Goal: Task Accomplishment & Management: Complete application form

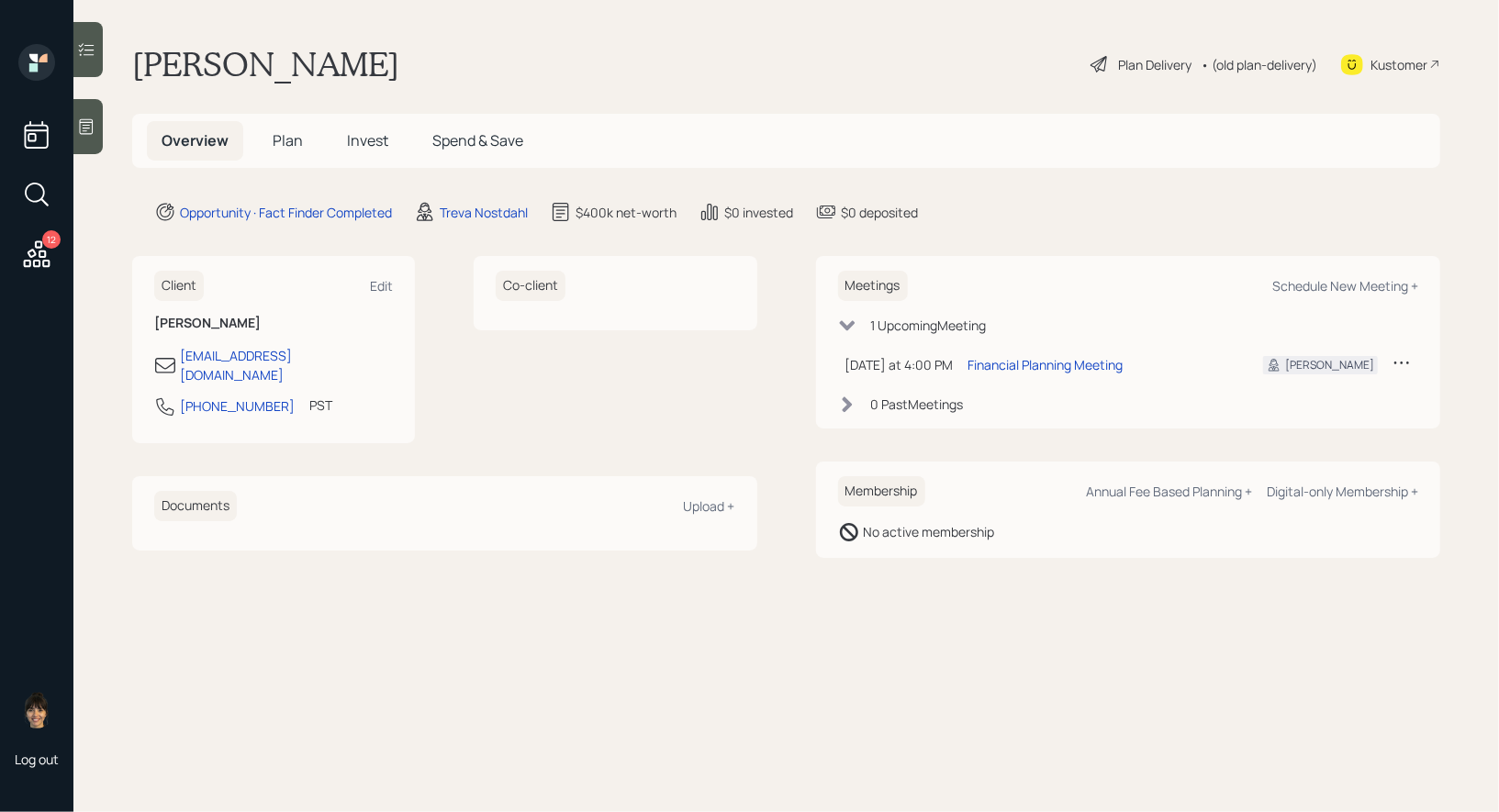
click at [1121, 68] on div "Plan Delivery" at bounding box center [1155, 64] width 73 height 19
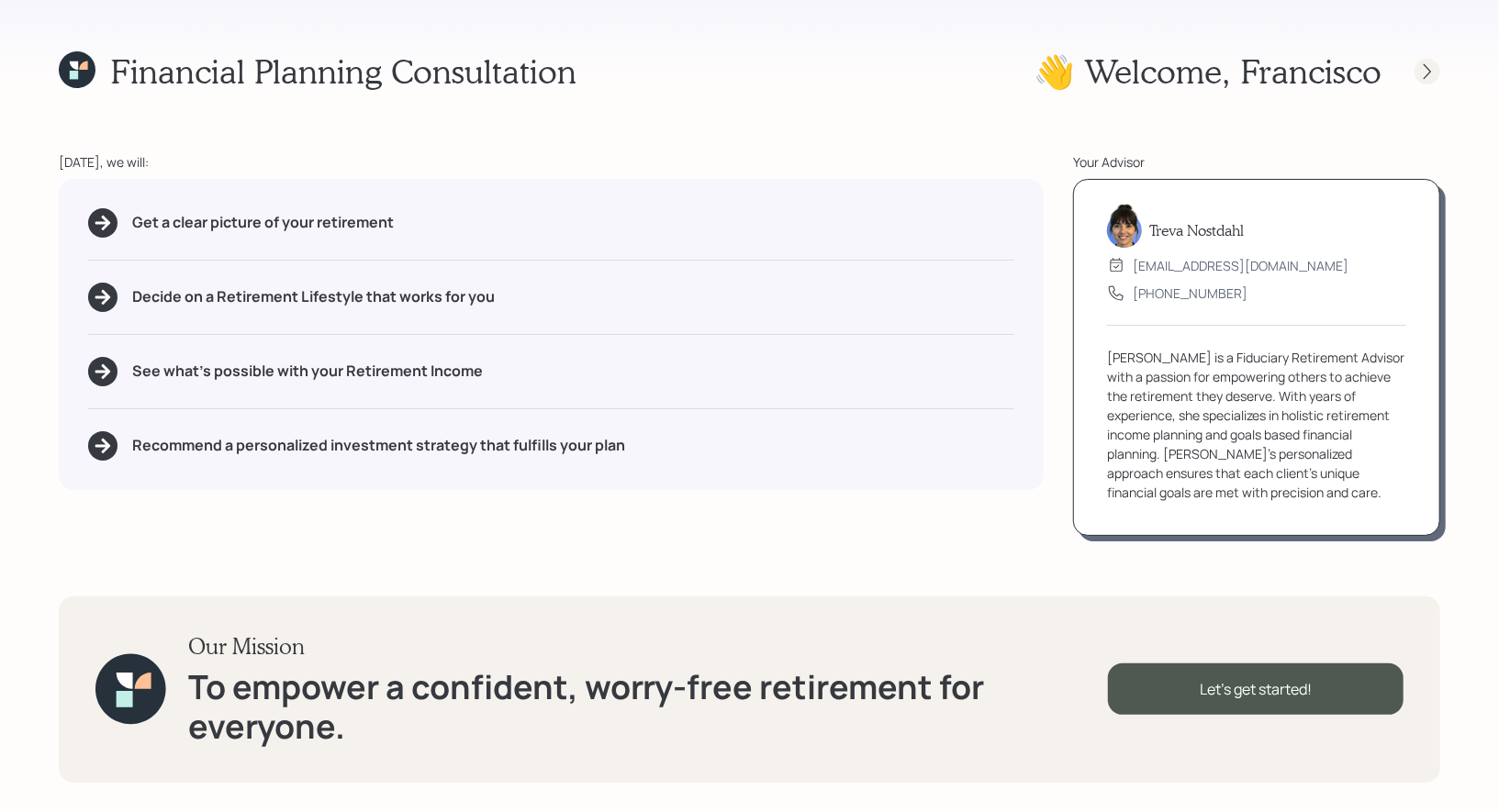
click at [1429, 70] on icon at bounding box center [1427, 71] width 18 height 18
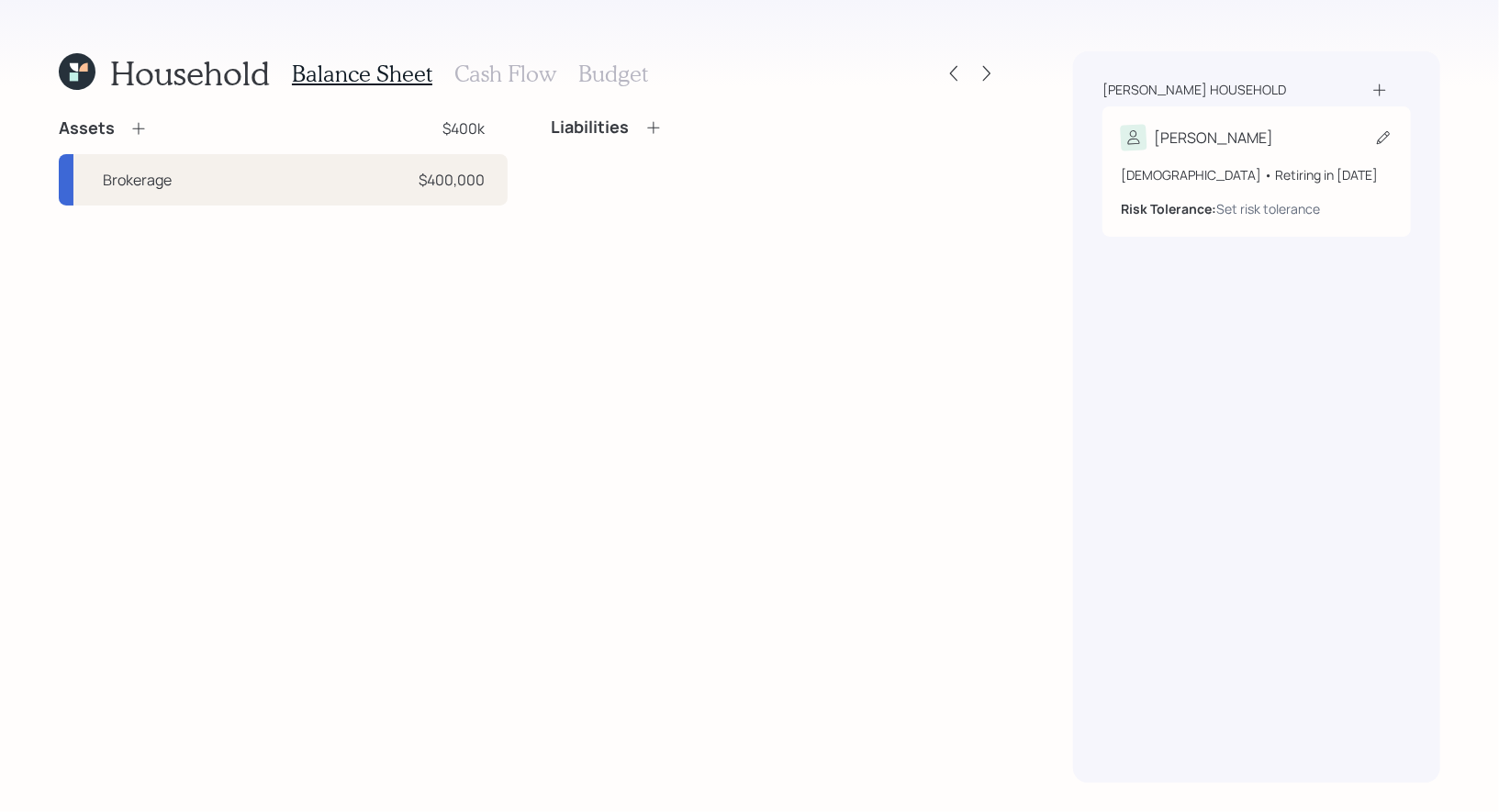
click at [1380, 135] on icon at bounding box center [1383, 137] width 18 height 18
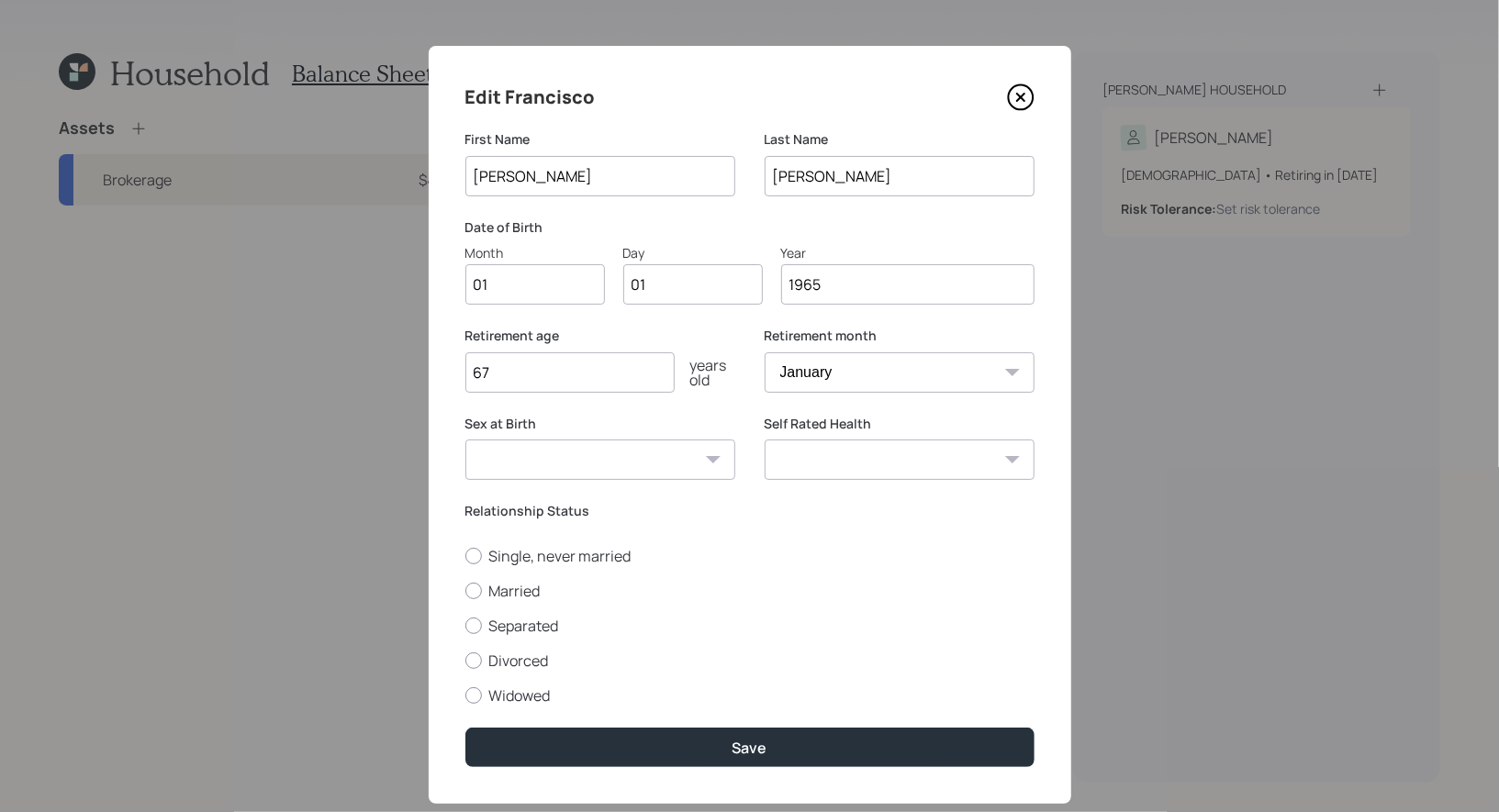
click at [508, 291] on input "01" at bounding box center [535, 284] width 140 height 41
type input "06"
type input "09"
type input "1969"
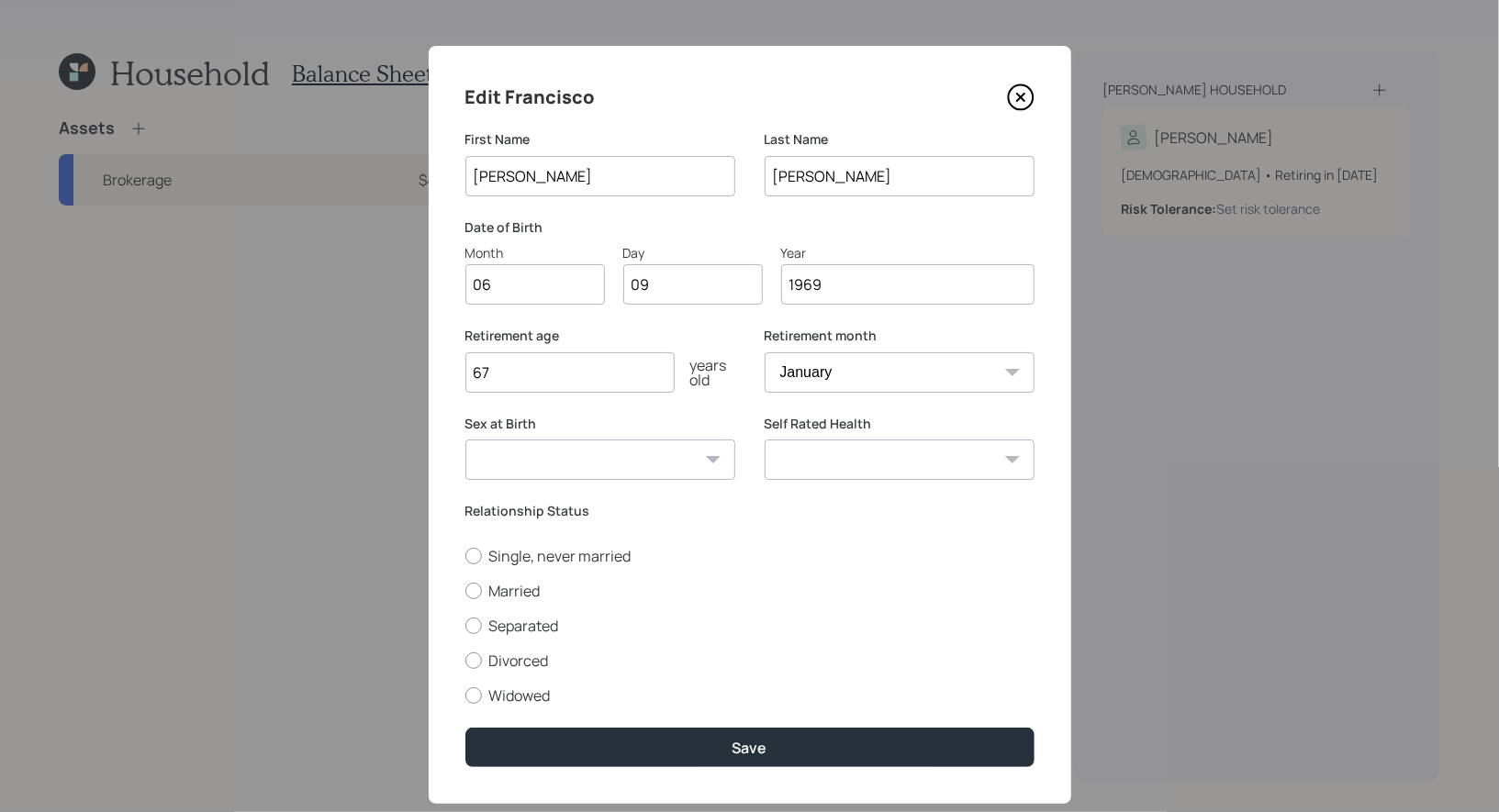
click at [931, 376] on select "January February March April May June July August September October November De…" at bounding box center [899, 372] width 270 height 41
select select "6"
click at [764, 352] on select "January February March April May June July August September October November De…" at bounding box center [899, 372] width 270 height 41
click at [569, 379] on input "67" at bounding box center [570, 372] width 209 height 41
type input "62"
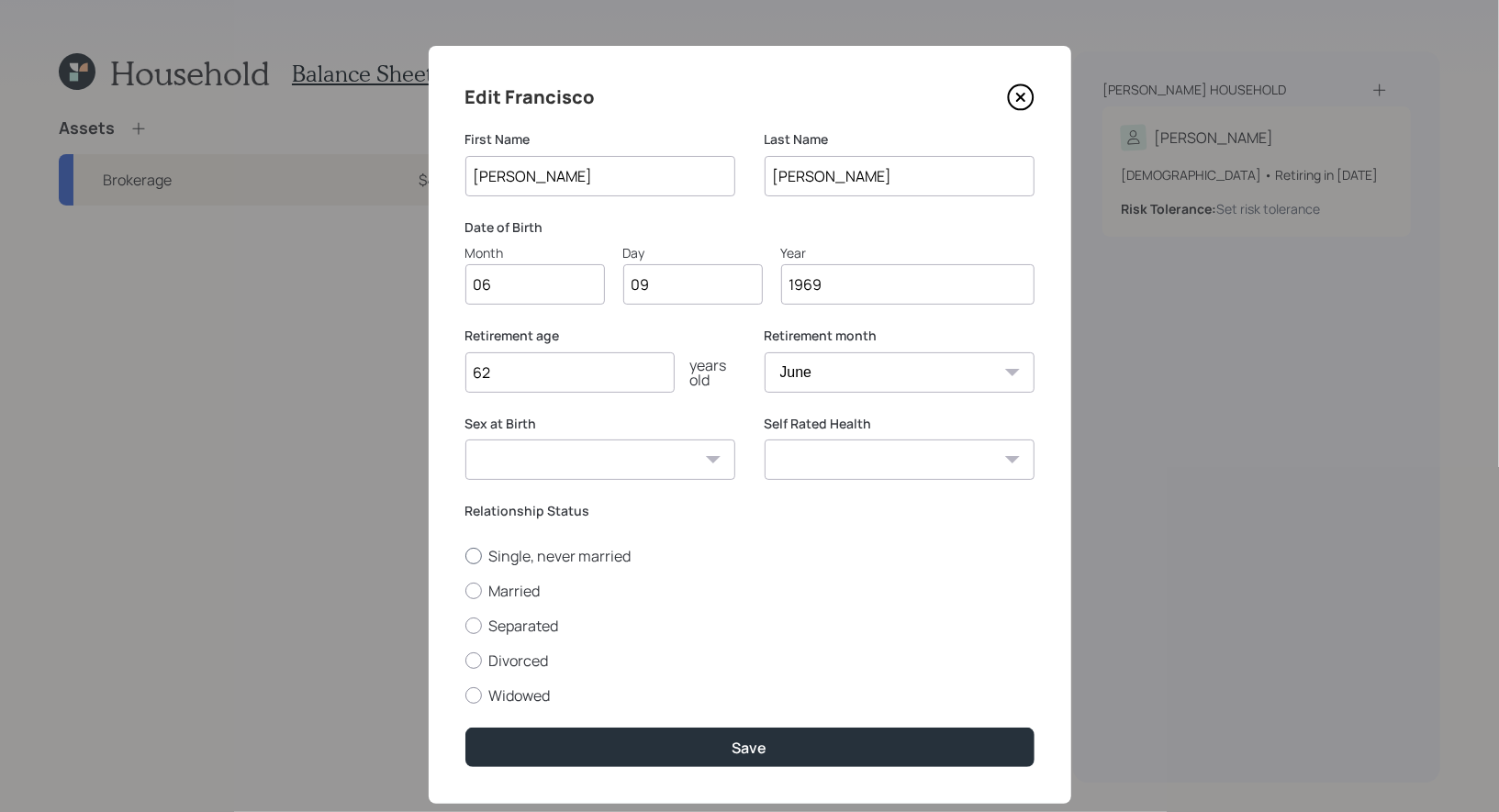
click at [476, 554] on div at bounding box center [474, 556] width 17 height 17
click at [466, 555] on input "Single, never married" at bounding box center [465, 555] width 1 height 1
radio input "true"
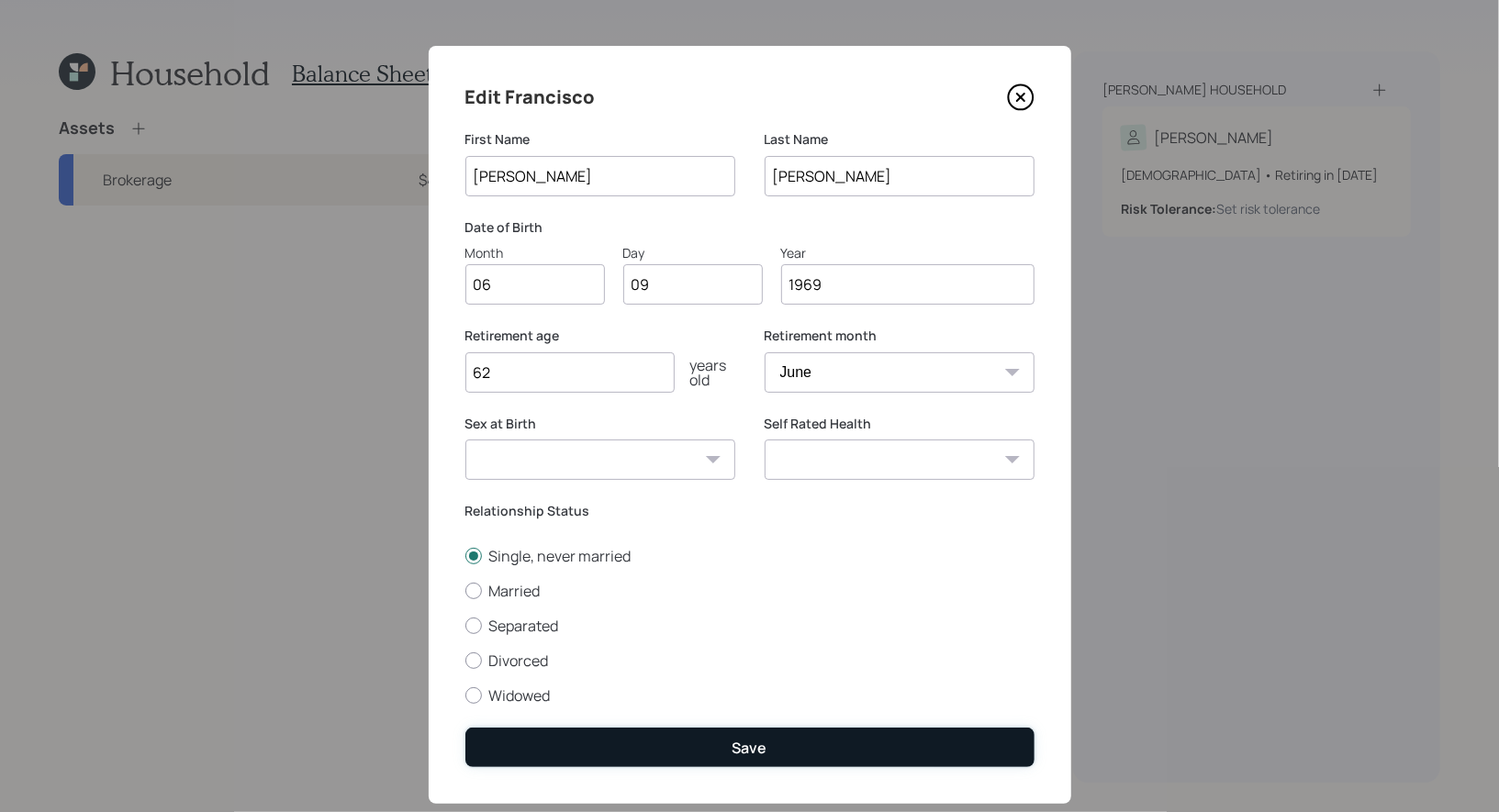
click at [617, 738] on button "Save" at bounding box center [750, 747] width 569 height 40
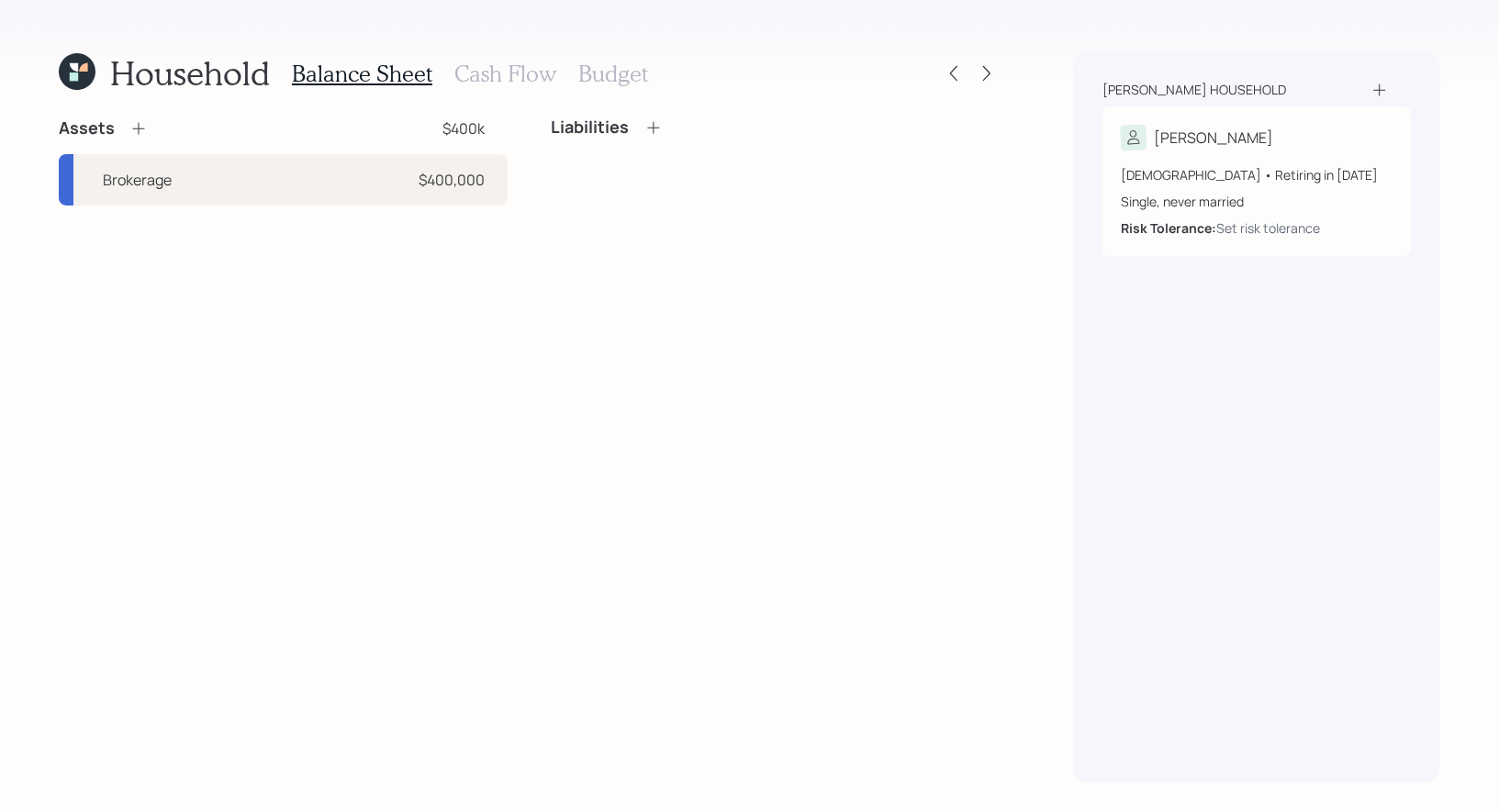
click at [138, 126] on icon at bounding box center [138, 129] width 12 height 12
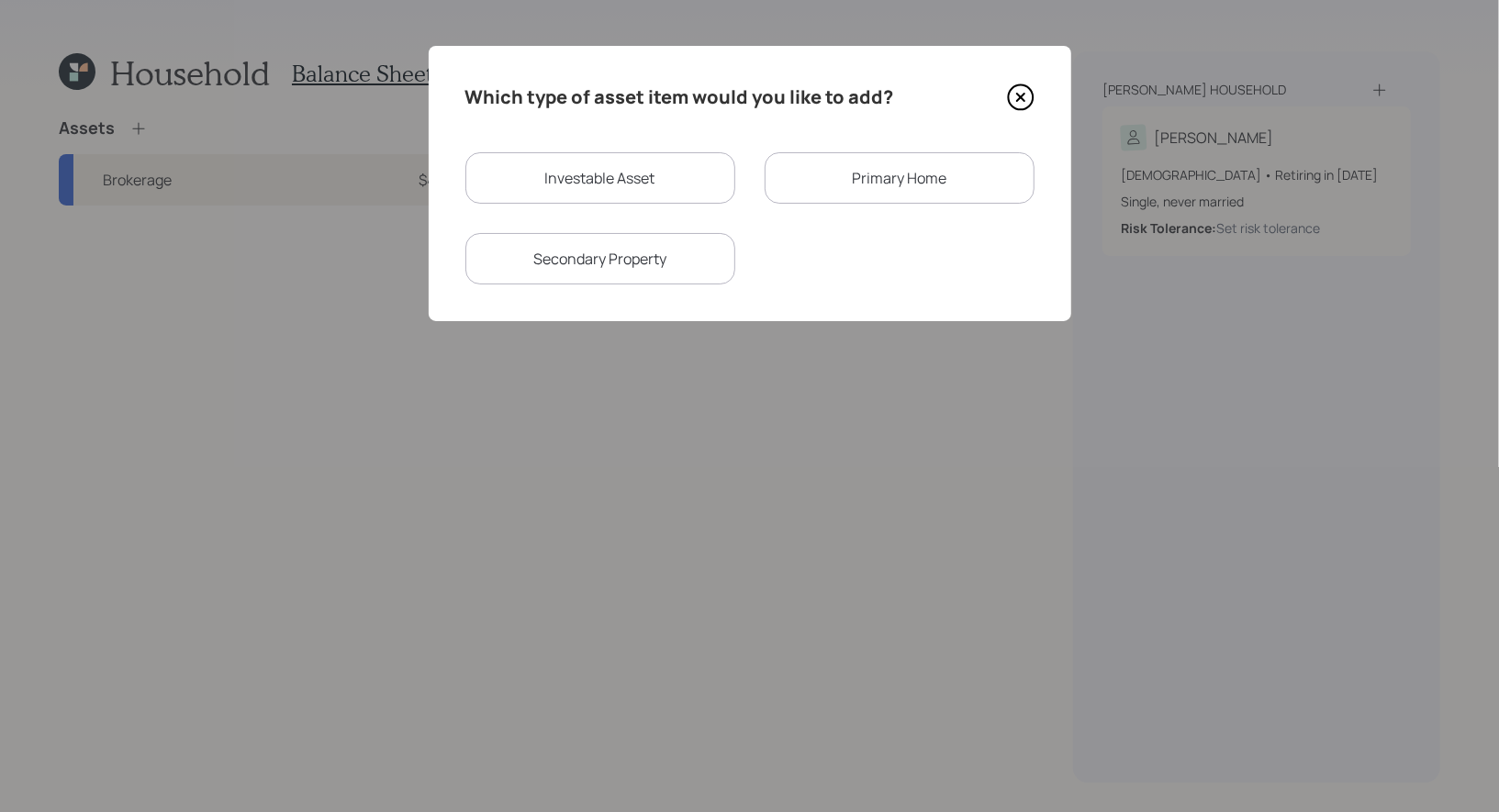
click at [503, 172] on div "Investable Asset" at bounding box center [601, 178] width 270 height 52
select select "taxable"
select select "balanced"
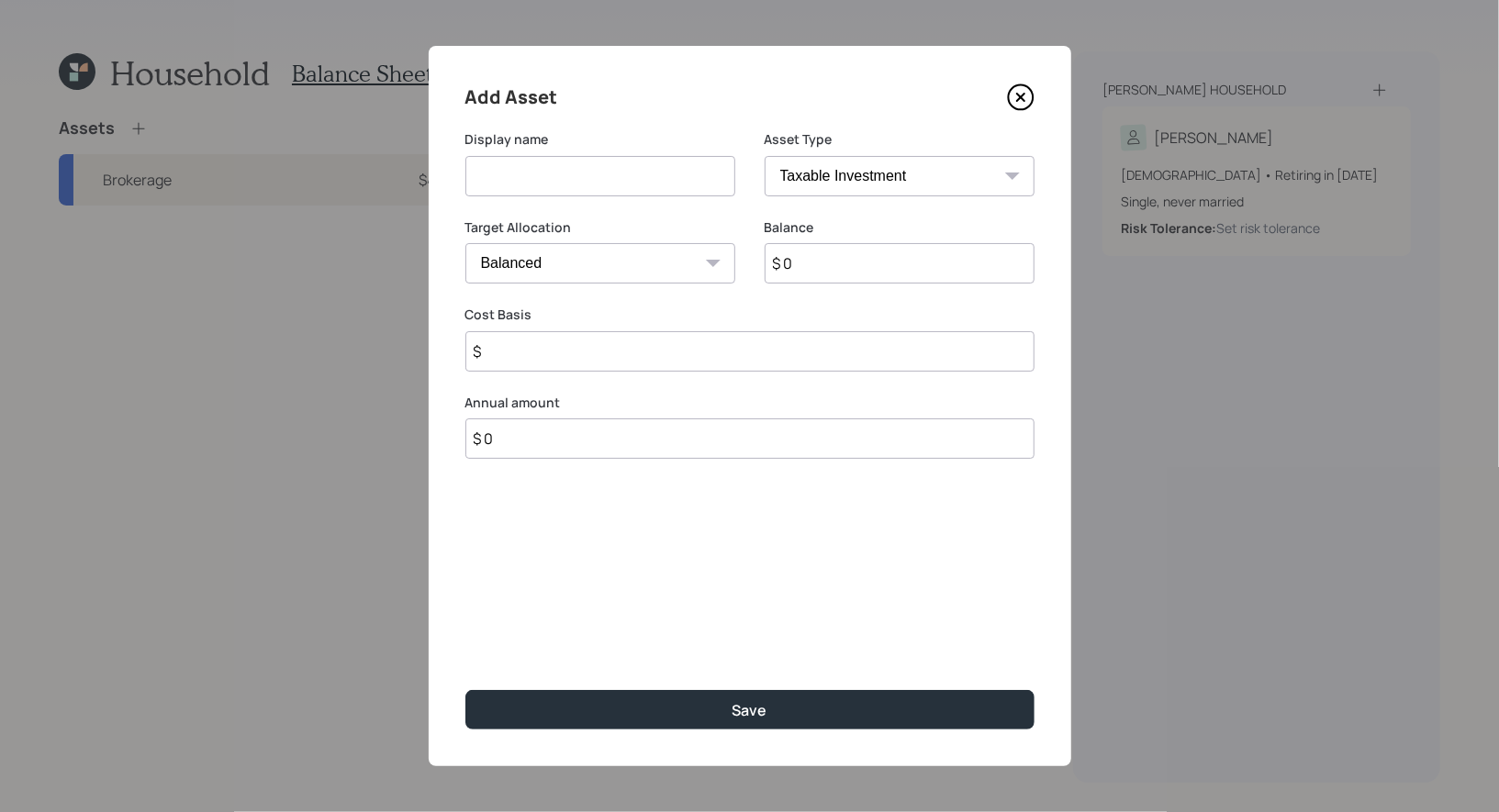
click at [555, 176] on input at bounding box center [601, 176] width 270 height 41
type input "Robinhood"
click at [870, 271] on input "$ 0" at bounding box center [899, 263] width 270 height 41
click at [1016, 94] on icon at bounding box center [1021, 97] width 28 height 28
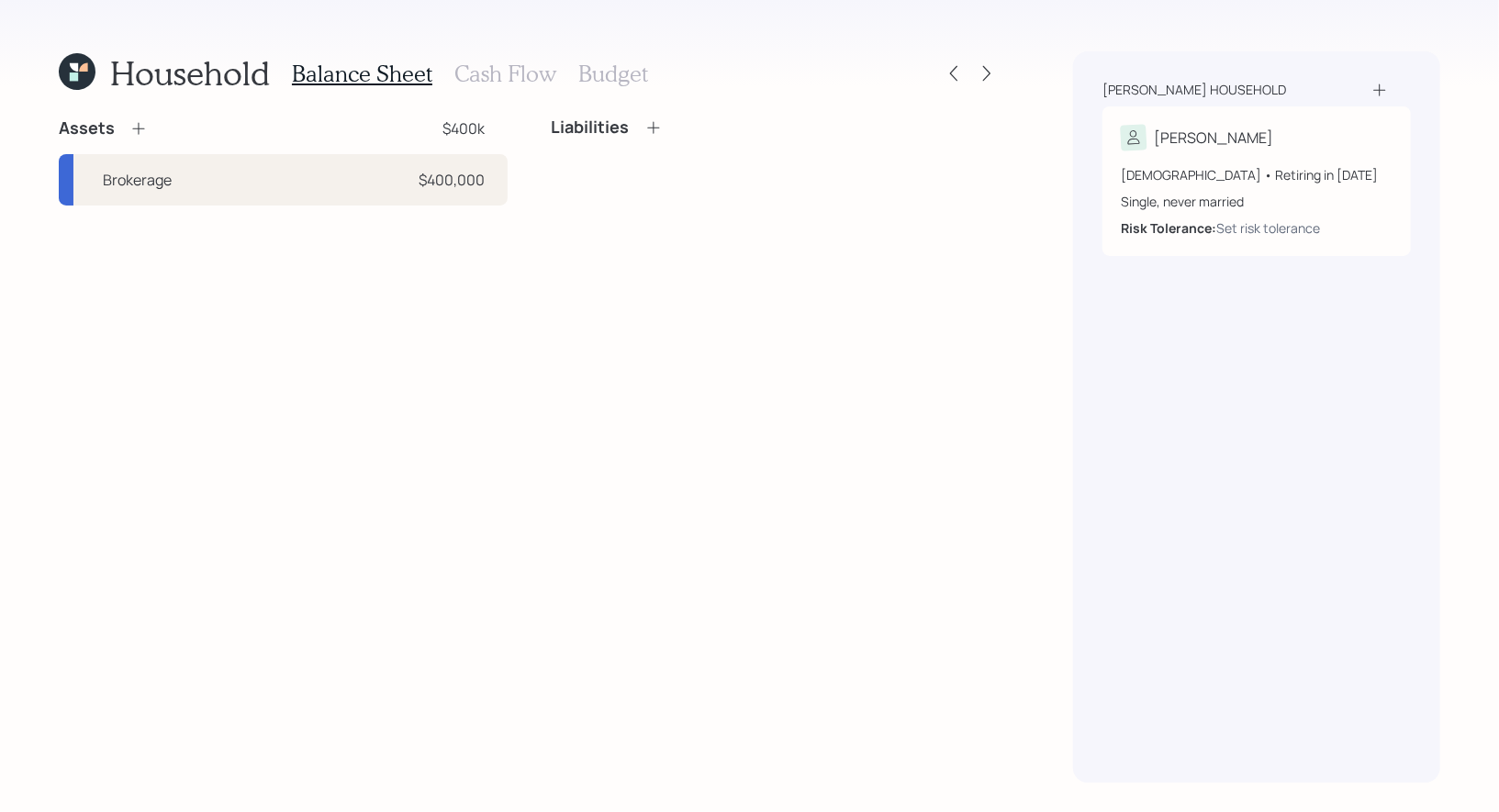
click at [138, 127] on icon at bounding box center [138, 129] width 12 height 12
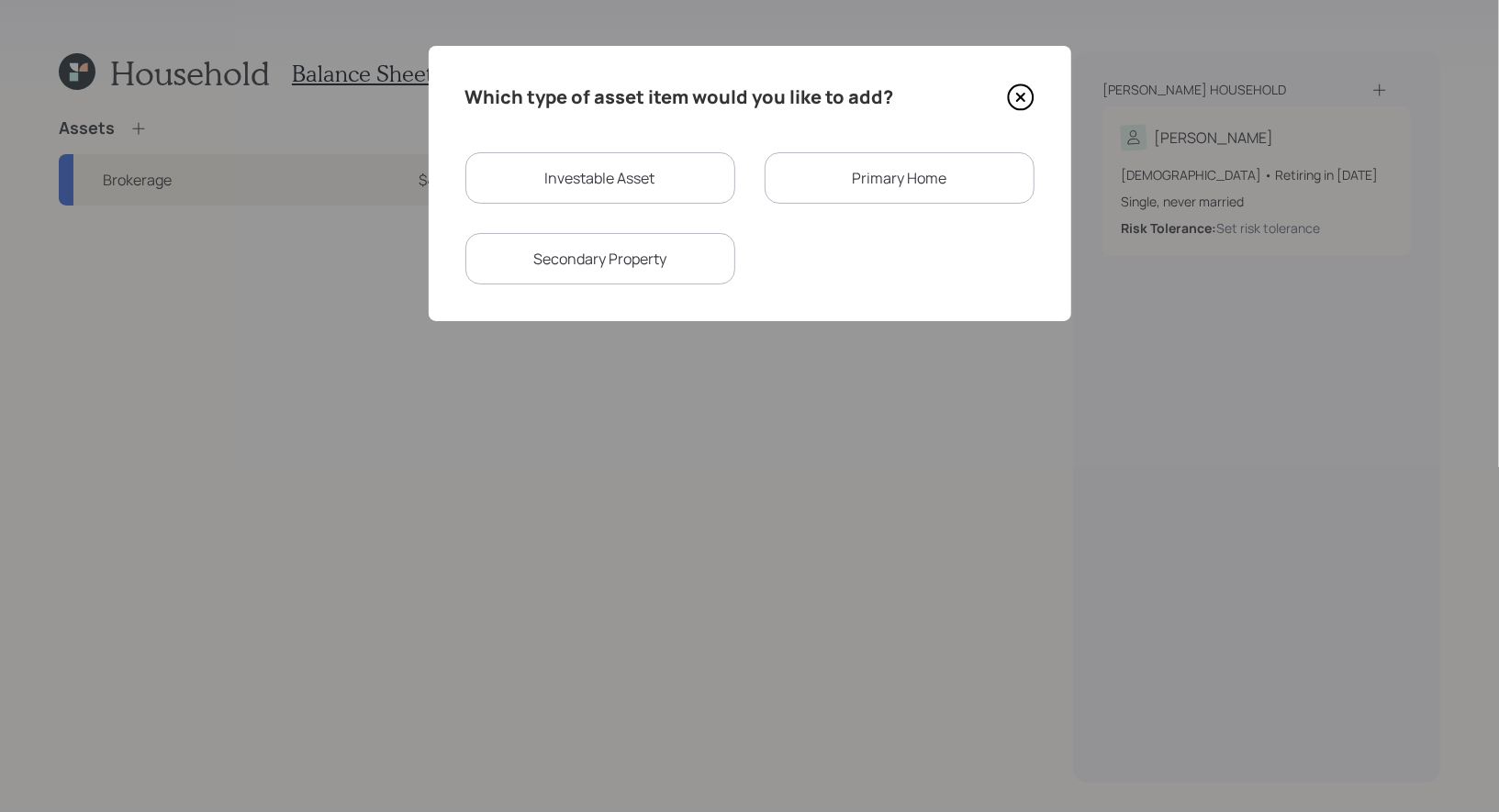
click at [829, 186] on div "Primary Home" at bounding box center [899, 178] width 270 height 52
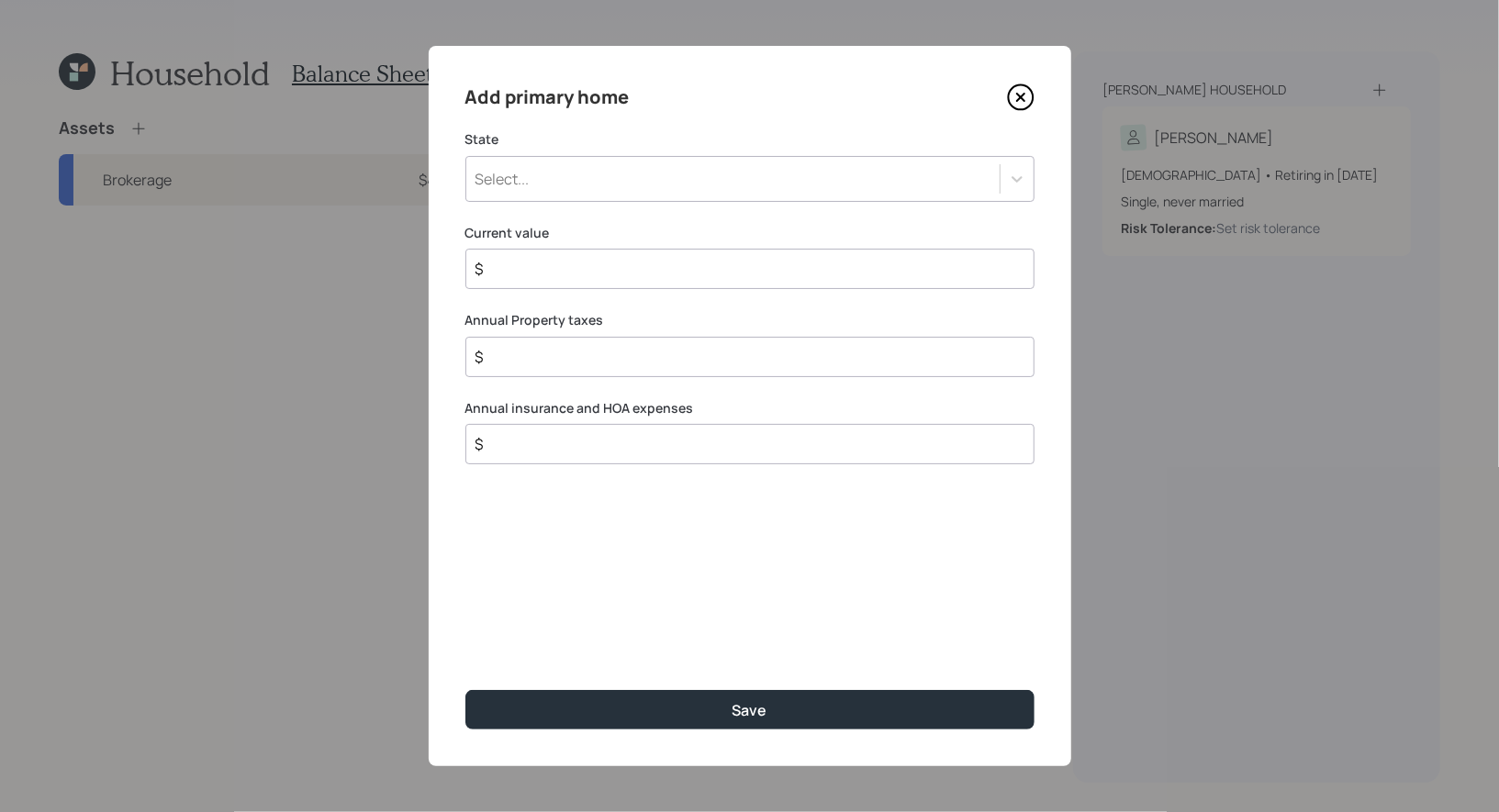
click at [566, 176] on div "Select..." at bounding box center [733, 179] width 533 height 31
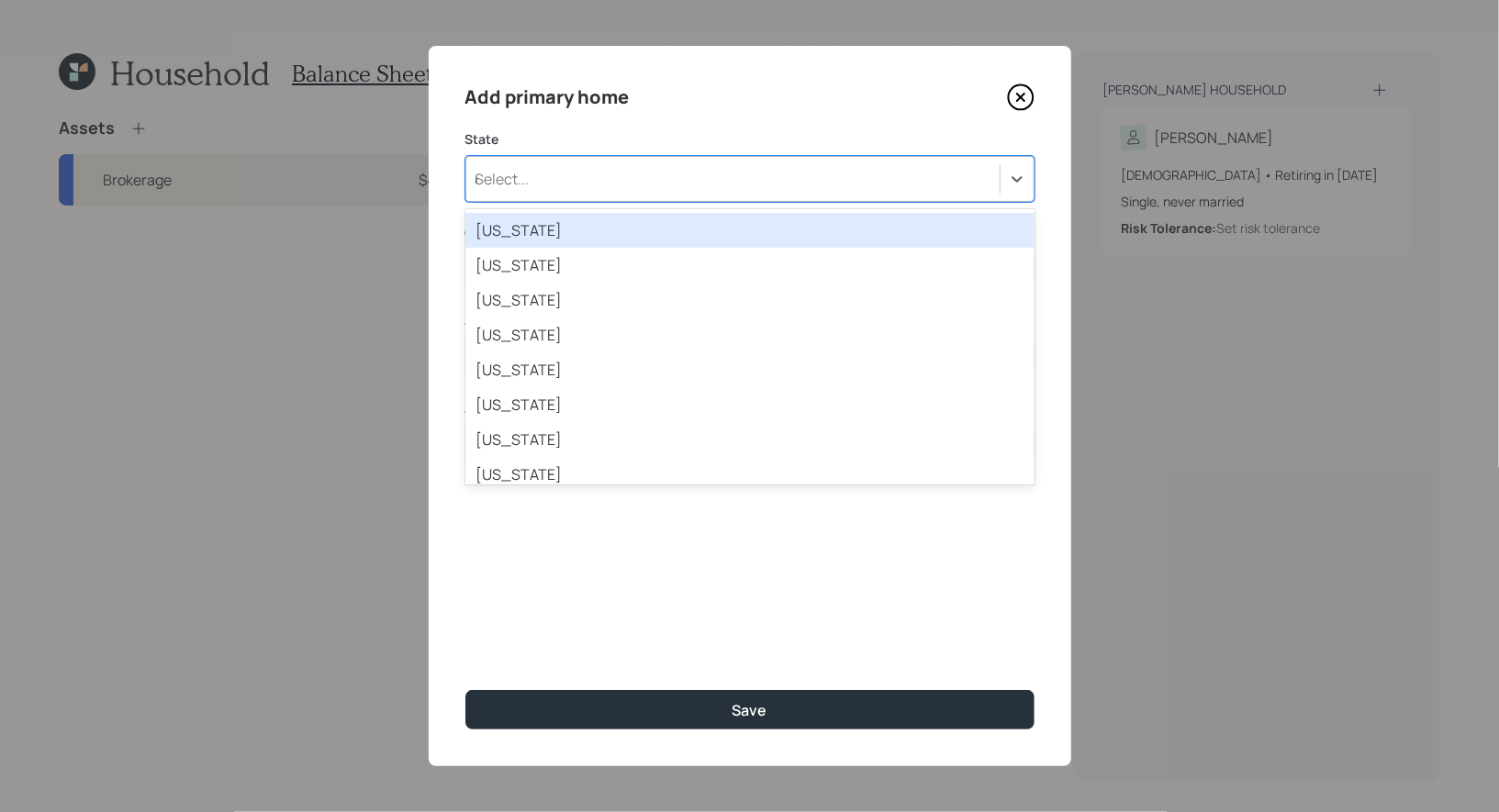
type input "ca"
click at [552, 220] on div "[US_STATE]" at bounding box center [750, 229] width 569 height 35
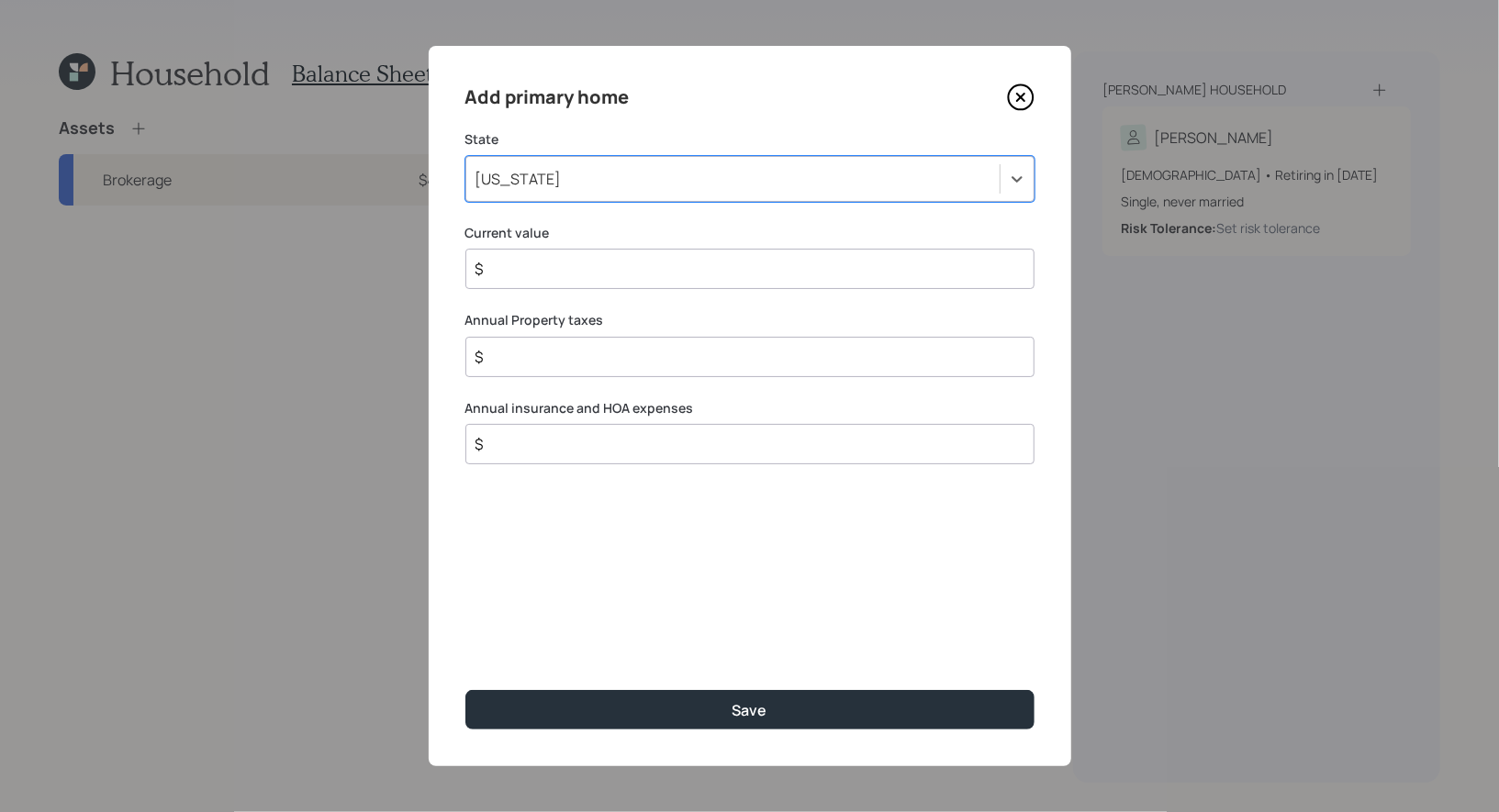
click at [542, 268] on input "$" at bounding box center [743, 269] width 538 height 22
type input "$ 500,000"
click at [499, 353] on input "$" at bounding box center [743, 357] width 538 height 22
type input "$ 8,000"
click at [508, 442] on input "$" at bounding box center [743, 444] width 538 height 22
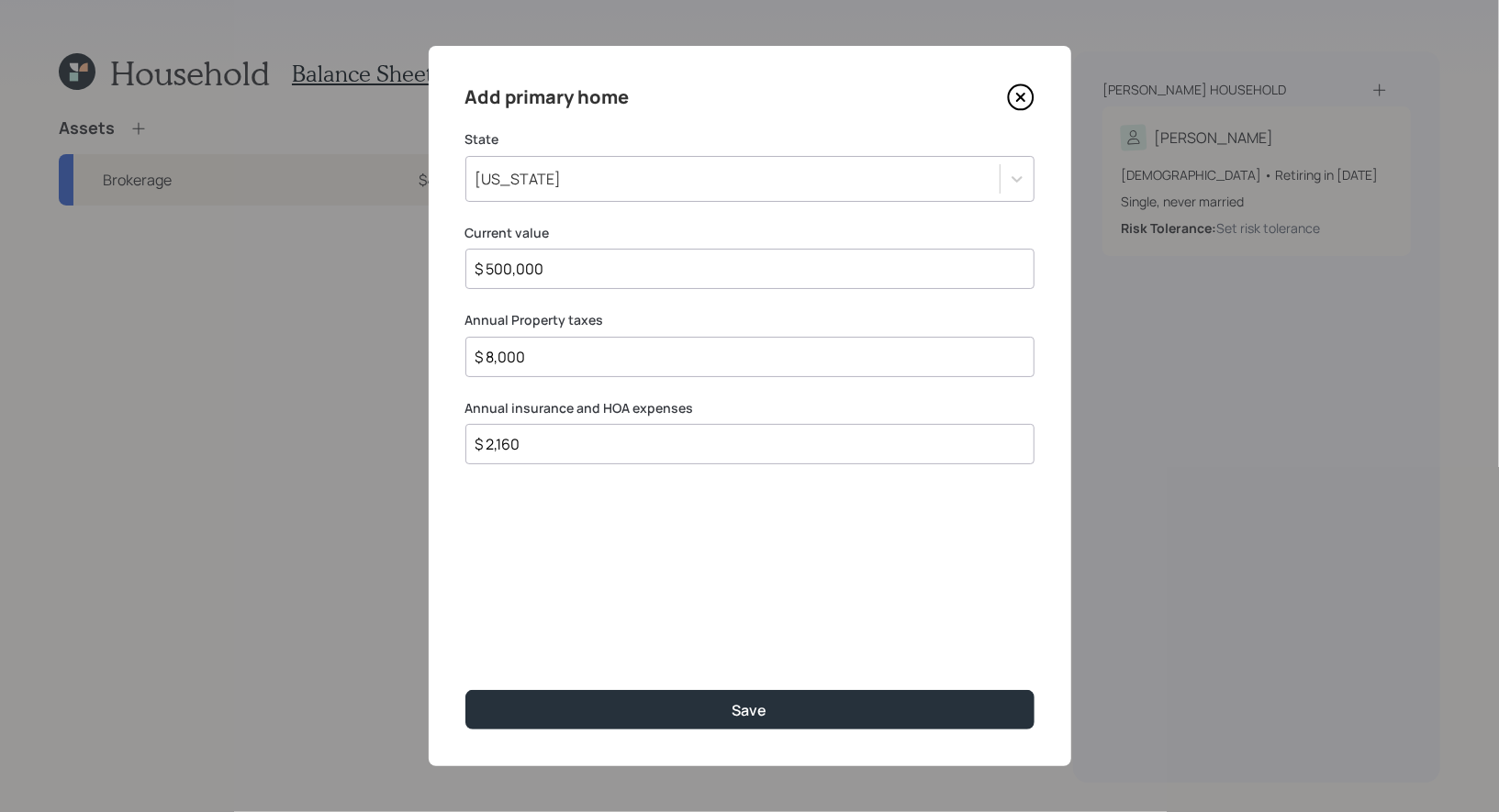
type input "$ 2,160"
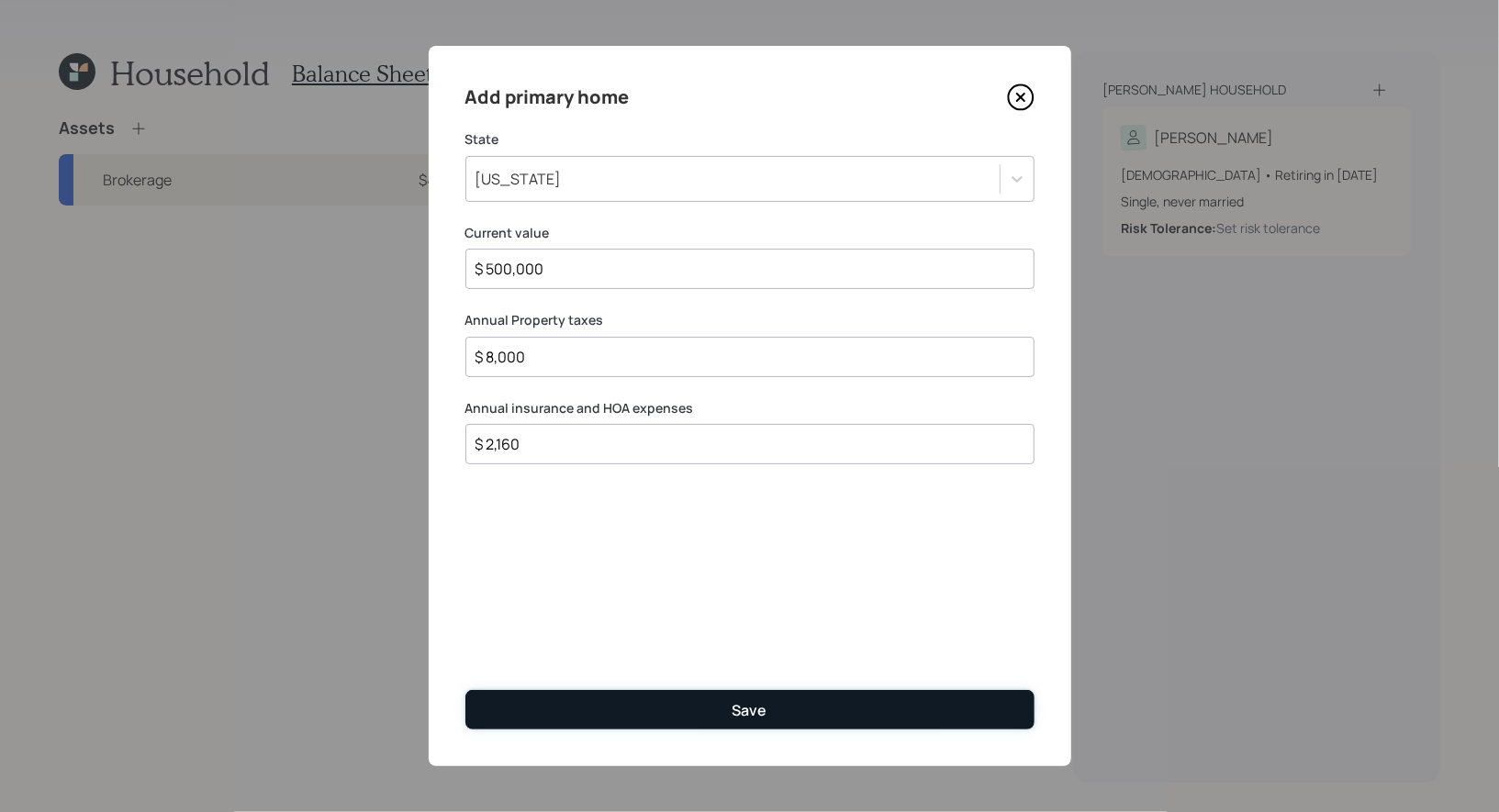
click at [603, 708] on button "Save" at bounding box center [750, 710] width 569 height 40
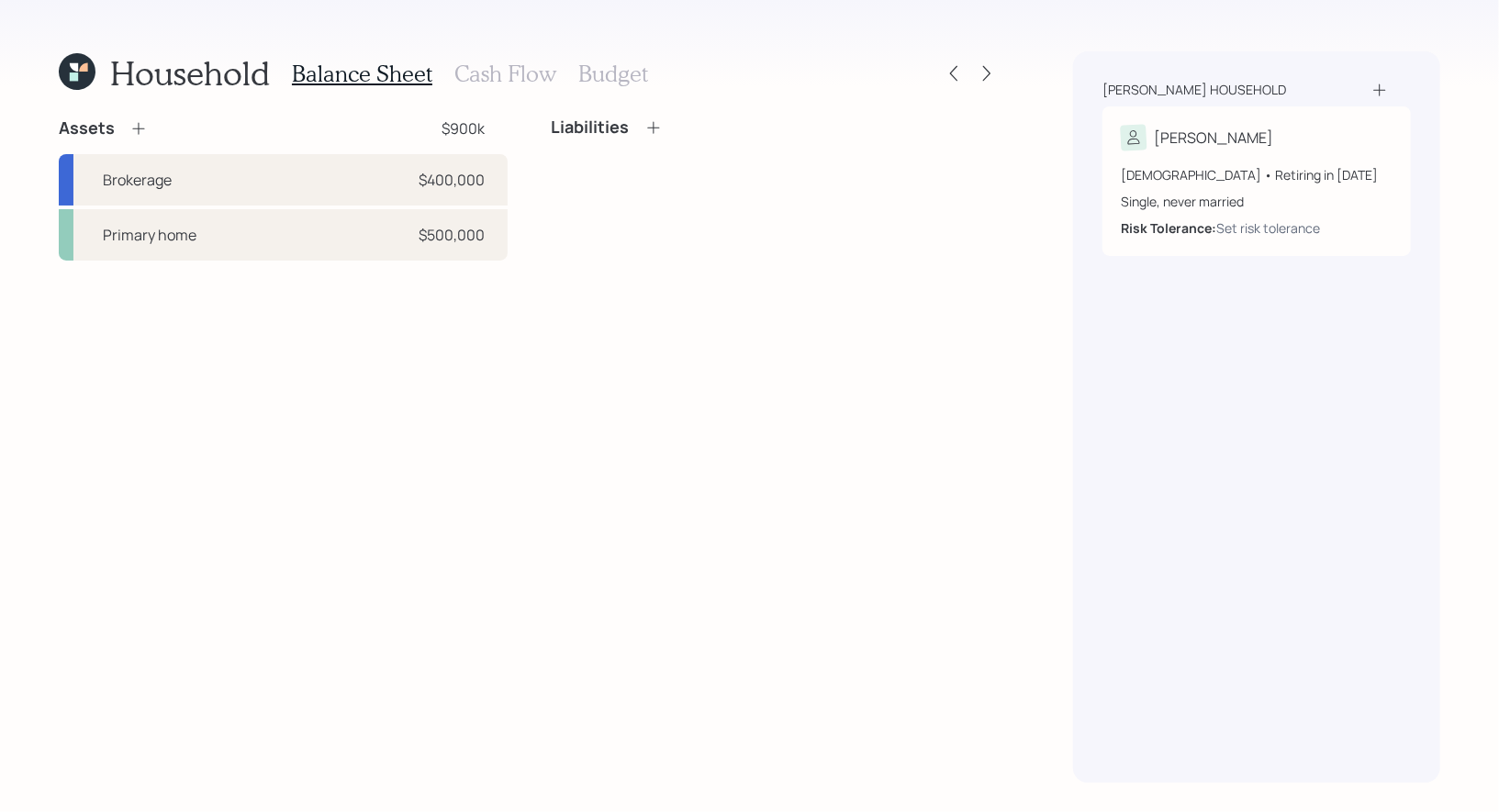
click at [611, 124] on h4 "Liabilities" at bounding box center [591, 127] width 78 height 20
click at [651, 127] on icon at bounding box center [653, 127] width 12 height 12
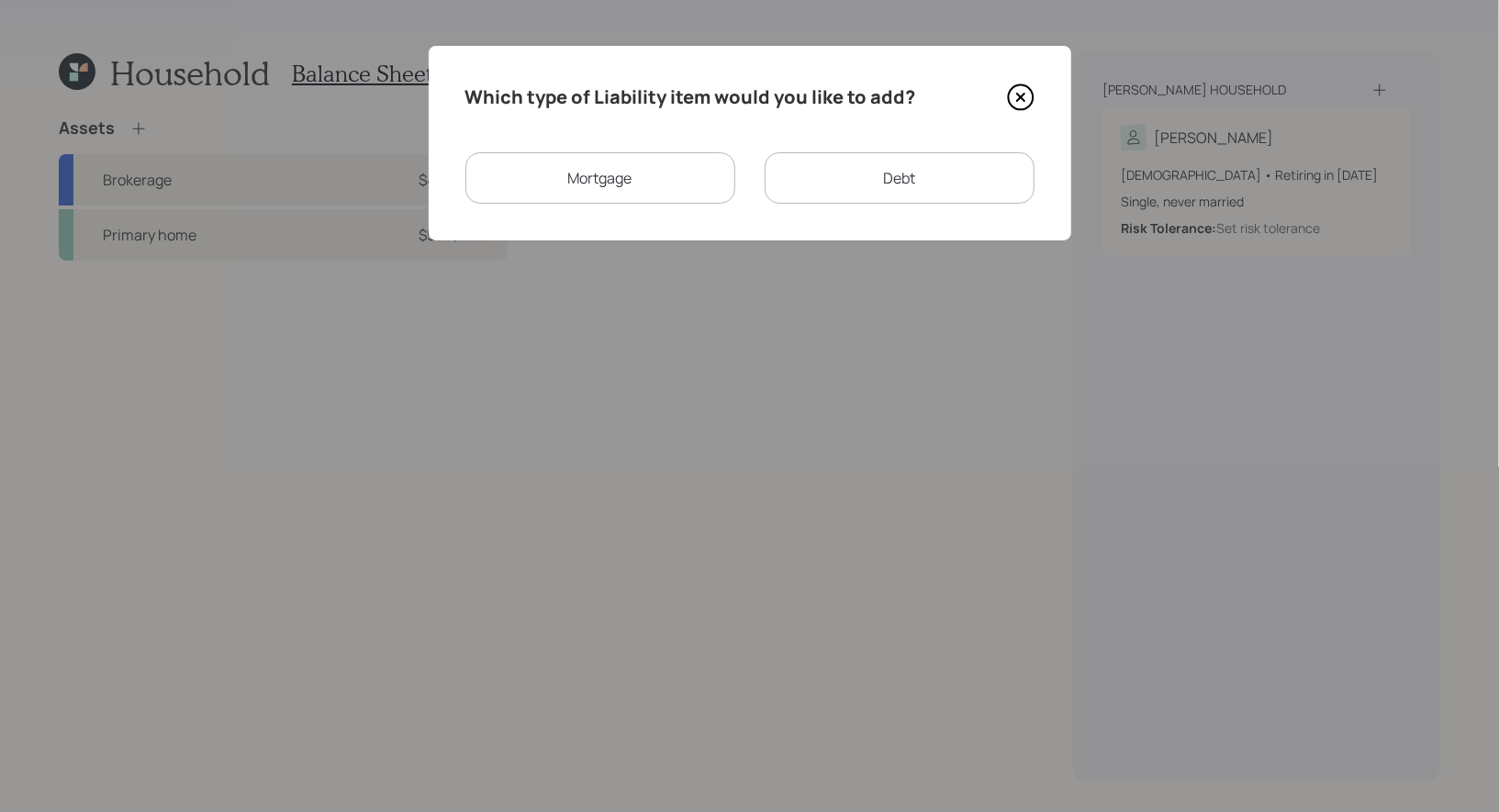
click at [613, 187] on div "Mortgage" at bounding box center [601, 178] width 270 height 52
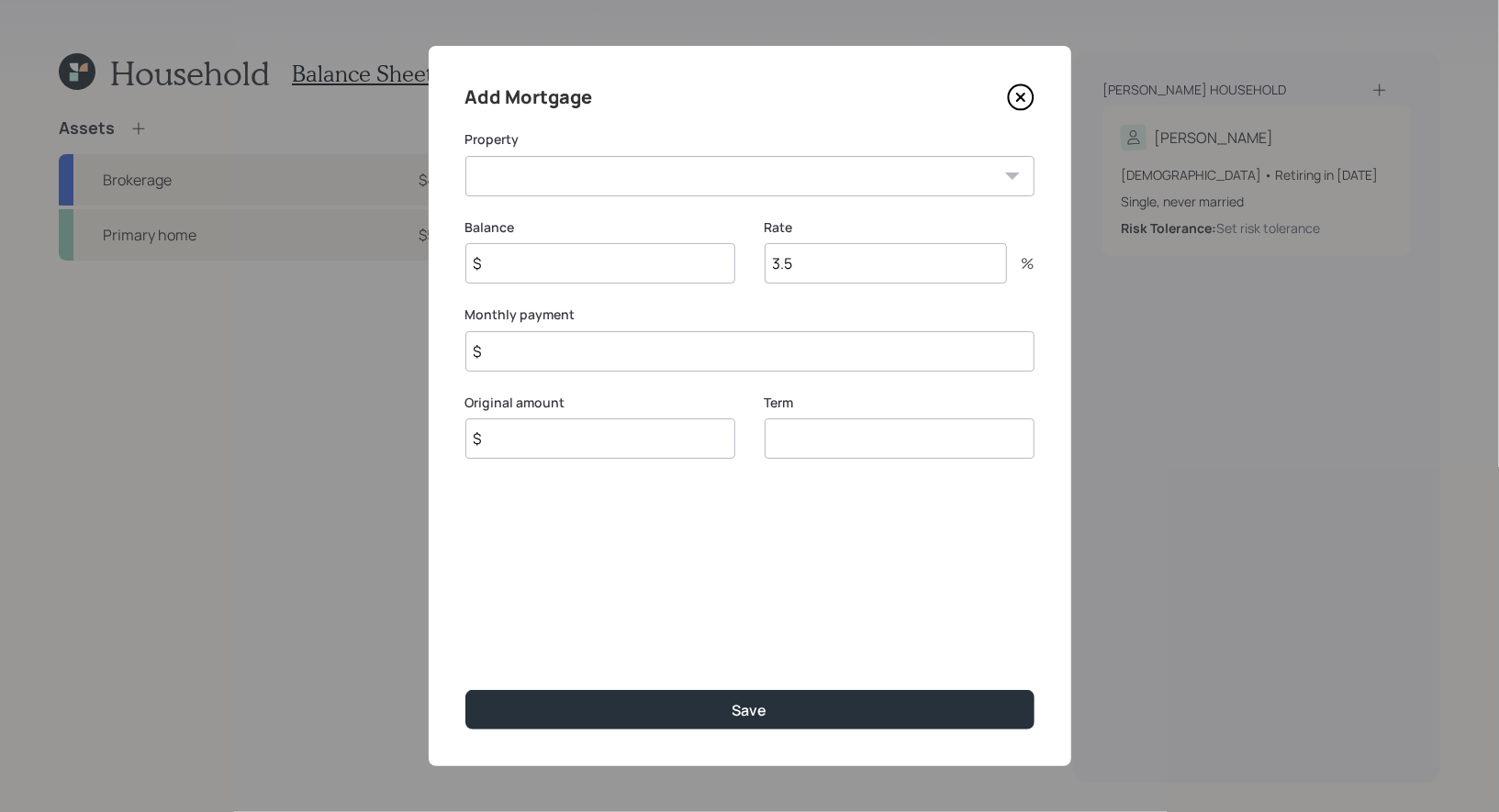
click at [628, 167] on select "CA Primary home" at bounding box center [750, 176] width 569 height 41
select select "87fb9f5f-5290-4318-8967-1ae8de16d013"
click at [466, 156] on select "CA Primary home" at bounding box center [750, 176] width 569 height 41
click at [579, 270] on input "$" at bounding box center [601, 263] width 270 height 41
type input "$ 400,000"
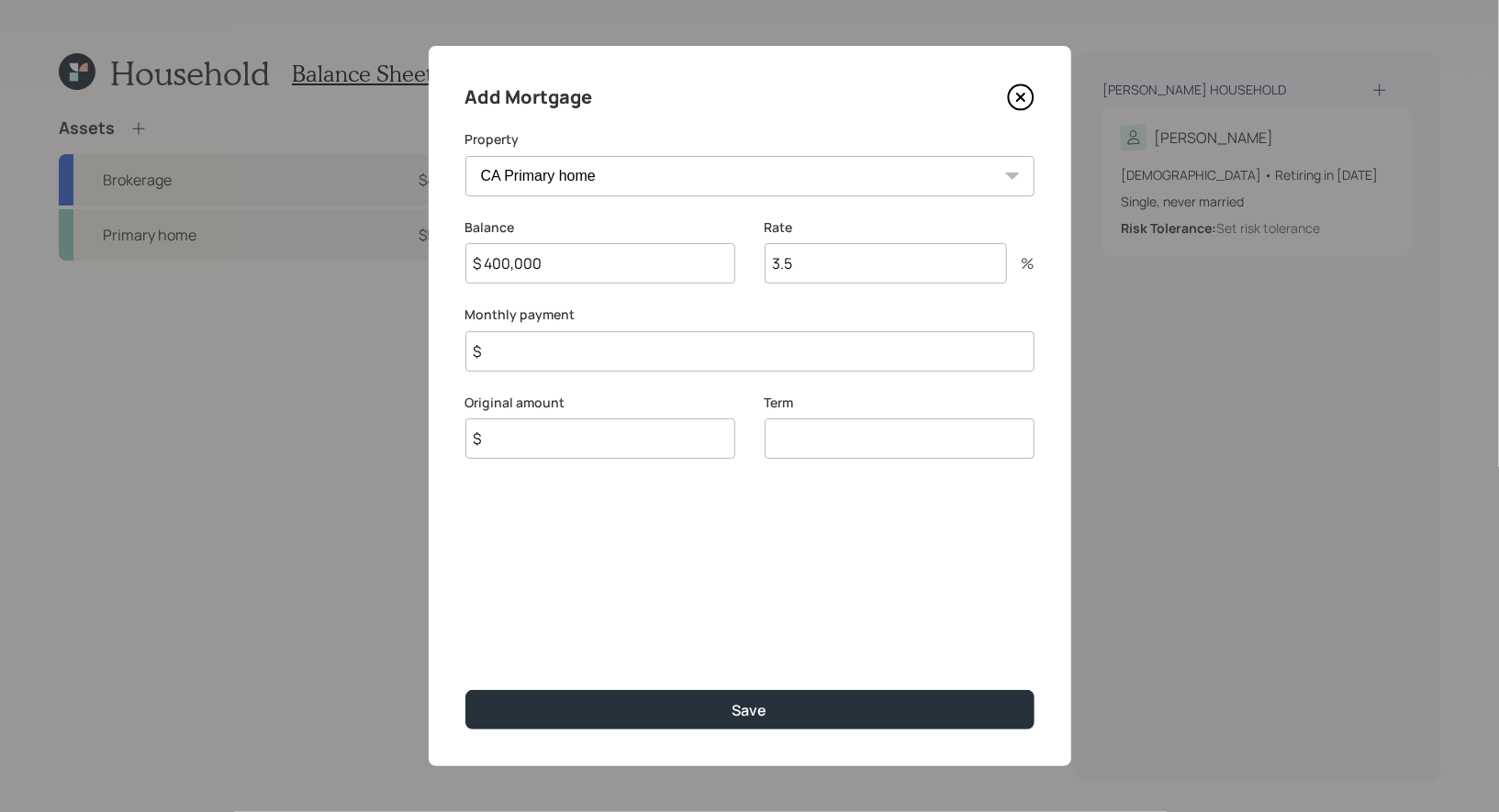
click at [553, 448] on input "$" at bounding box center [601, 439] width 270 height 41
type input "$ 400,000"
click at [804, 275] on input "3.5" at bounding box center [886, 263] width 242 height 41
click at [808, 445] on input "number" at bounding box center [899, 439] width 270 height 41
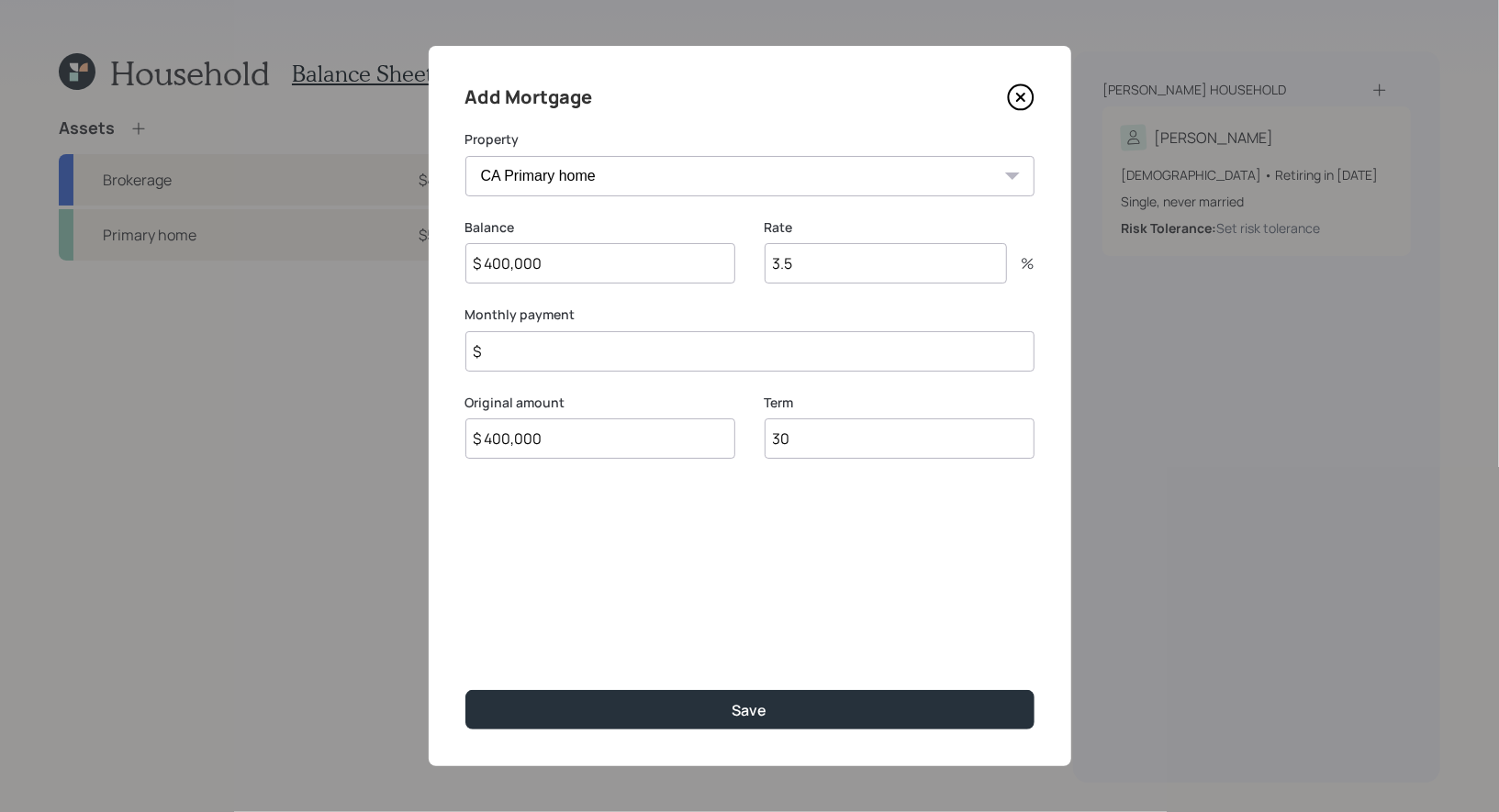
type input "30"
click at [820, 261] on input "3.5" at bounding box center [886, 263] width 242 height 41
type input "6.5"
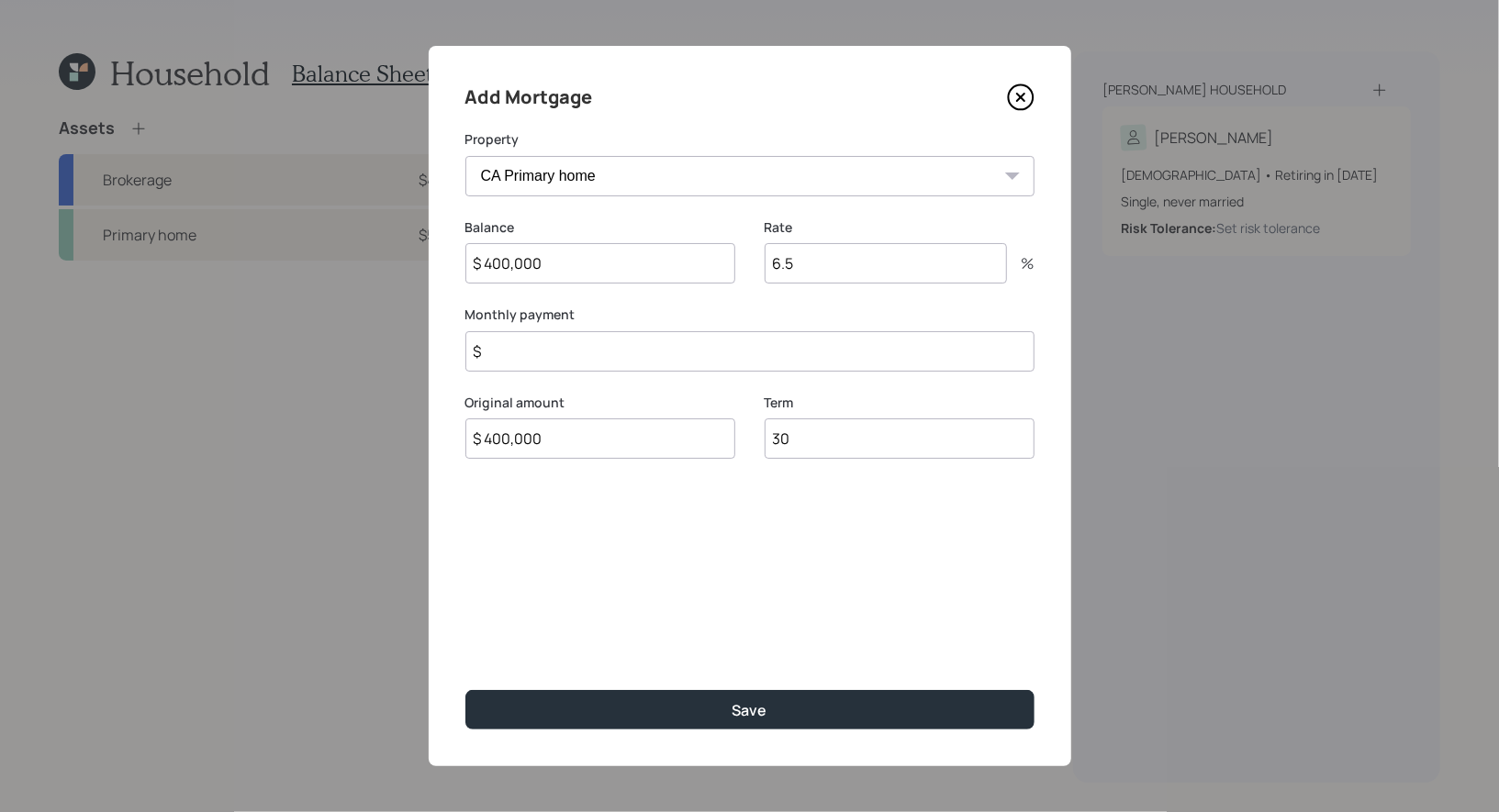
click at [665, 344] on input "$" at bounding box center [750, 351] width 569 height 41
click at [550, 352] on input "$ 3,500" at bounding box center [750, 351] width 569 height 41
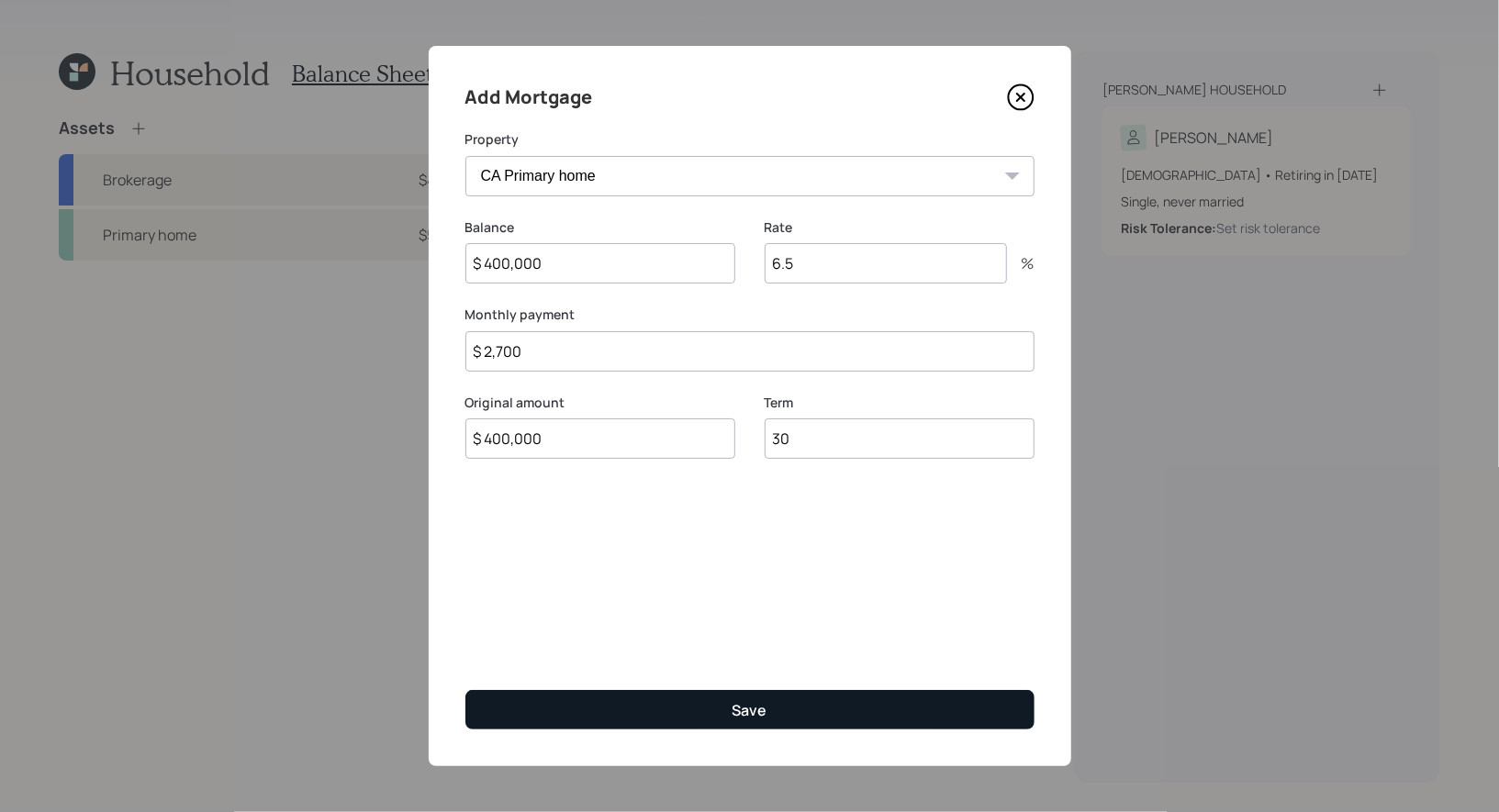
type input "$ 2,700"
click at [697, 710] on button "Save" at bounding box center [750, 710] width 569 height 40
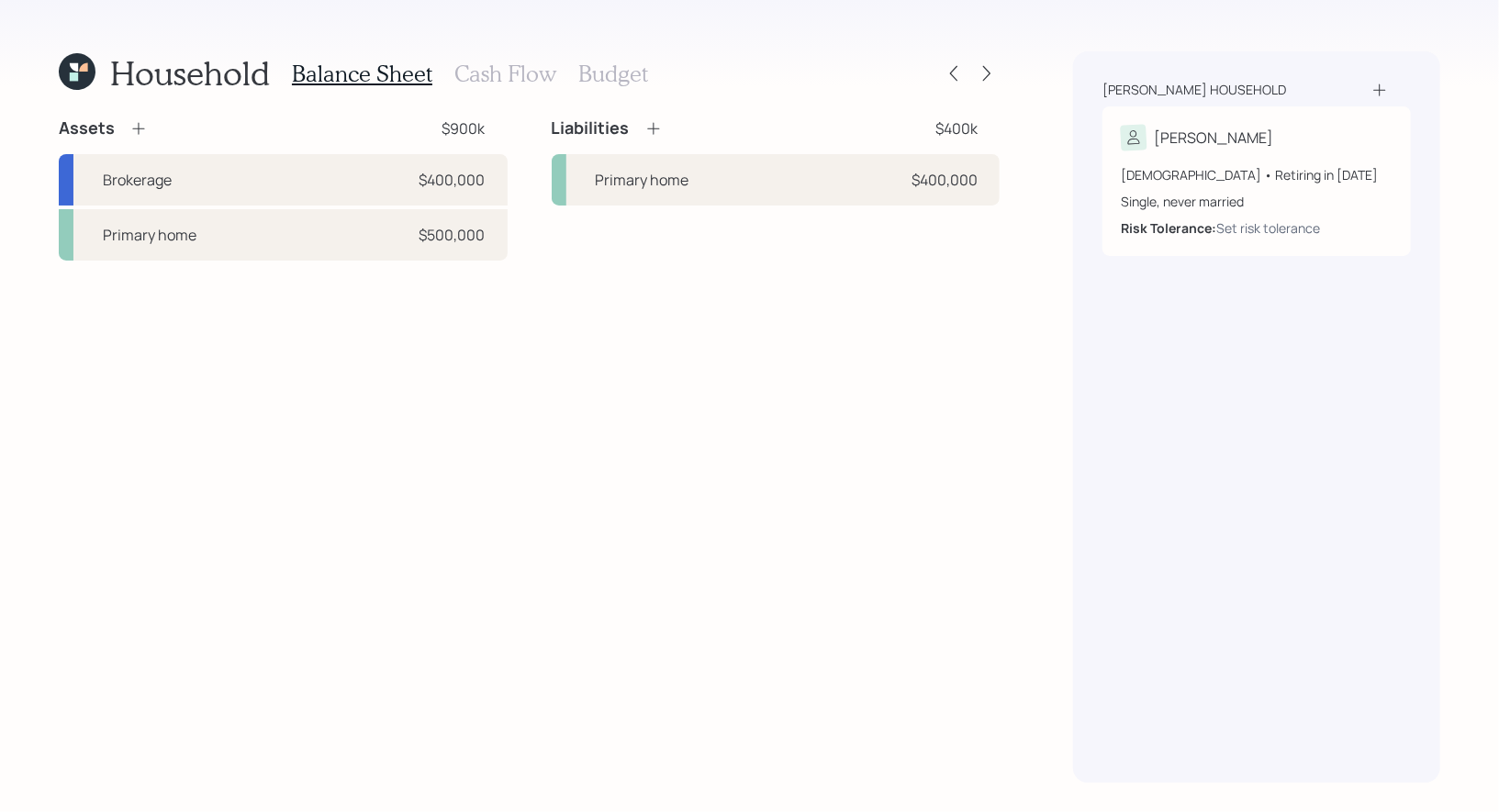
click at [520, 73] on h3 "Cash Flow" at bounding box center [505, 73] width 102 height 27
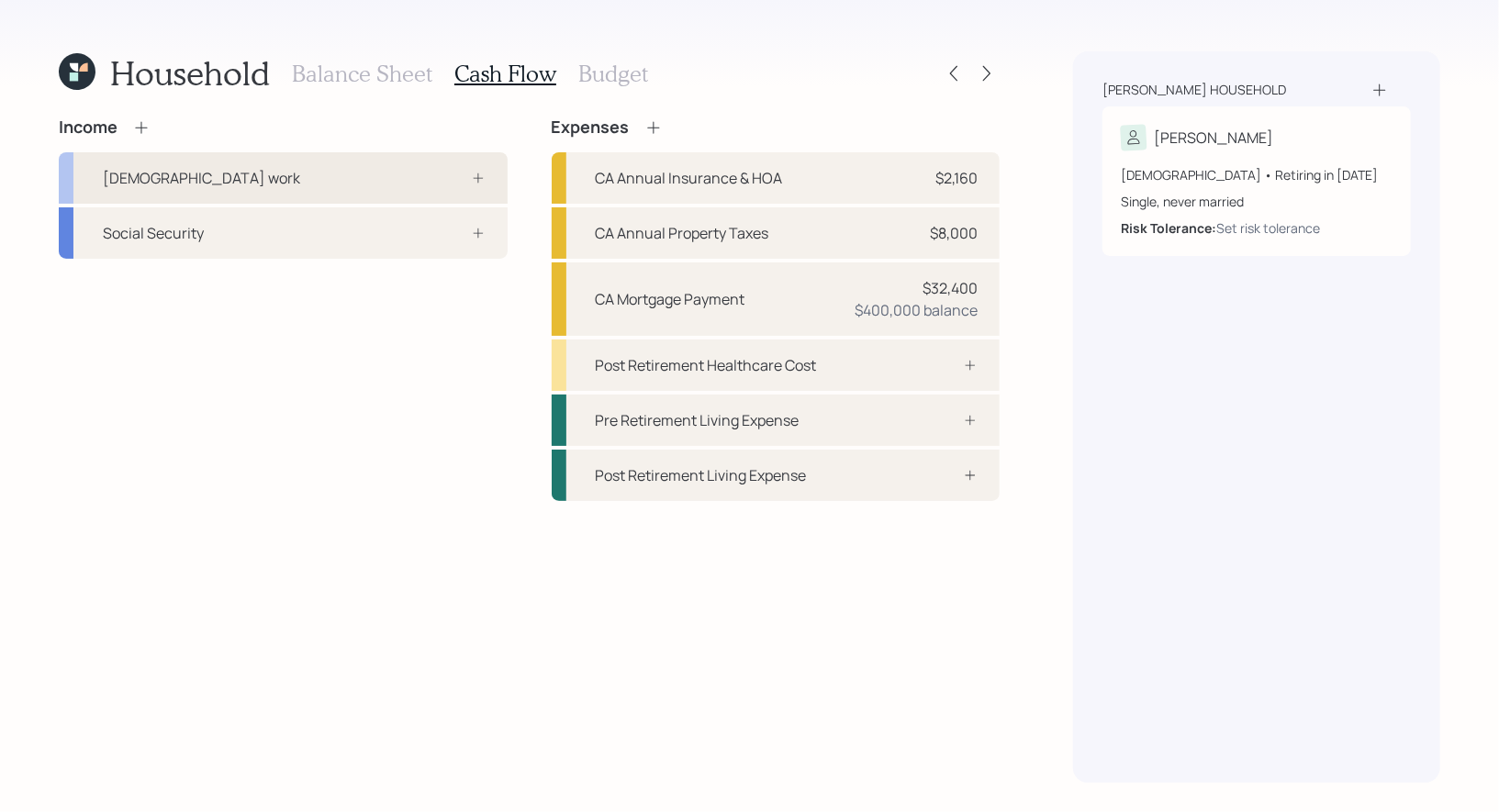
click at [409, 186] on div "[DEMOGRAPHIC_DATA] work" at bounding box center [283, 178] width 449 height 52
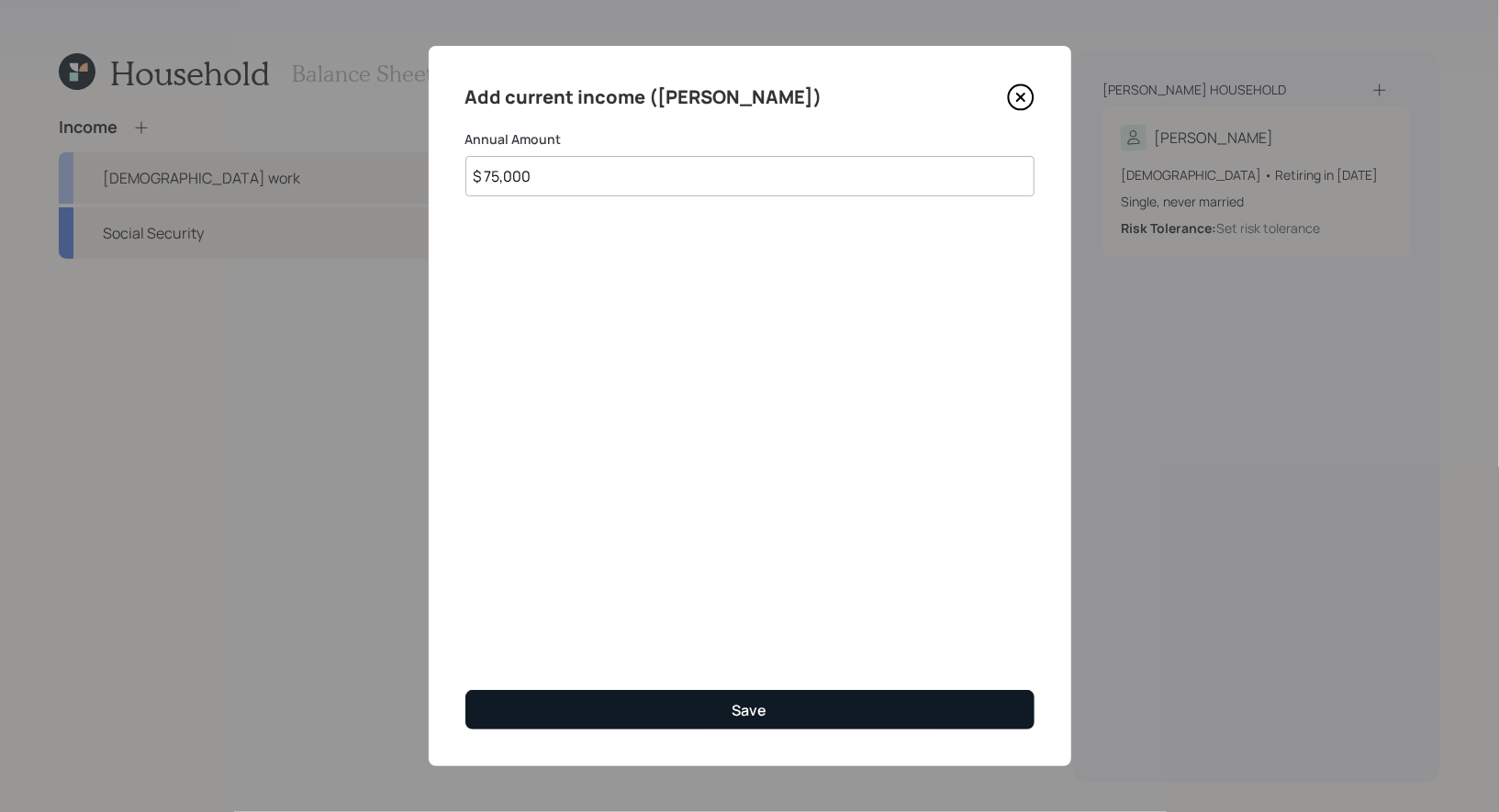
type input "$ 75,000"
click at [649, 707] on button "Save" at bounding box center [750, 710] width 569 height 40
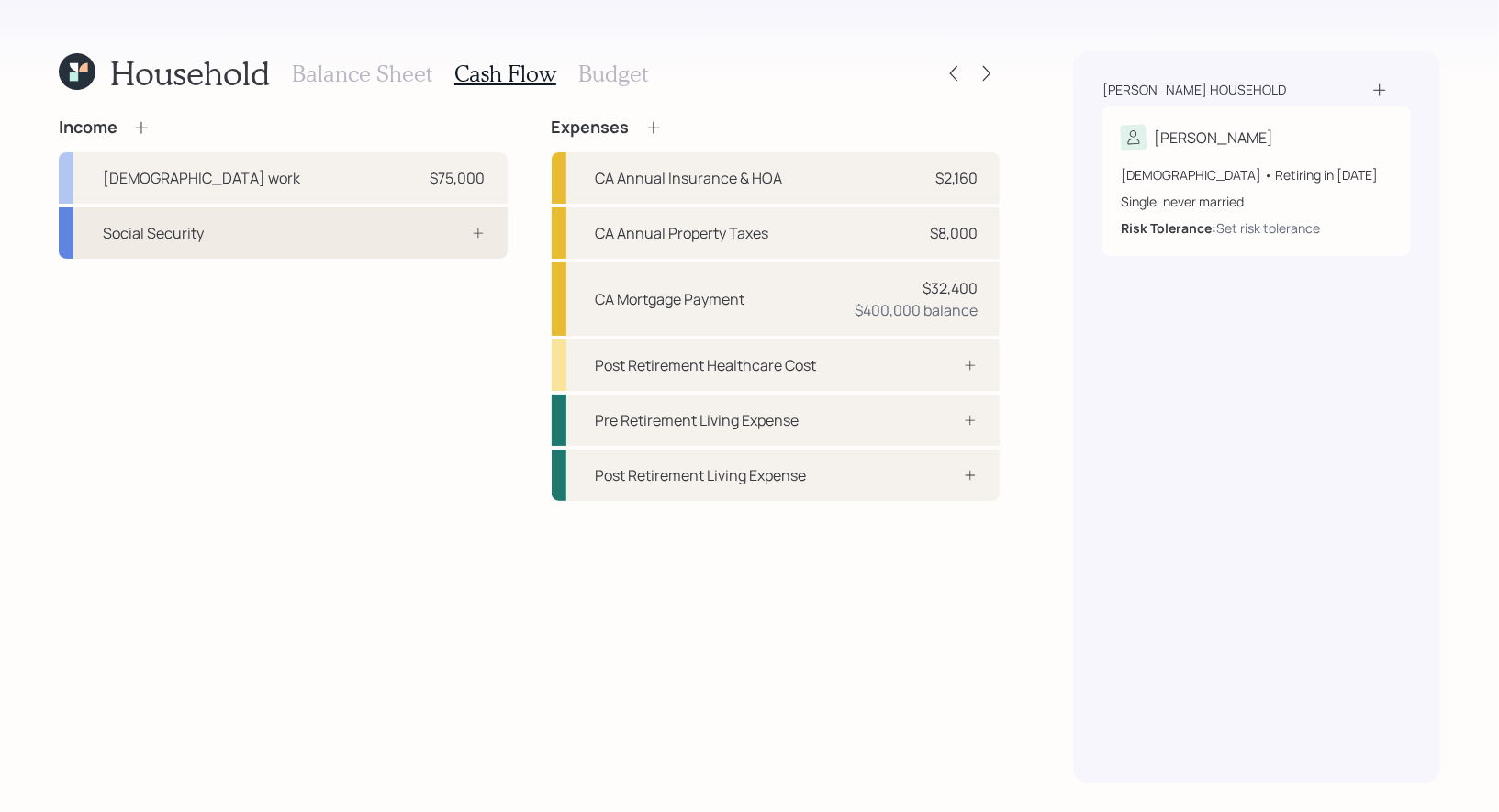
click at [261, 231] on div "Social Security" at bounding box center [283, 233] width 449 height 52
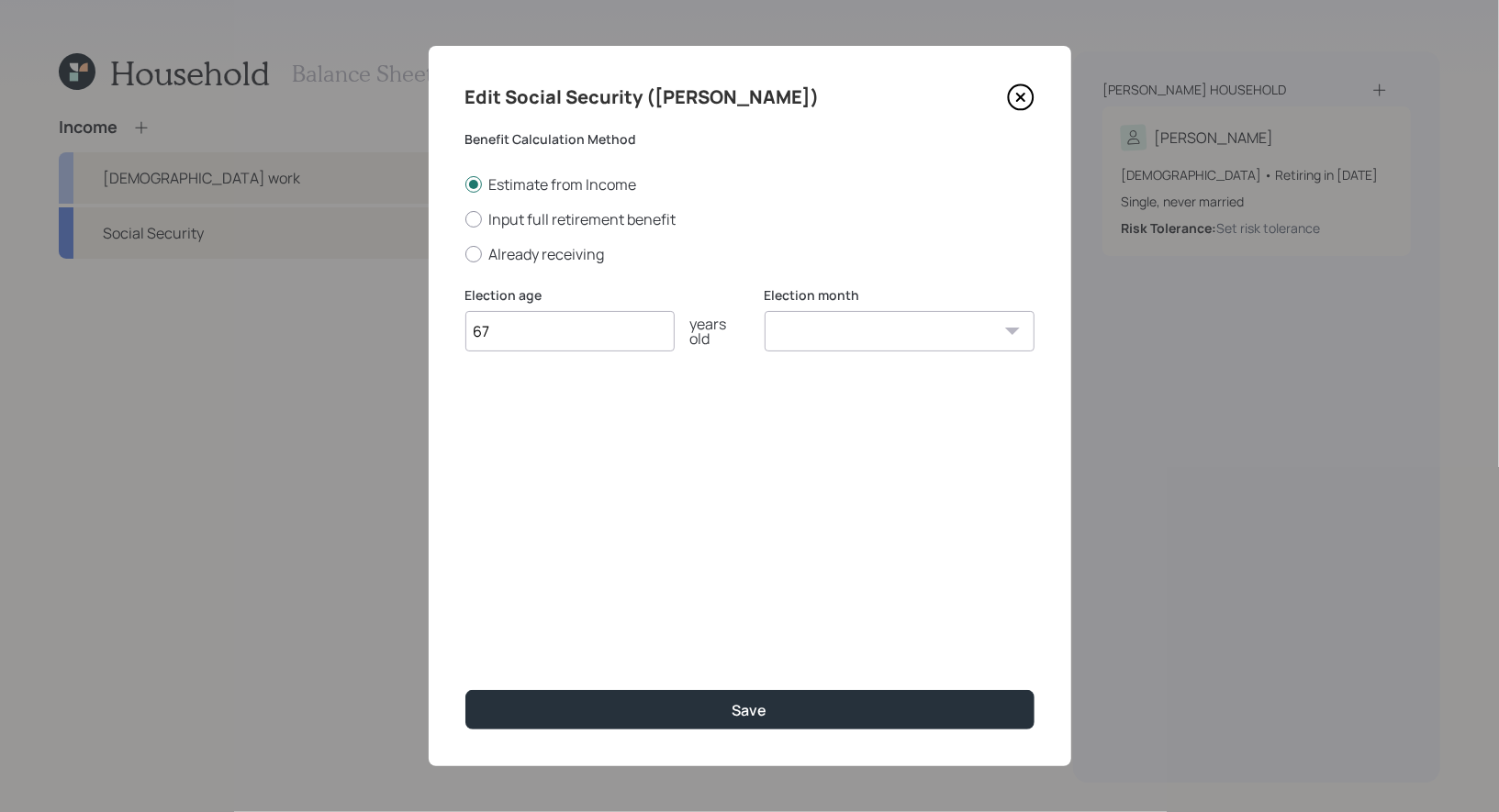
type input "67"
click at [886, 338] on select "January February March April May June July August September October November De…" at bounding box center [899, 331] width 270 height 41
select select "6"
click at [764, 311] on select "January February March April May June July August September October November De…" at bounding box center [899, 331] width 270 height 41
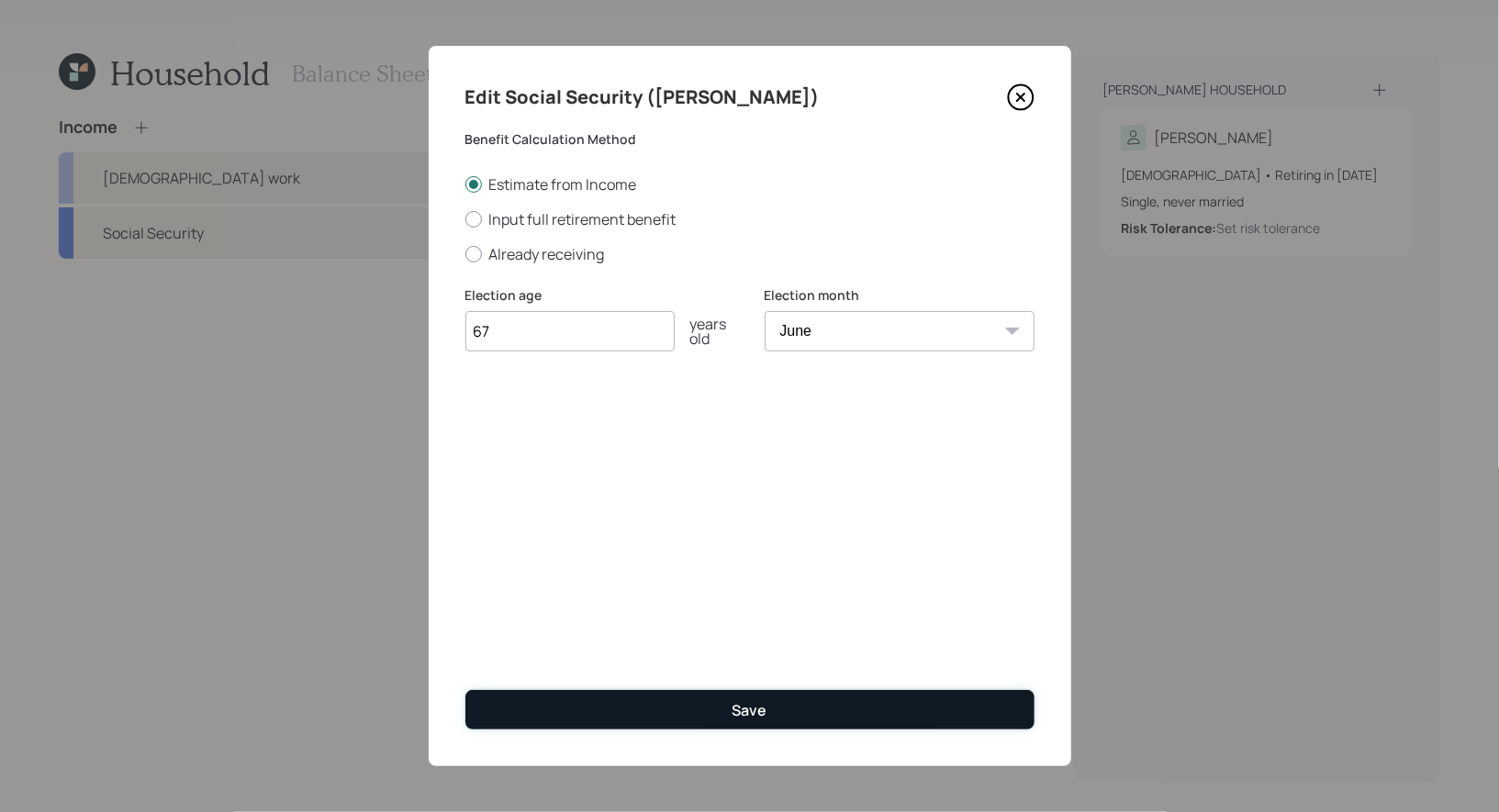
click at [713, 700] on button "Save" at bounding box center [750, 710] width 569 height 40
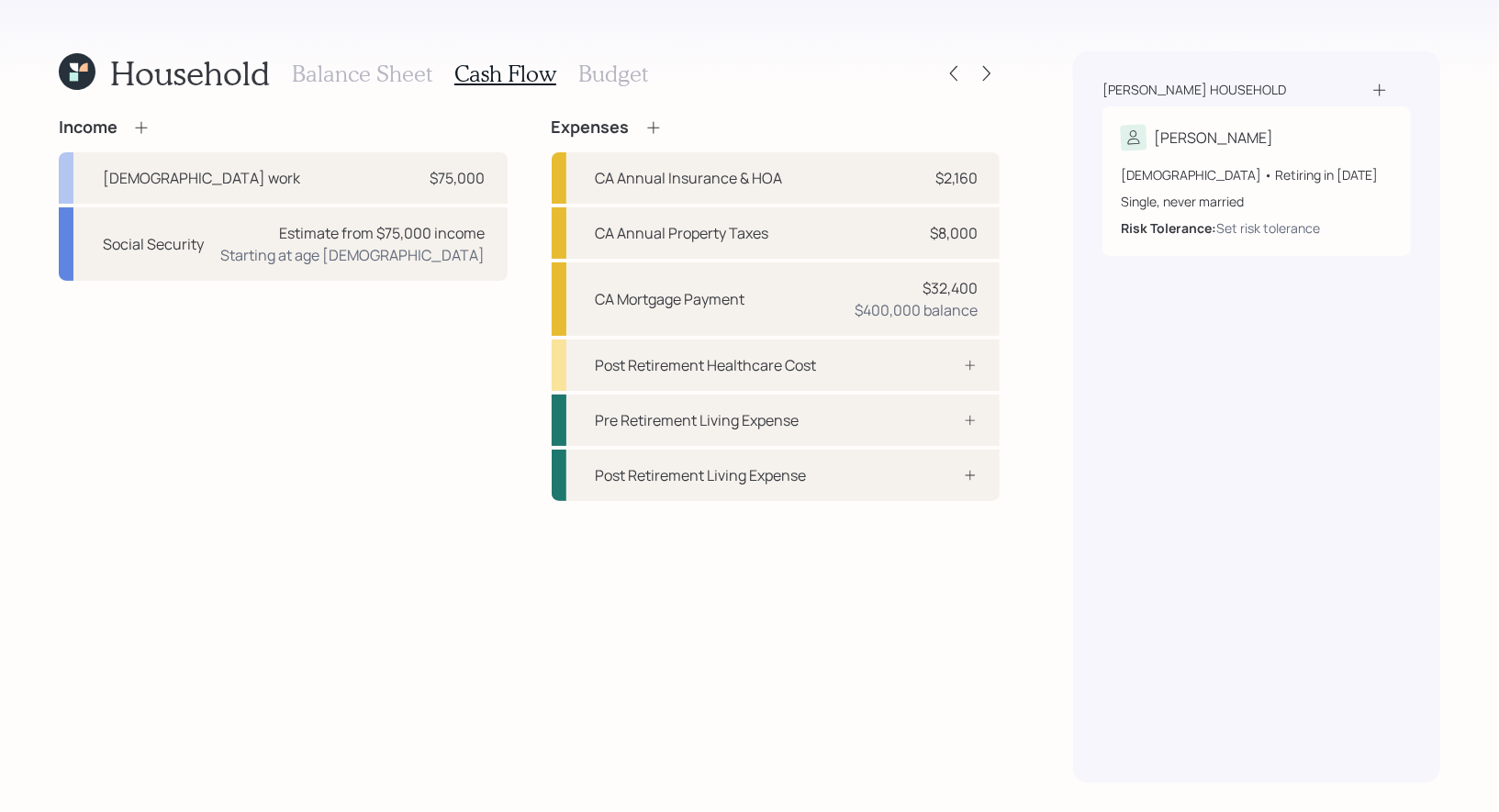
click at [602, 73] on h3 "Budget" at bounding box center [613, 73] width 69 height 27
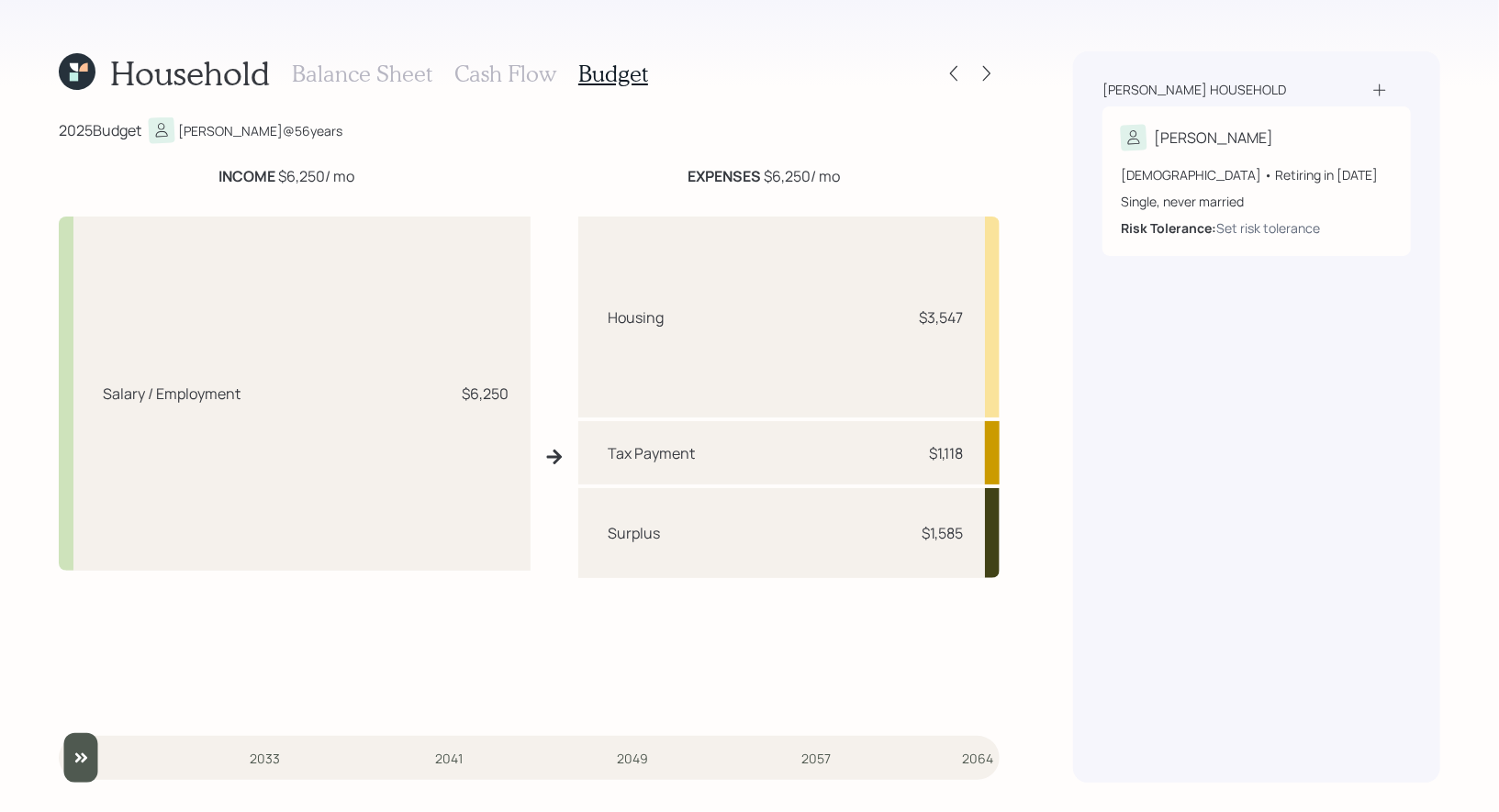
click at [481, 69] on h3 "Cash Flow" at bounding box center [505, 73] width 102 height 27
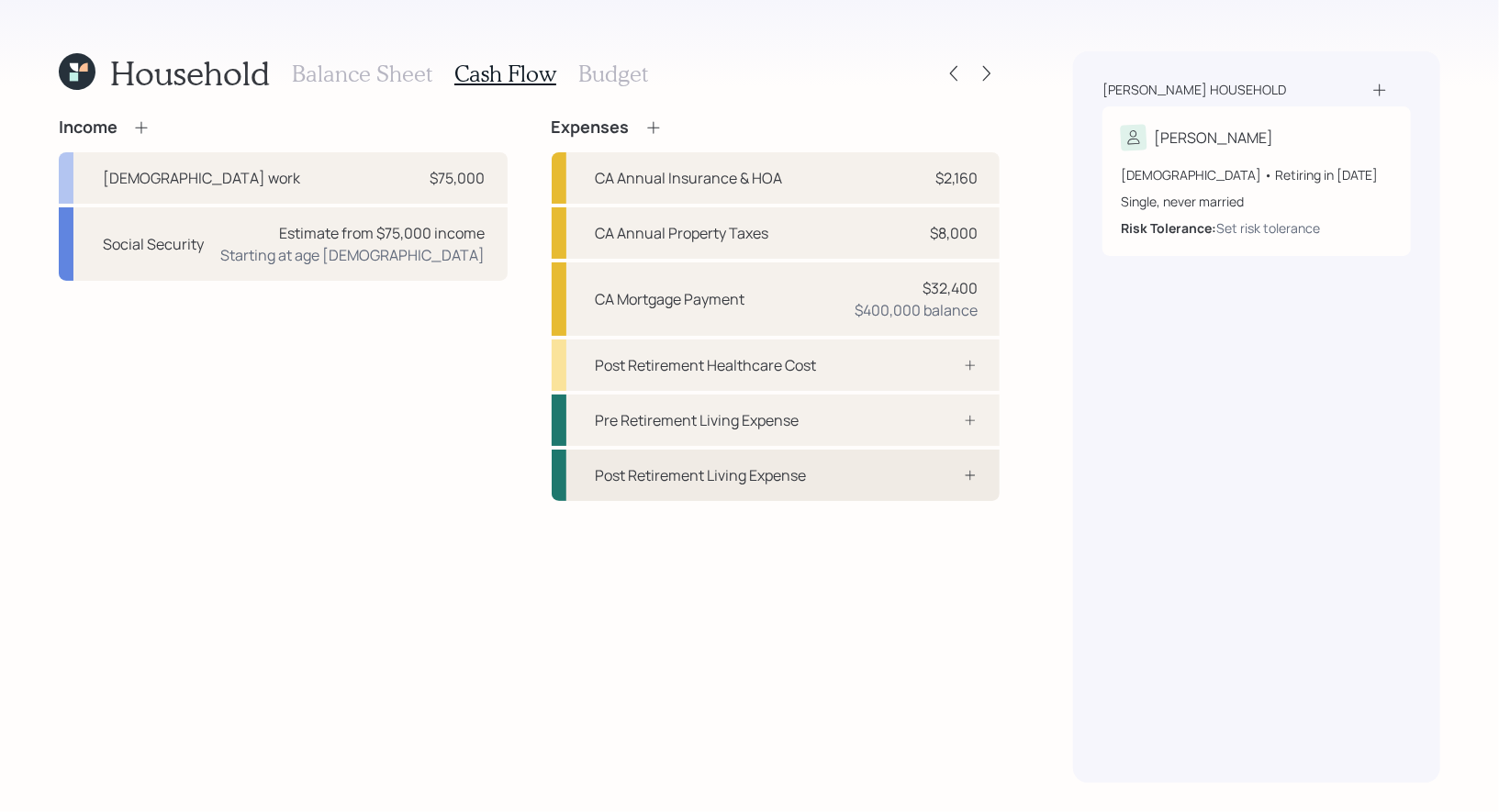
click at [772, 484] on div "Post Retirement Living Expense" at bounding box center [701, 475] width 211 height 22
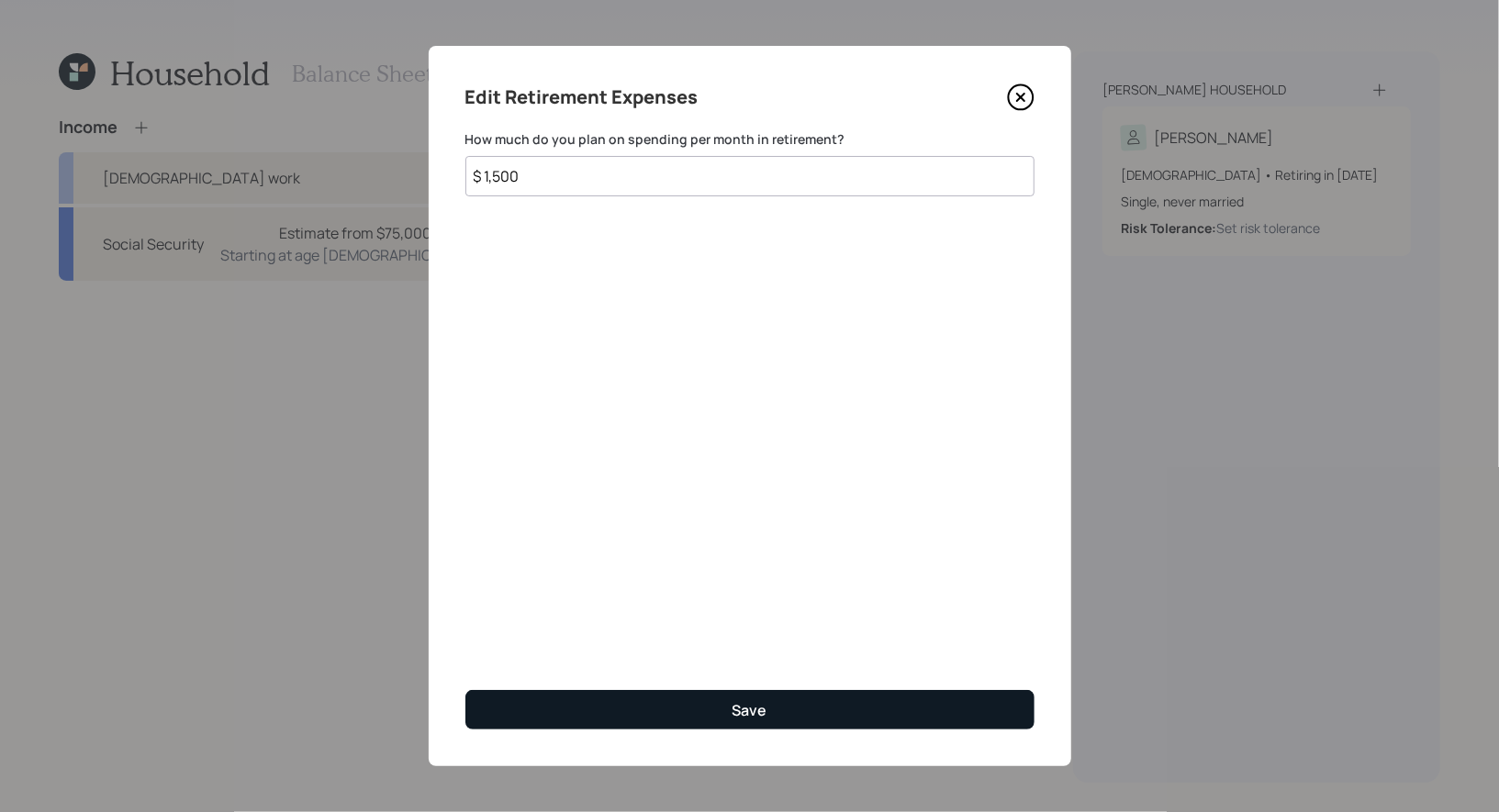
type input "$ 1,500"
click at [656, 709] on button "Save" at bounding box center [750, 710] width 569 height 40
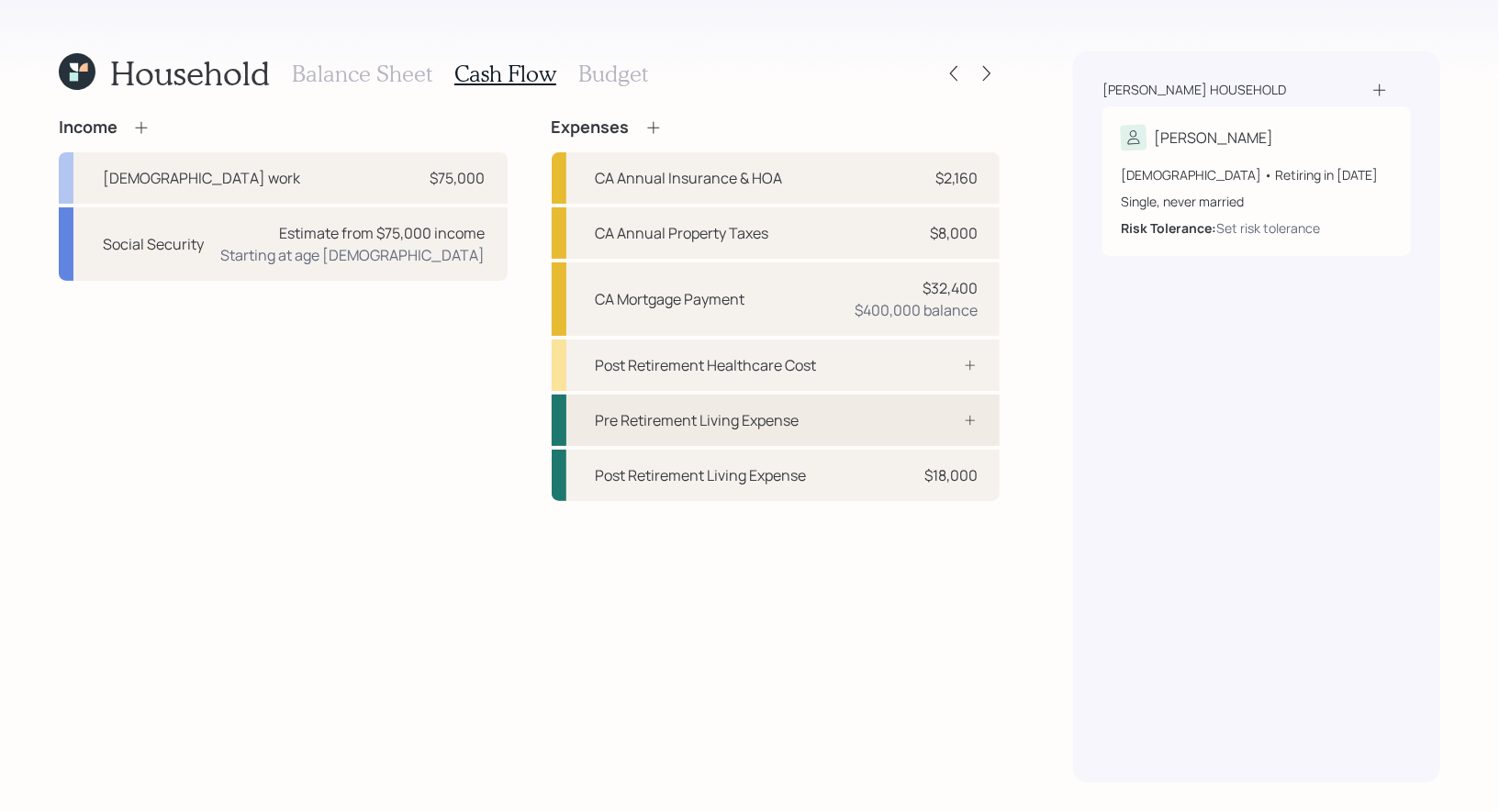
click at [686, 426] on div "Pre Retirement Living Expense" at bounding box center [697, 420] width 204 height 22
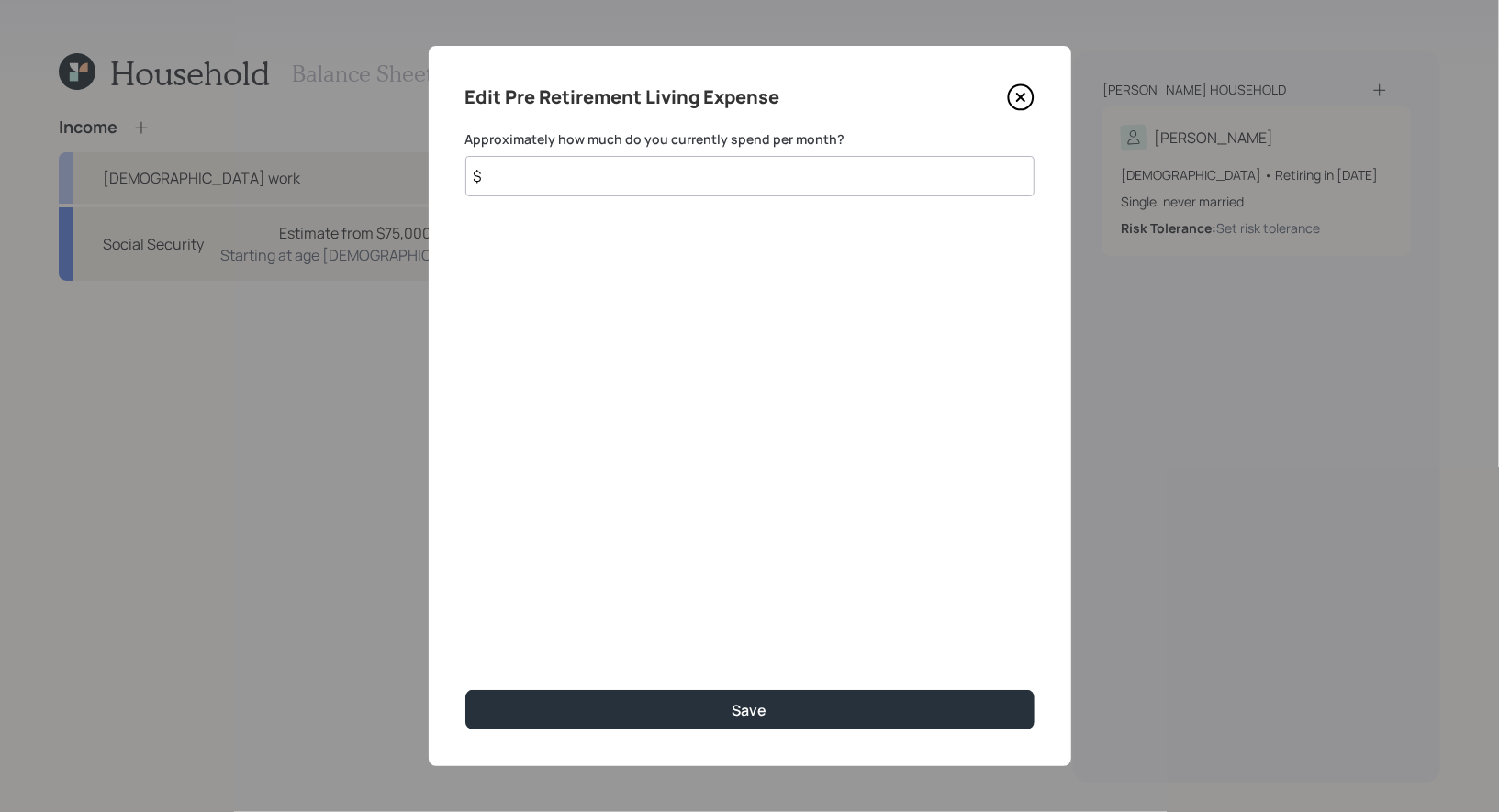
click at [616, 170] on input "$" at bounding box center [750, 176] width 569 height 41
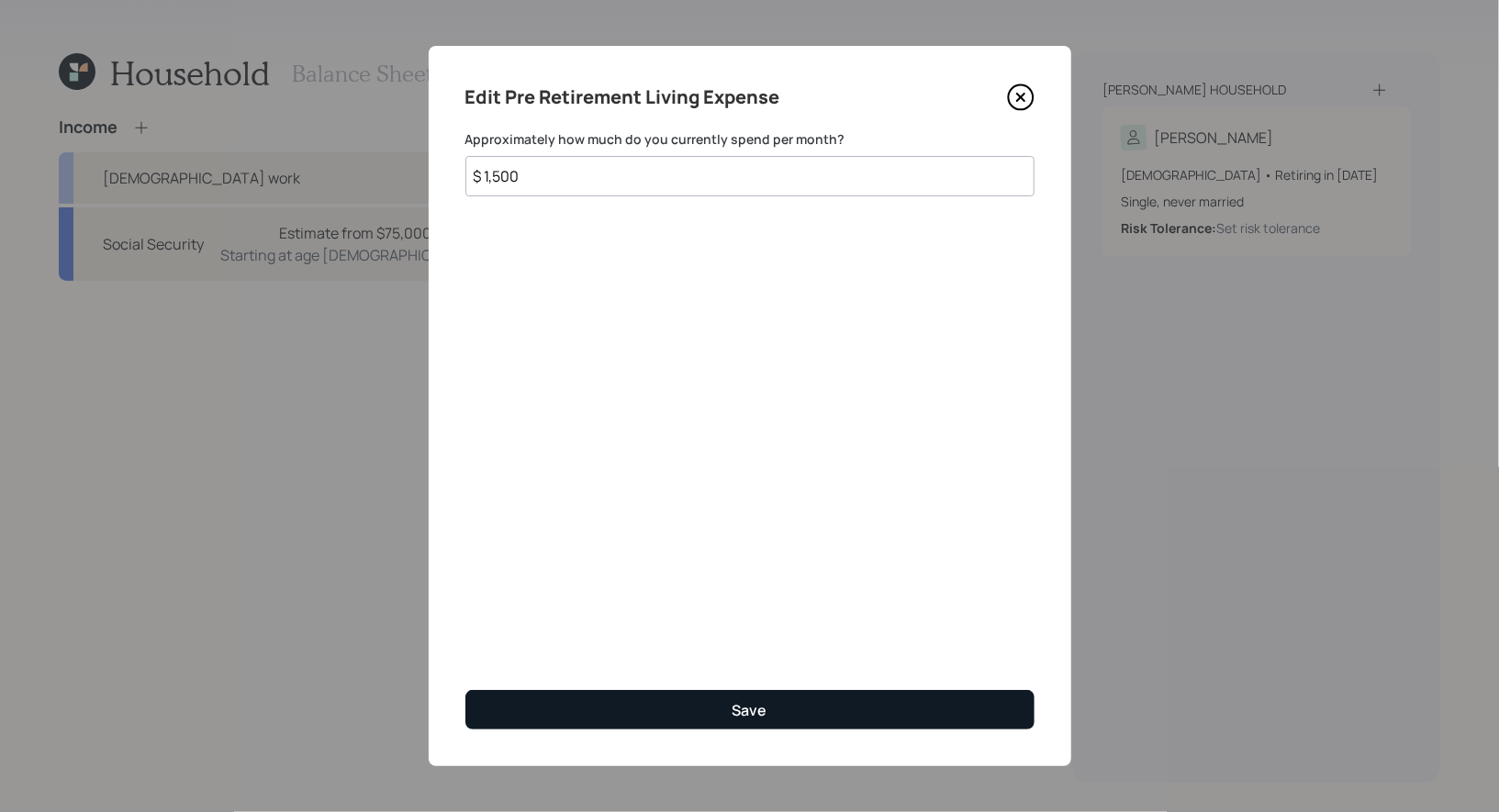
type input "$ 1,500"
click at [646, 718] on button "Save" at bounding box center [750, 710] width 569 height 40
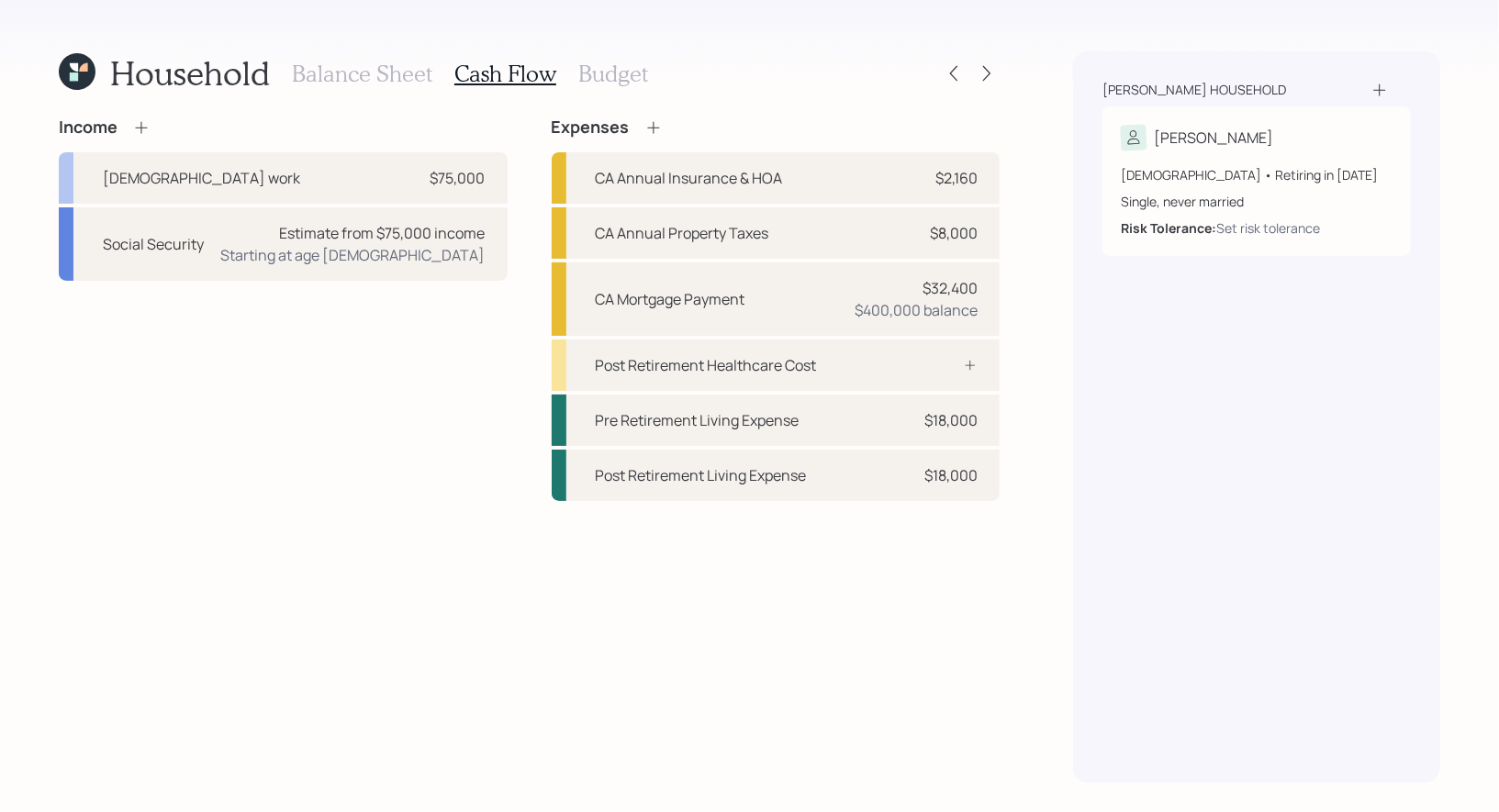
click at [356, 70] on h3 "Balance Sheet" at bounding box center [361, 73] width 140 height 27
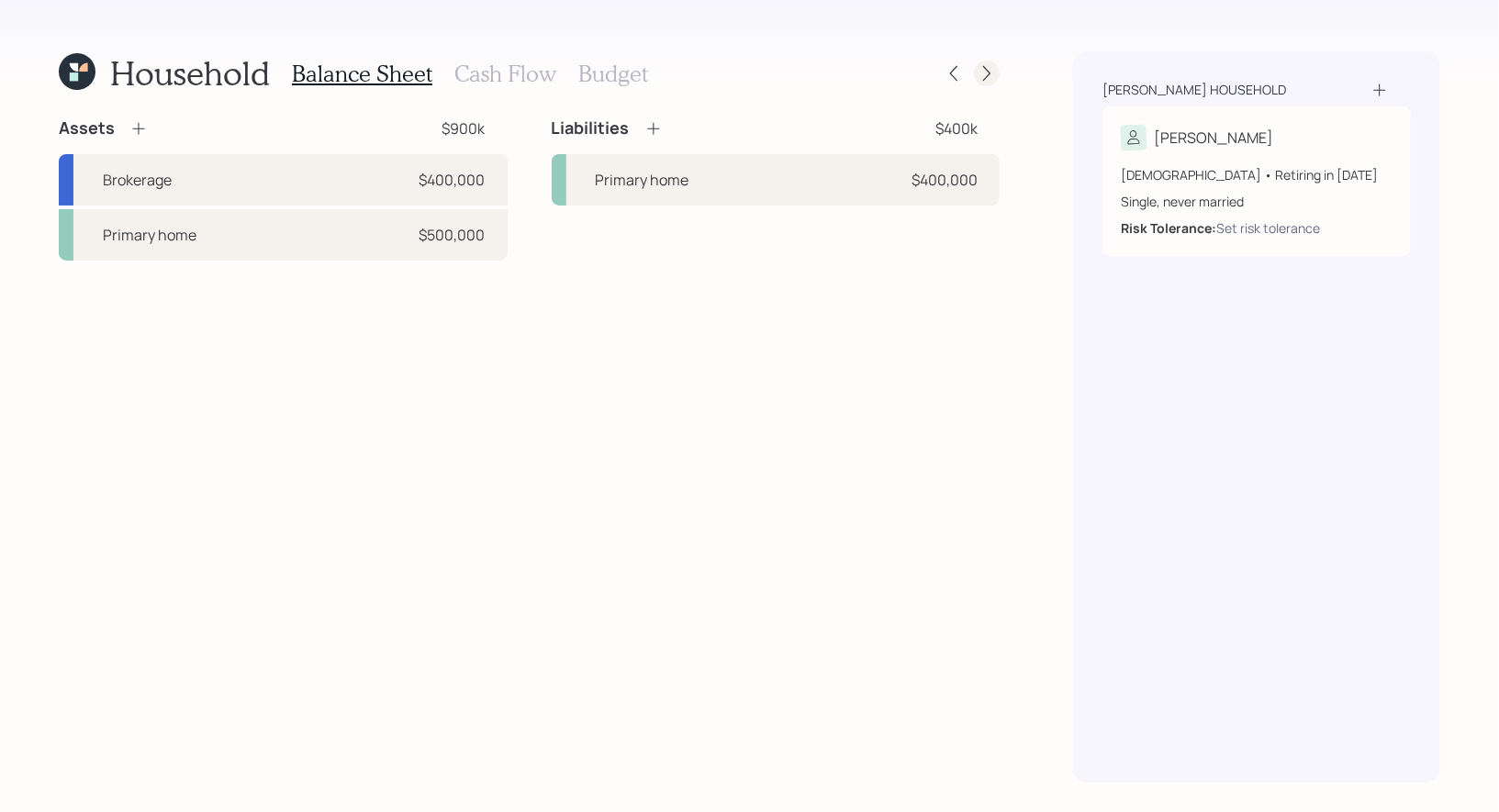
click at [990, 74] on icon at bounding box center [987, 73] width 18 height 18
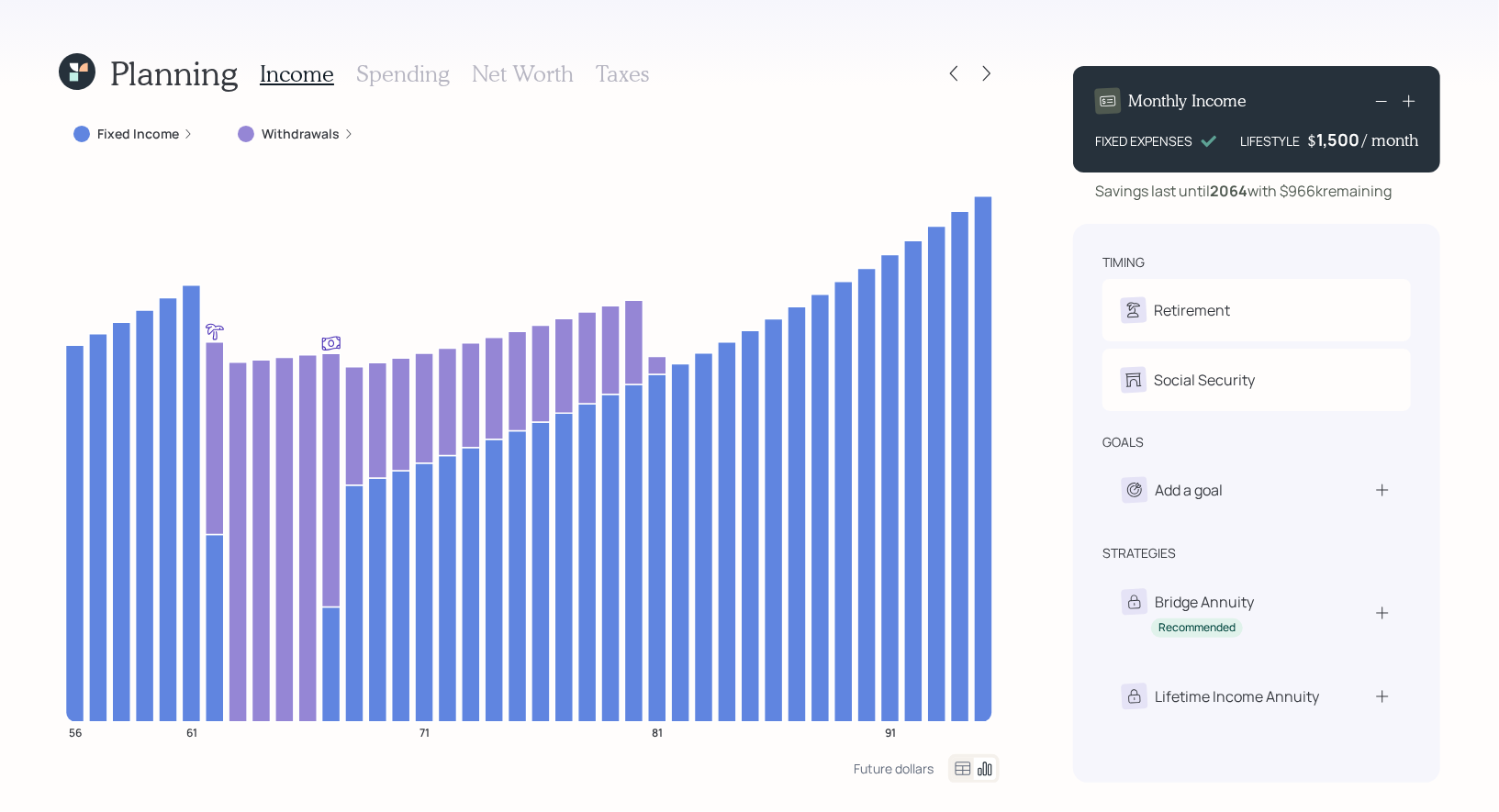
click at [524, 72] on h3 "Net Worth" at bounding box center [522, 73] width 102 height 27
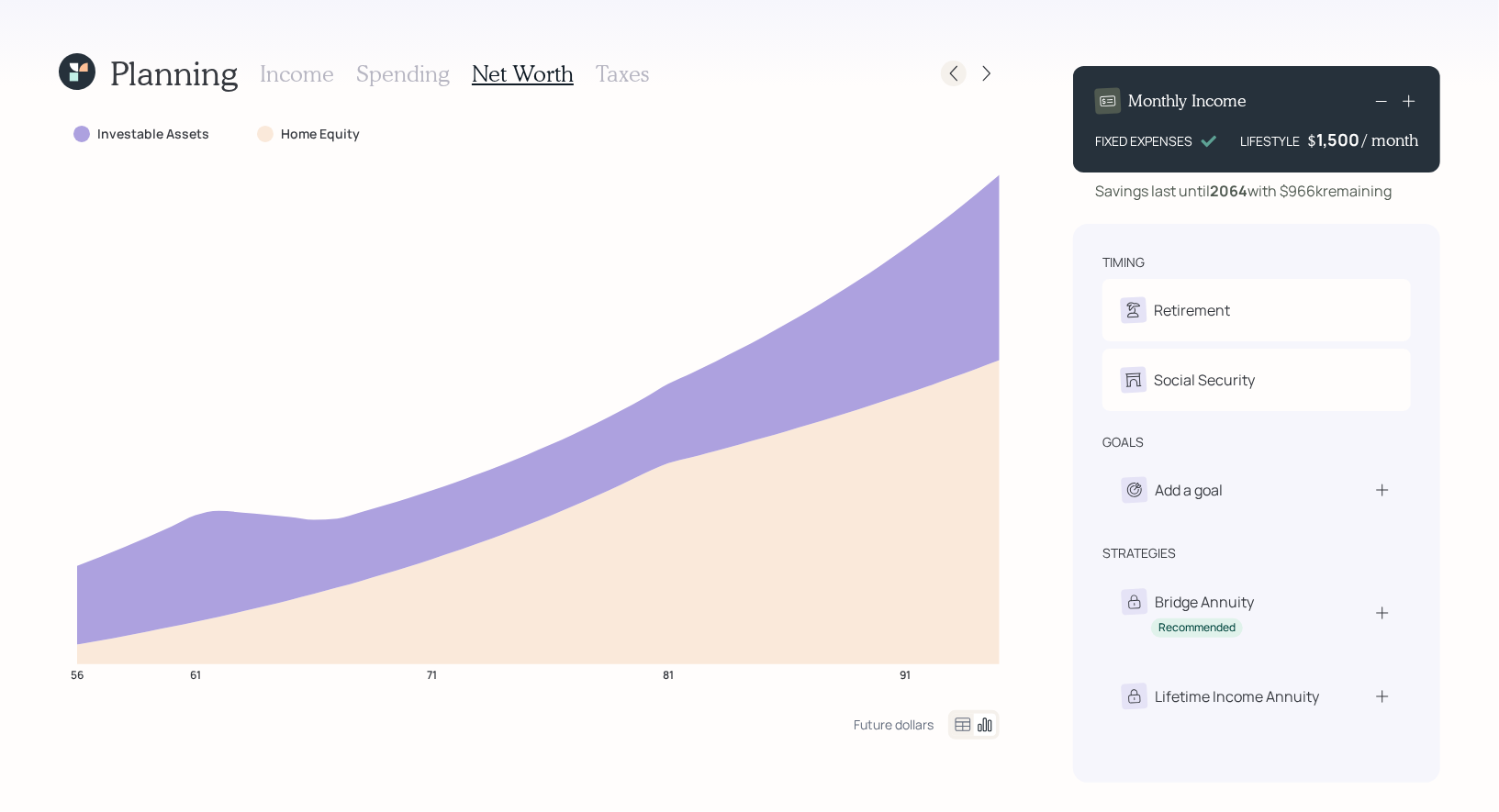
click at [954, 76] on icon at bounding box center [953, 73] width 18 height 18
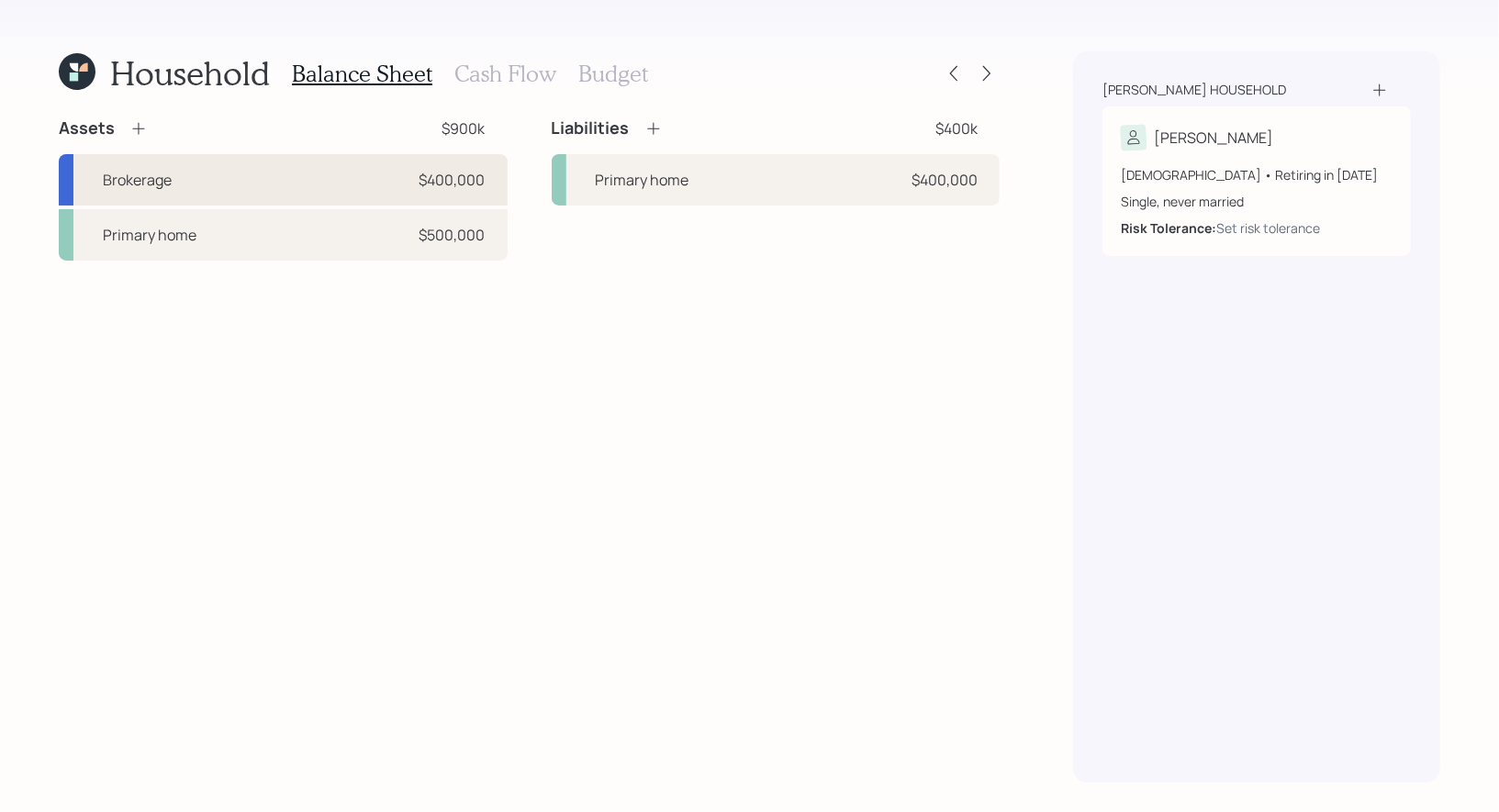
click at [226, 187] on div "Brokerage $400,000" at bounding box center [283, 180] width 449 height 52
select select "taxable"
select select "balanced"
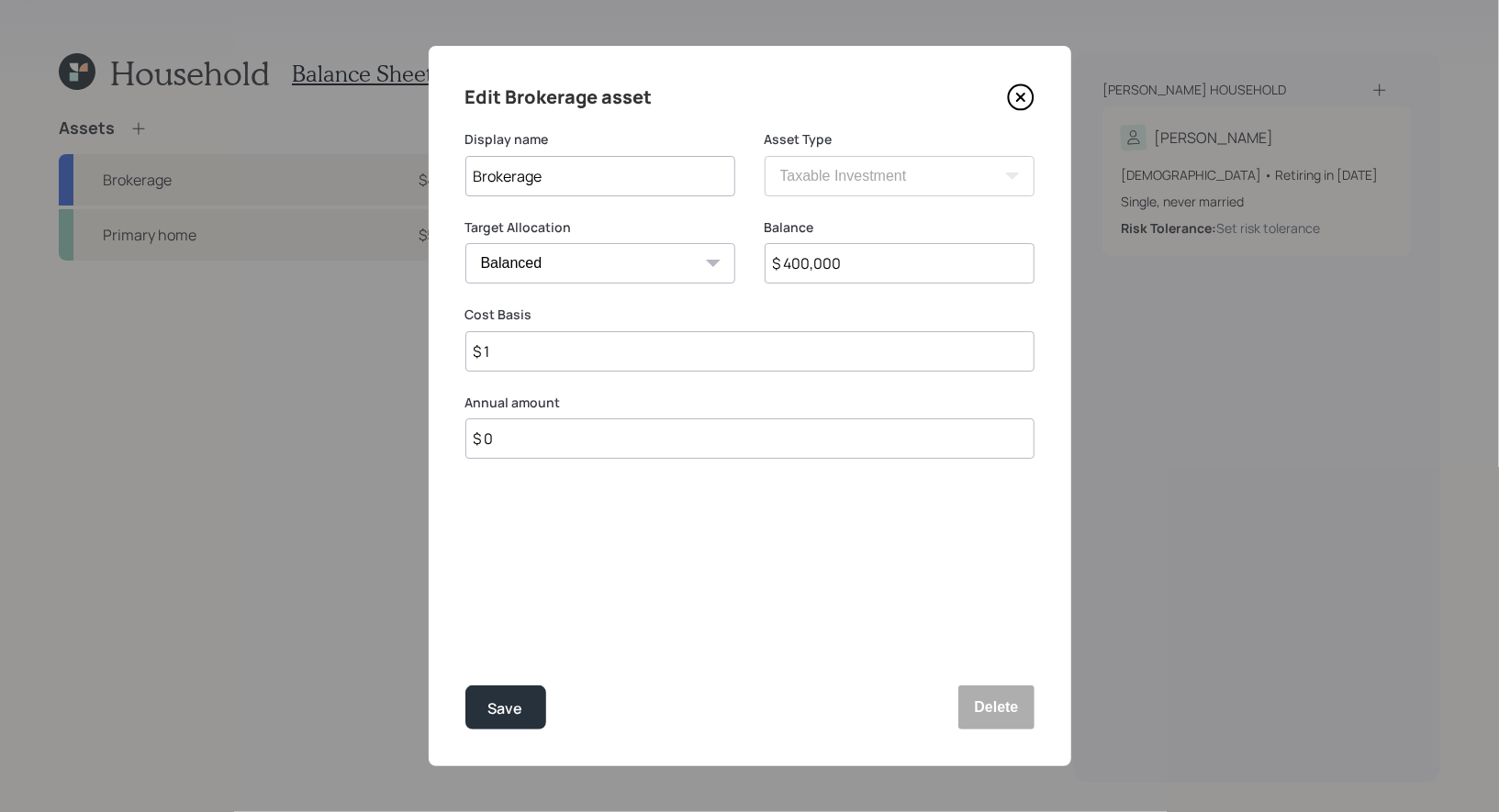
click at [905, 265] on input "$ 400,000" at bounding box center [899, 263] width 270 height 41
type input "$ 350,000"
click at [568, 358] on input "$ 1" at bounding box center [750, 351] width 569 height 41
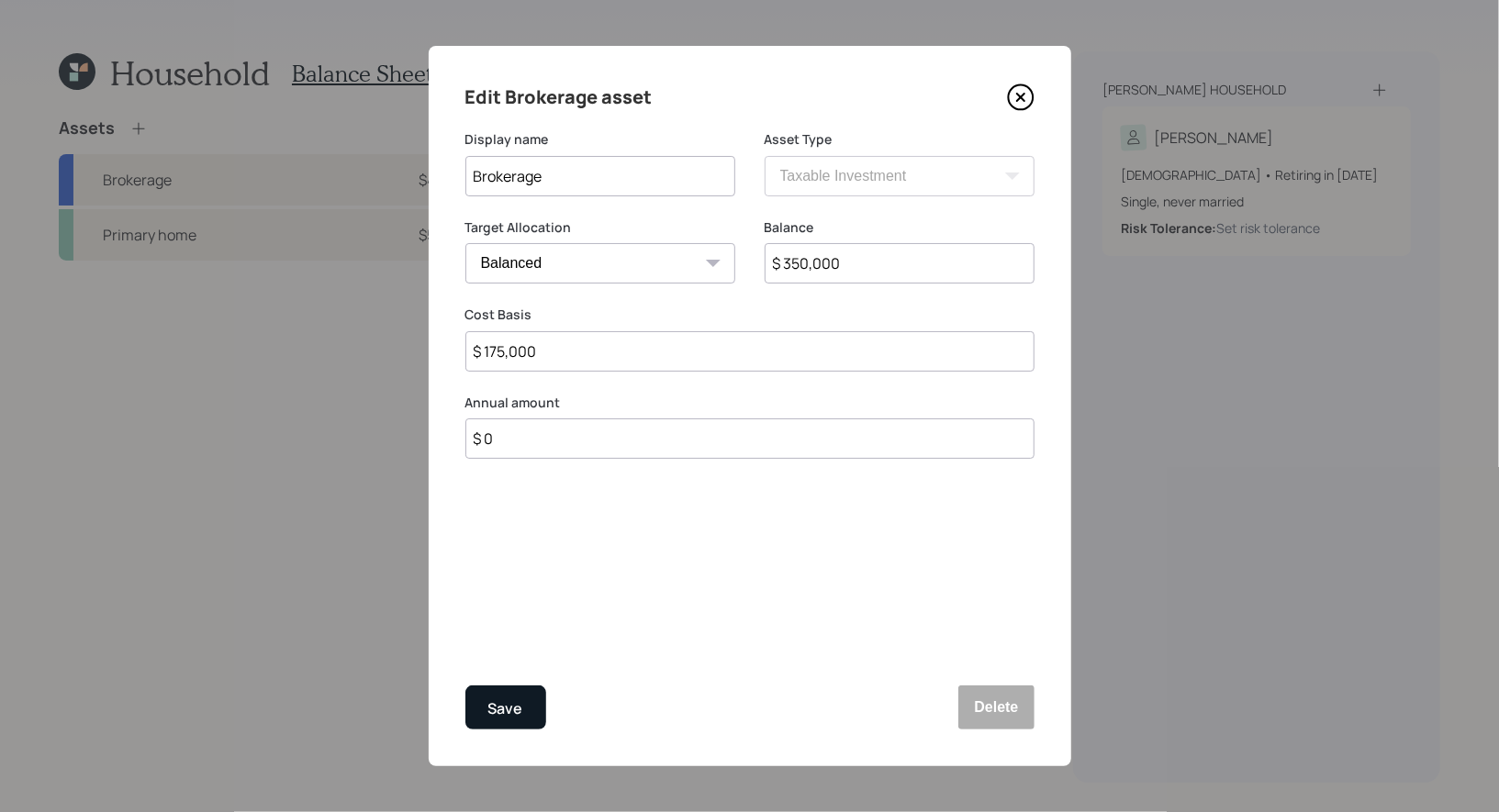
type input "$ 175,000"
click at [509, 705] on div "Save" at bounding box center [505, 709] width 35 height 25
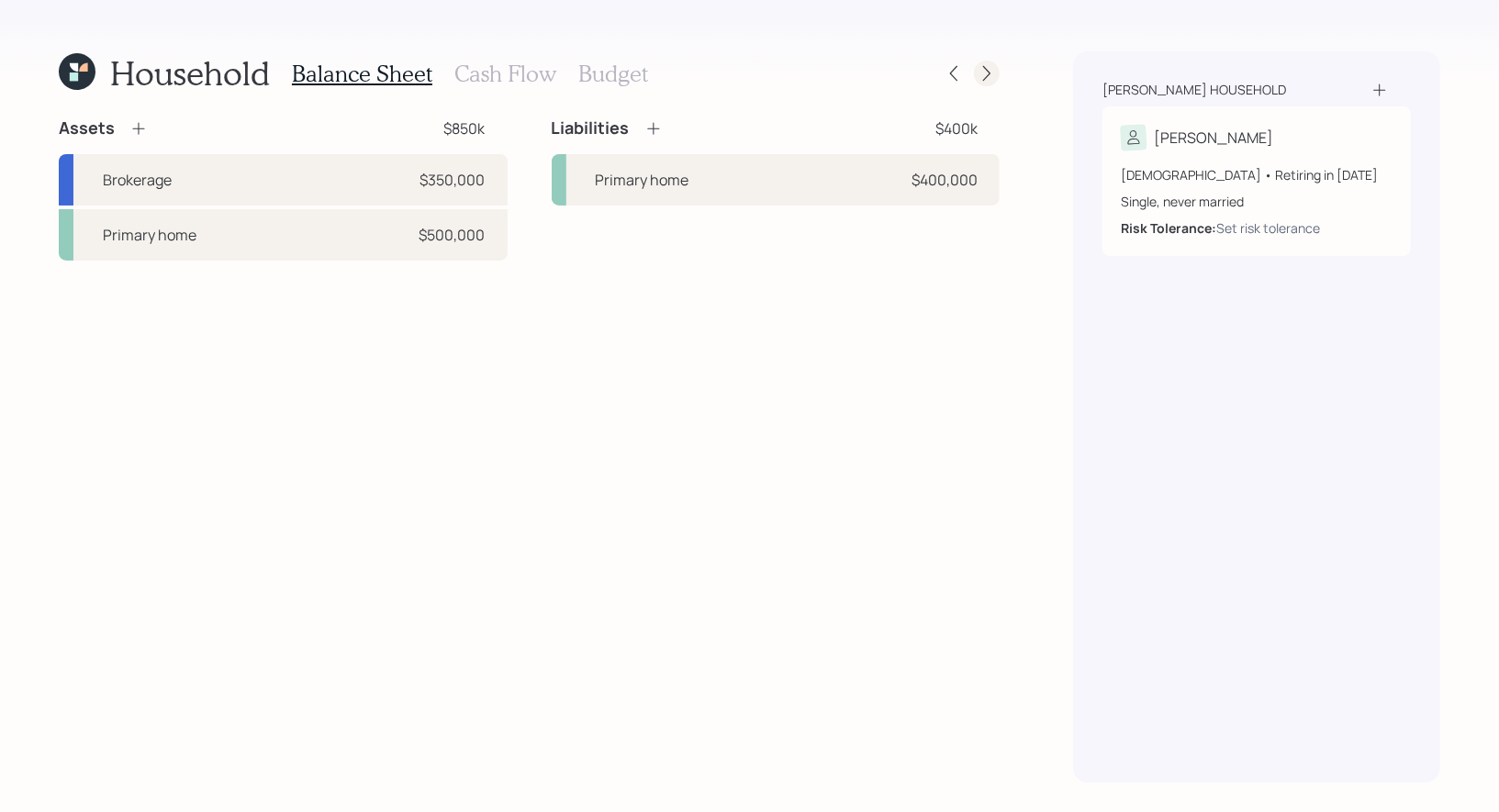
click at [981, 77] on icon at bounding box center [987, 73] width 18 height 18
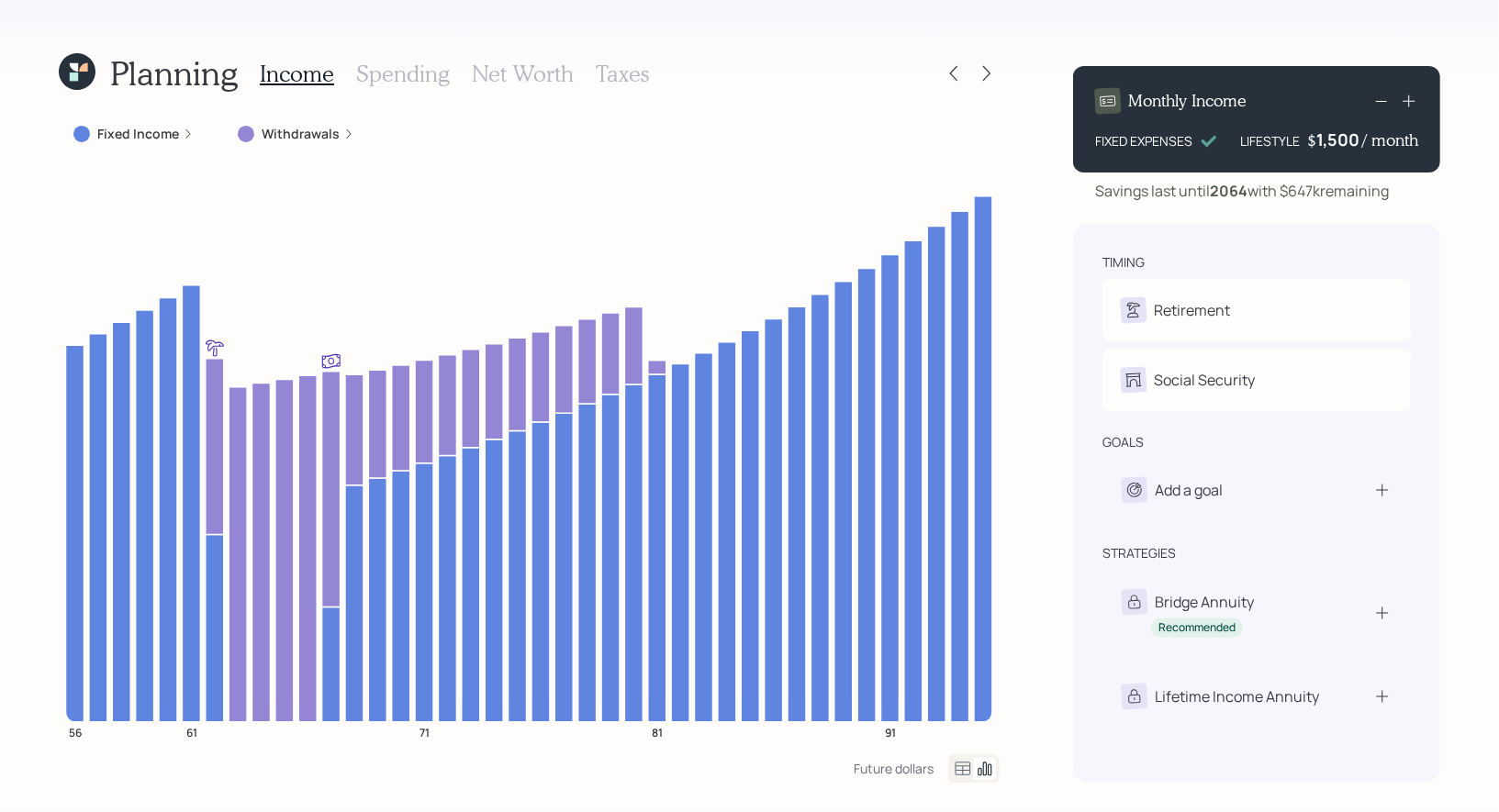
click at [516, 69] on h3 "Net Worth" at bounding box center [522, 73] width 102 height 27
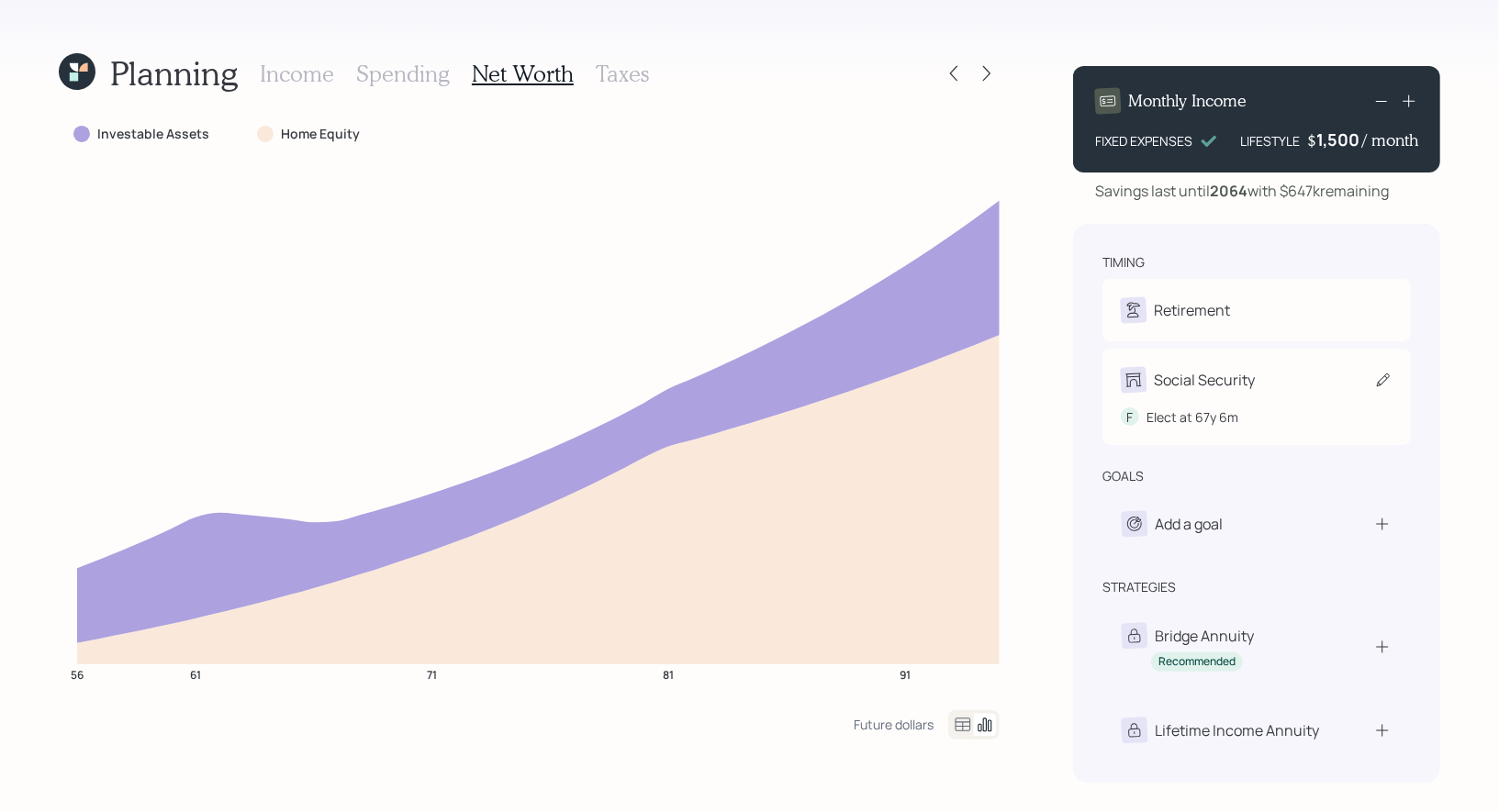
click at [1381, 380] on icon at bounding box center [1383, 379] width 18 height 18
select select "6"
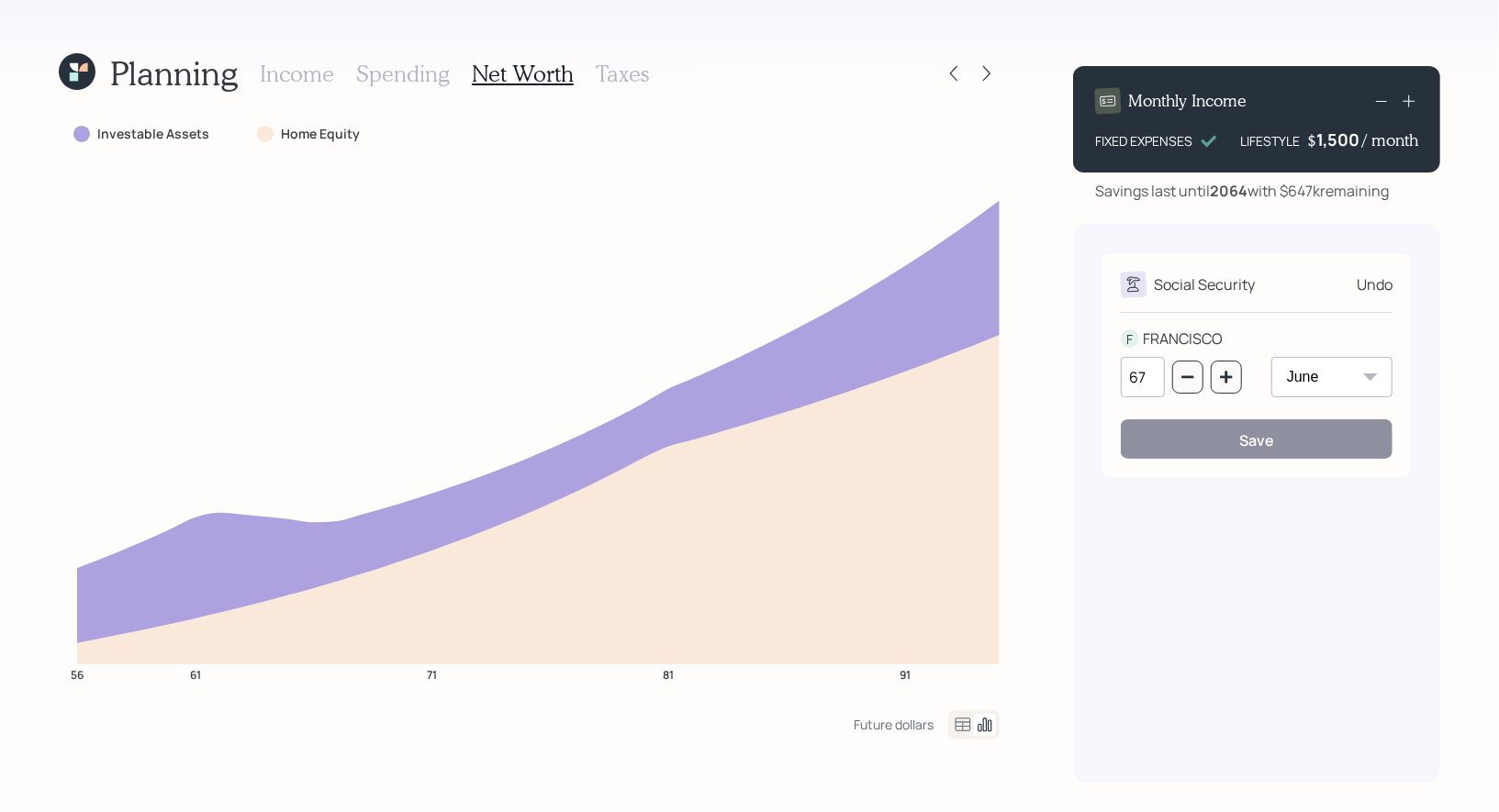
click at [1153, 379] on input "67" at bounding box center [1143, 377] width 44 height 41
type input "62"
click at [1165, 433] on button "Save" at bounding box center [1257, 439] width 272 height 40
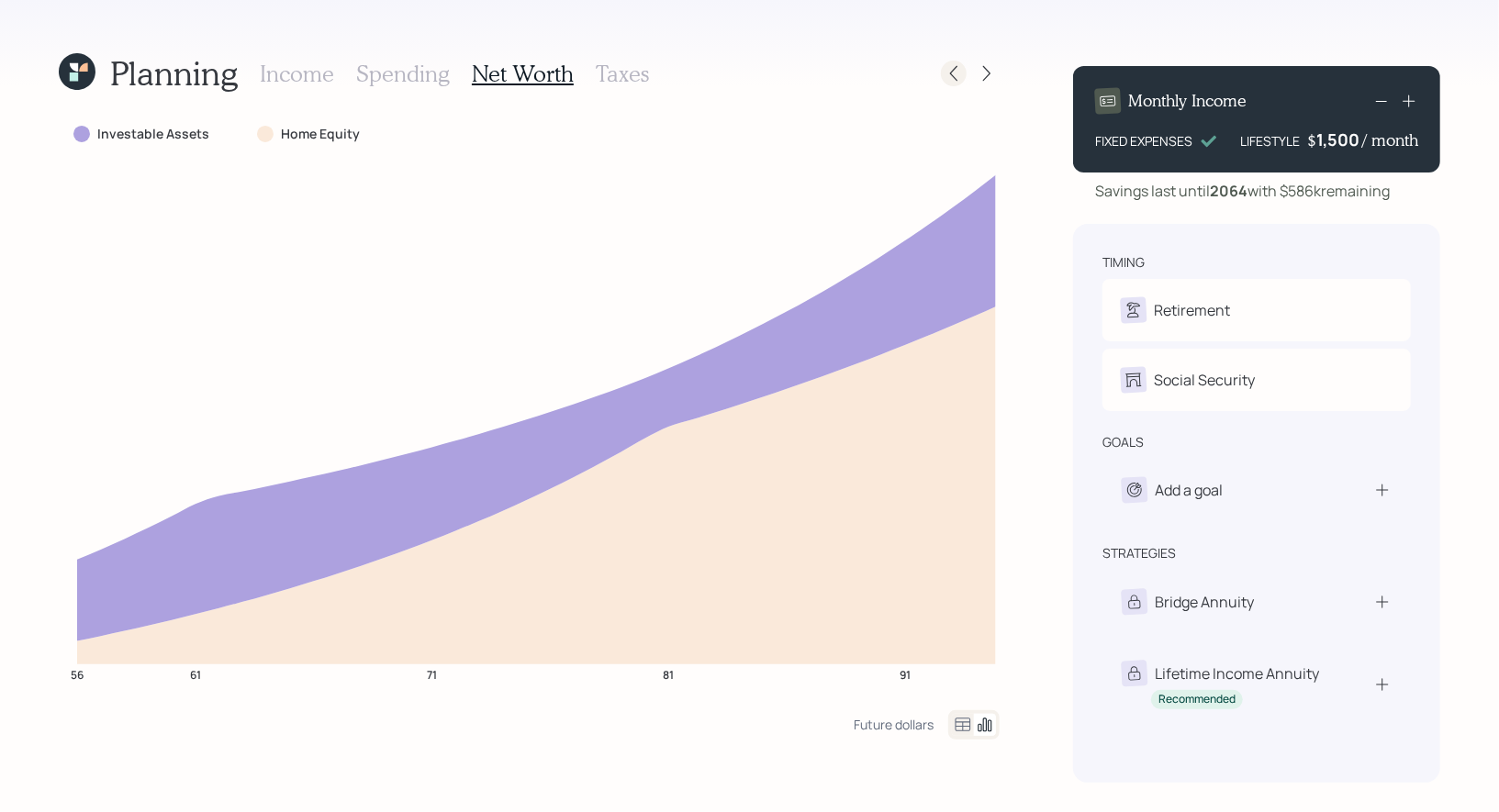
click at [959, 79] on icon at bounding box center [953, 73] width 18 height 18
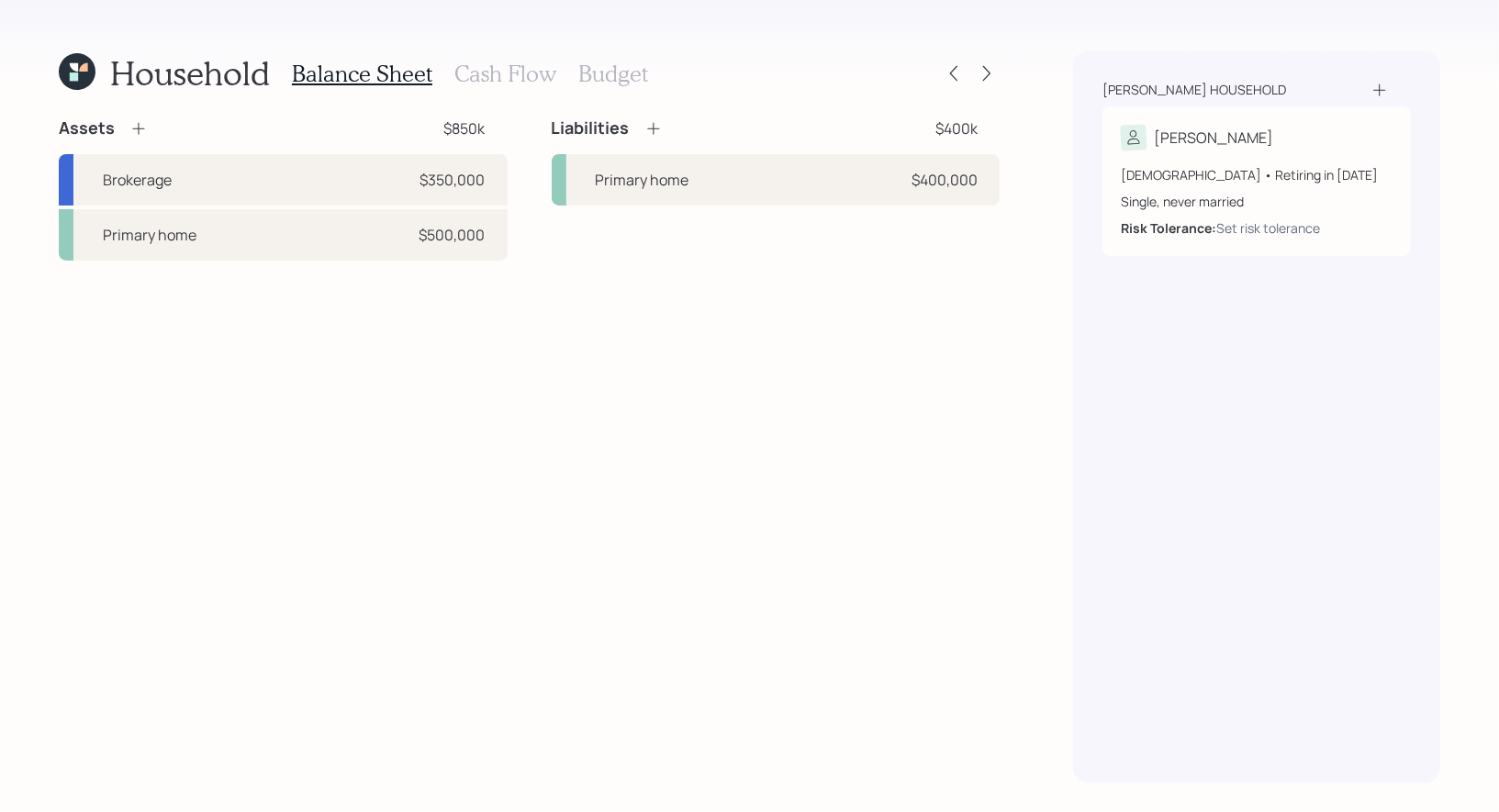
click at [479, 78] on h3 "Cash Flow" at bounding box center [505, 73] width 102 height 27
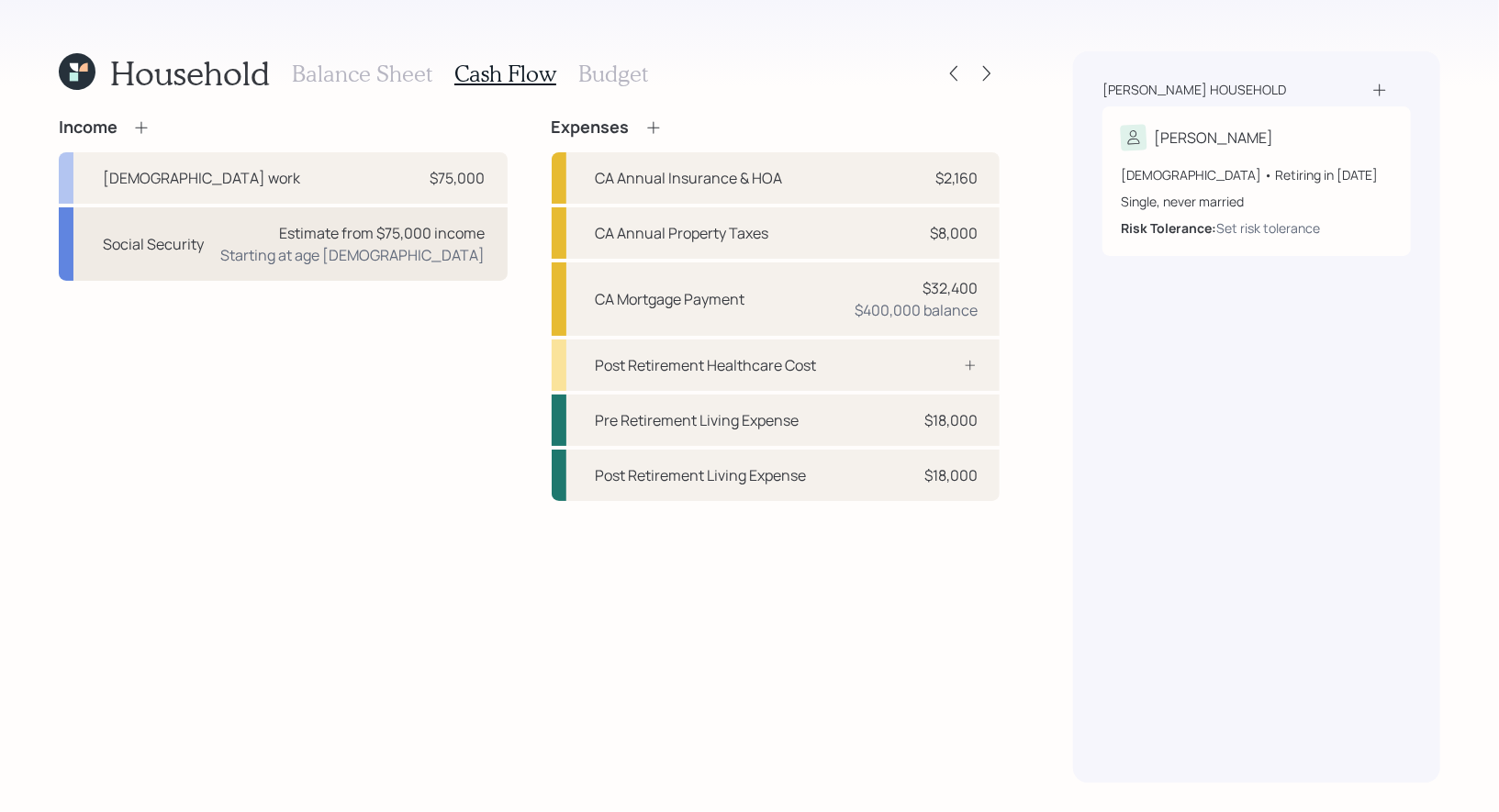
click at [295, 235] on div "Estimate from $75,000 income" at bounding box center [382, 233] width 205 height 22
select select "6"
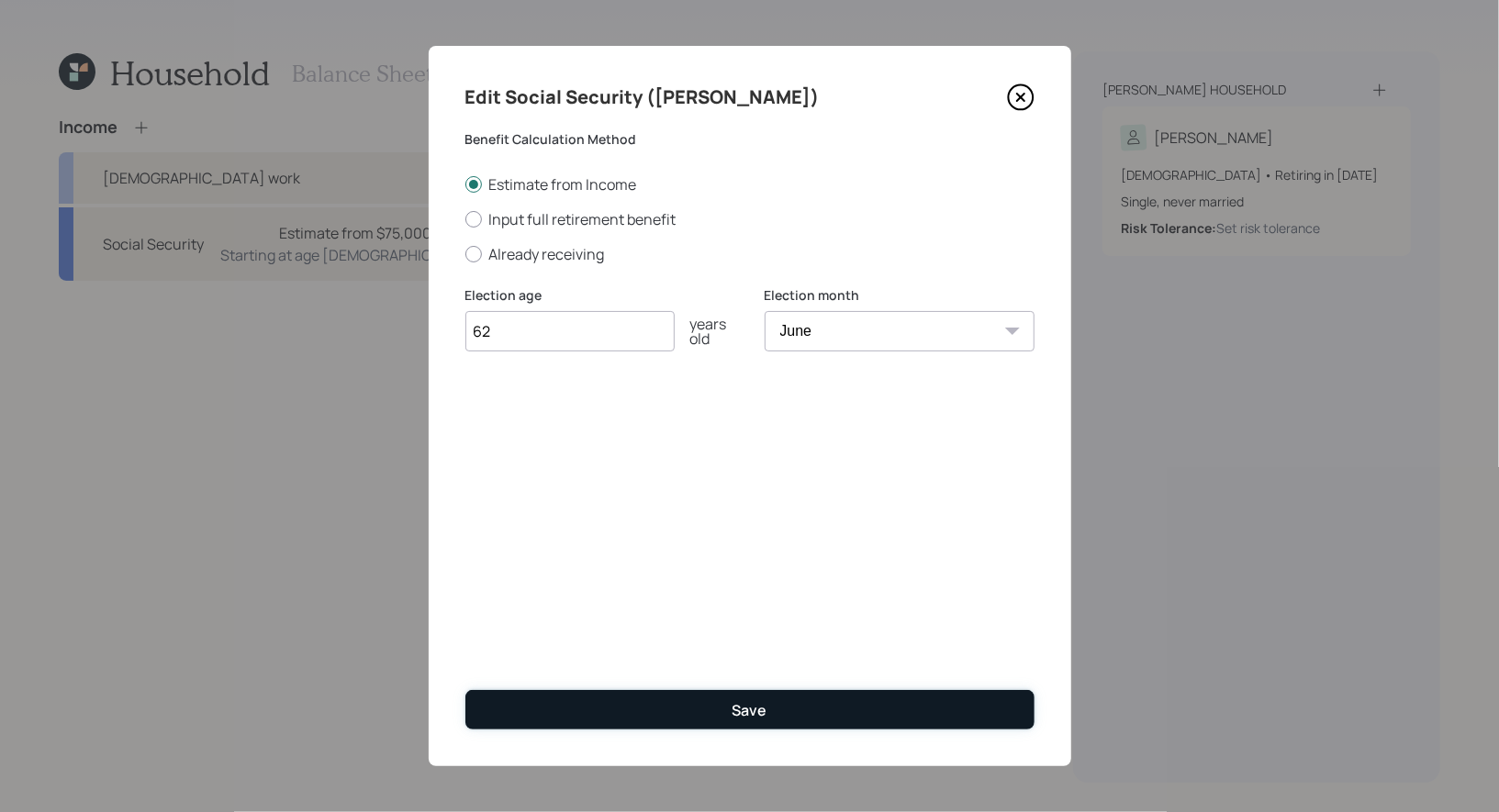
click at [725, 715] on button "Save" at bounding box center [750, 710] width 569 height 40
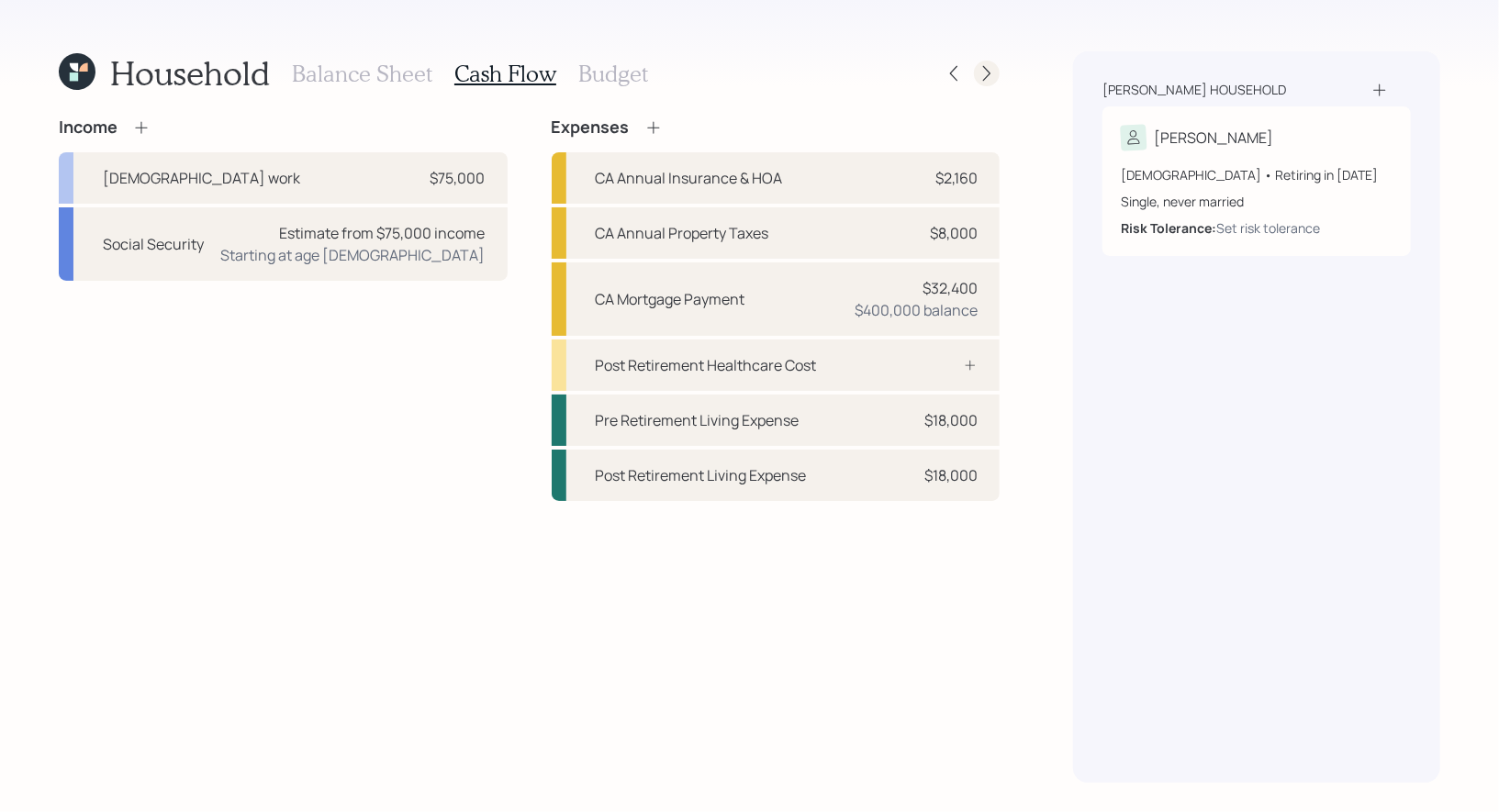
click at [986, 72] on icon at bounding box center [987, 73] width 18 height 18
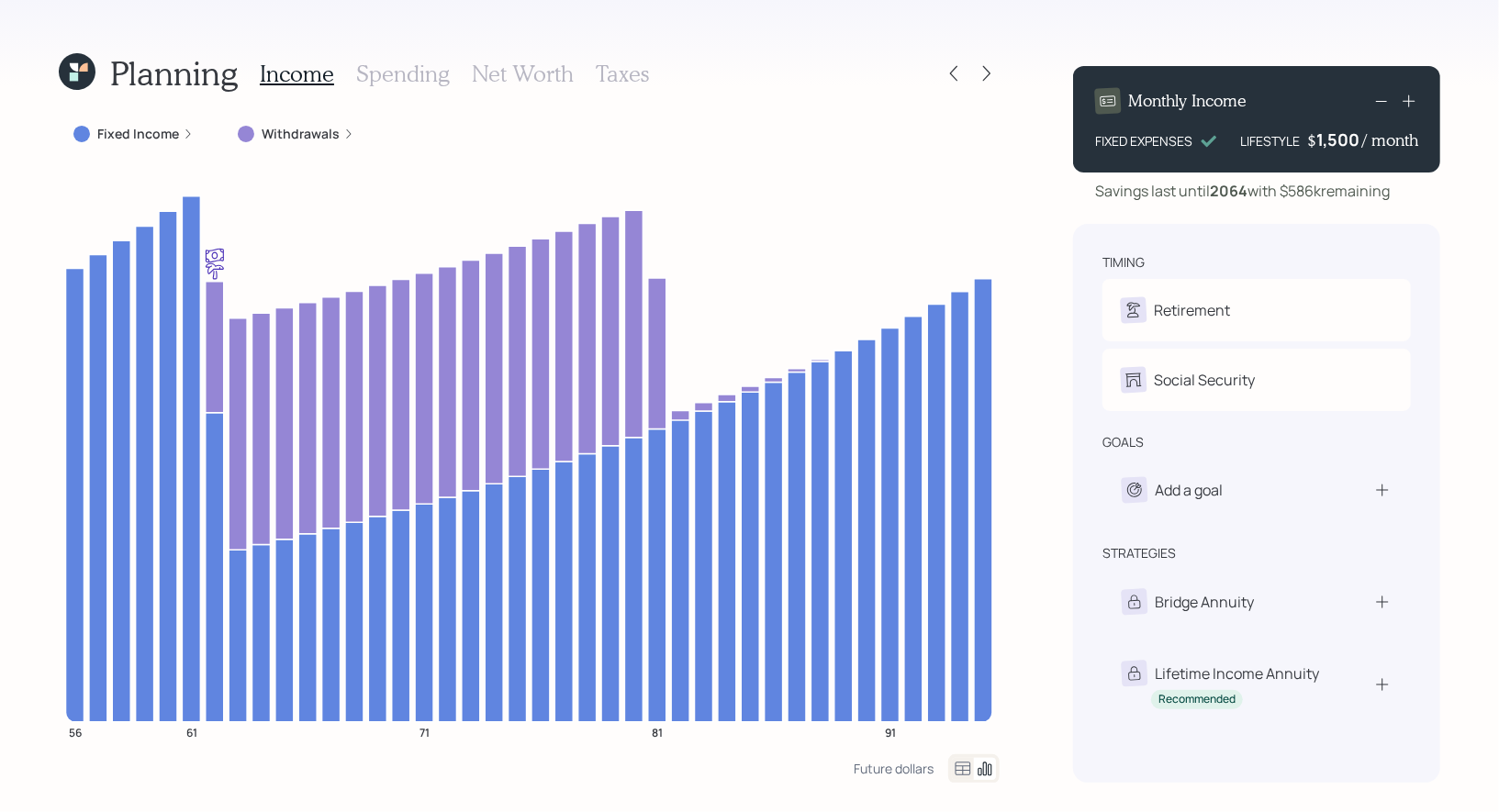
click at [541, 68] on h3 "Net Worth" at bounding box center [522, 73] width 102 height 27
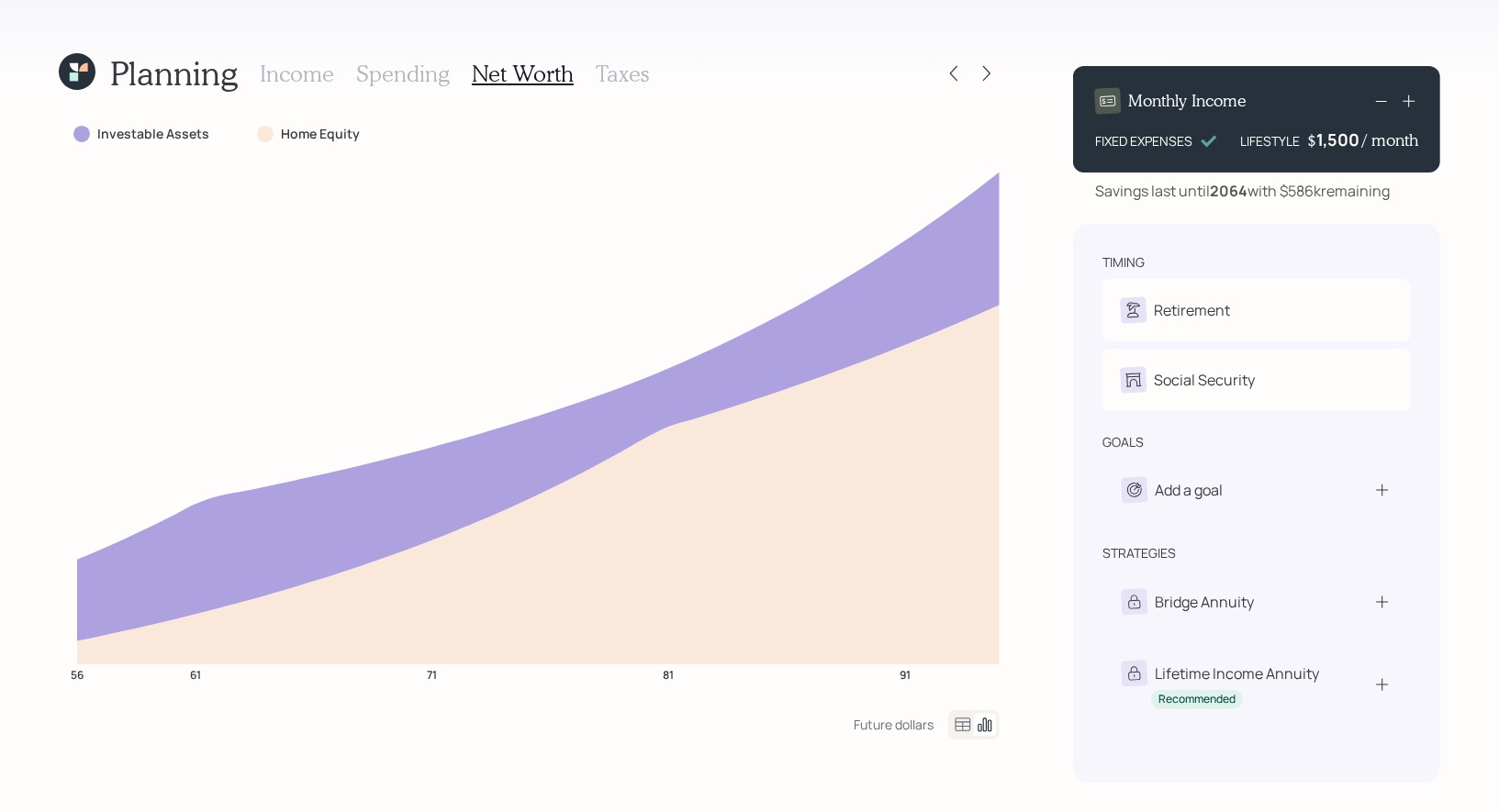
click at [272, 62] on h3 "Income" at bounding box center [297, 73] width 74 height 27
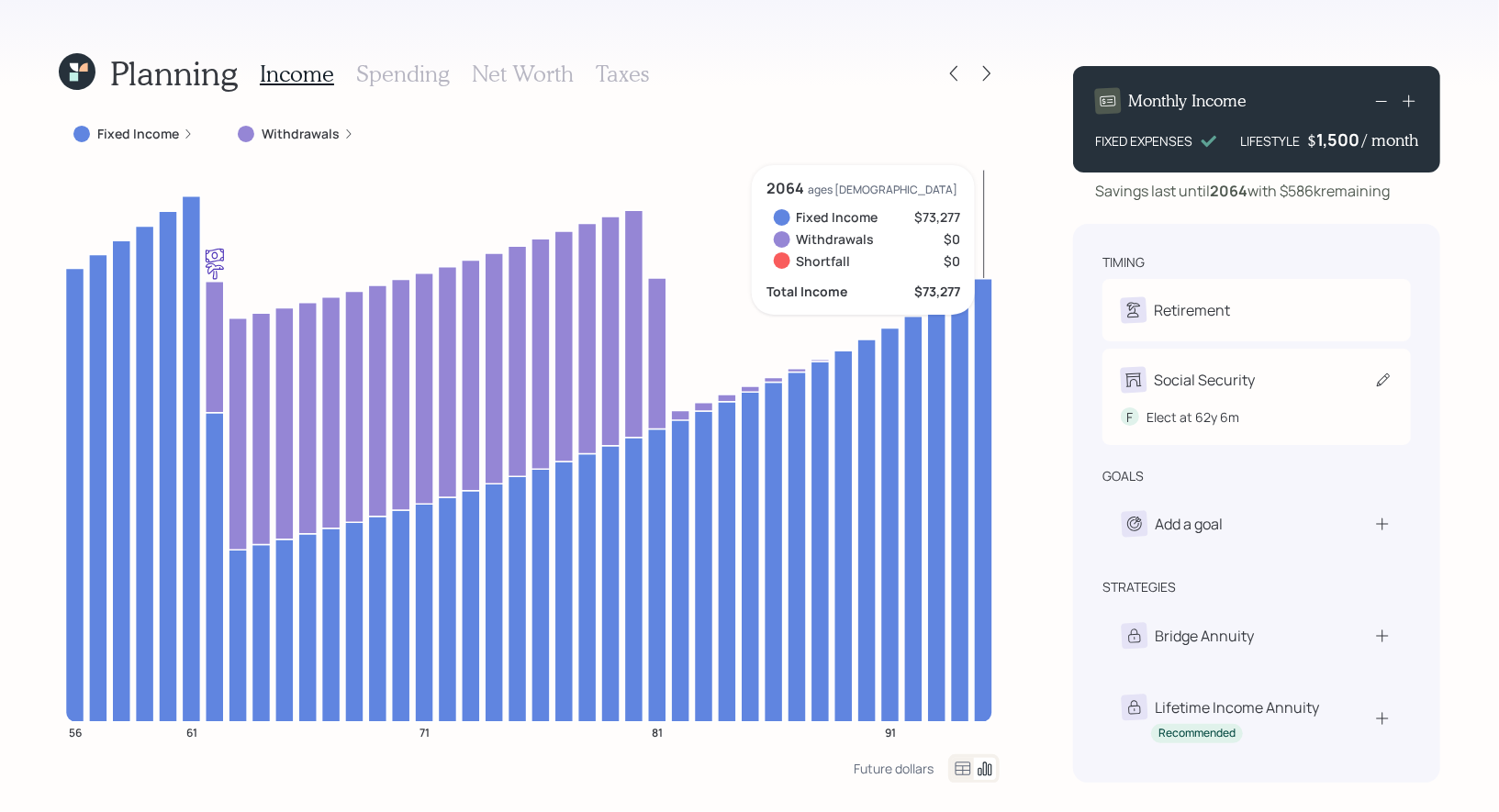
click at [1386, 379] on icon at bounding box center [1383, 379] width 13 height 13
select select "6"
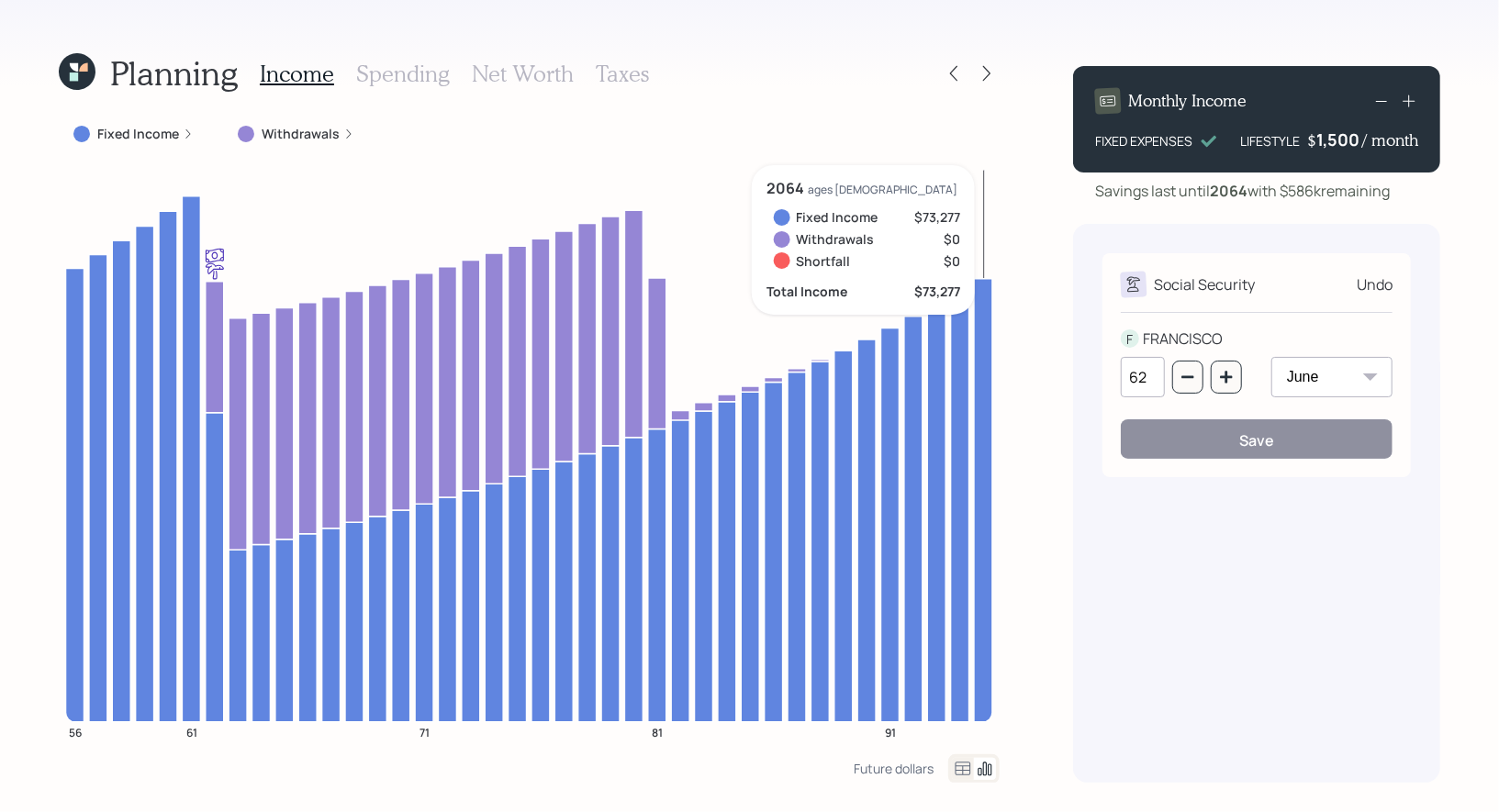
click at [1148, 379] on input "62" at bounding box center [1143, 377] width 44 height 41
type input "64"
click at [1172, 437] on button "Save" at bounding box center [1257, 439] width 272 height 40
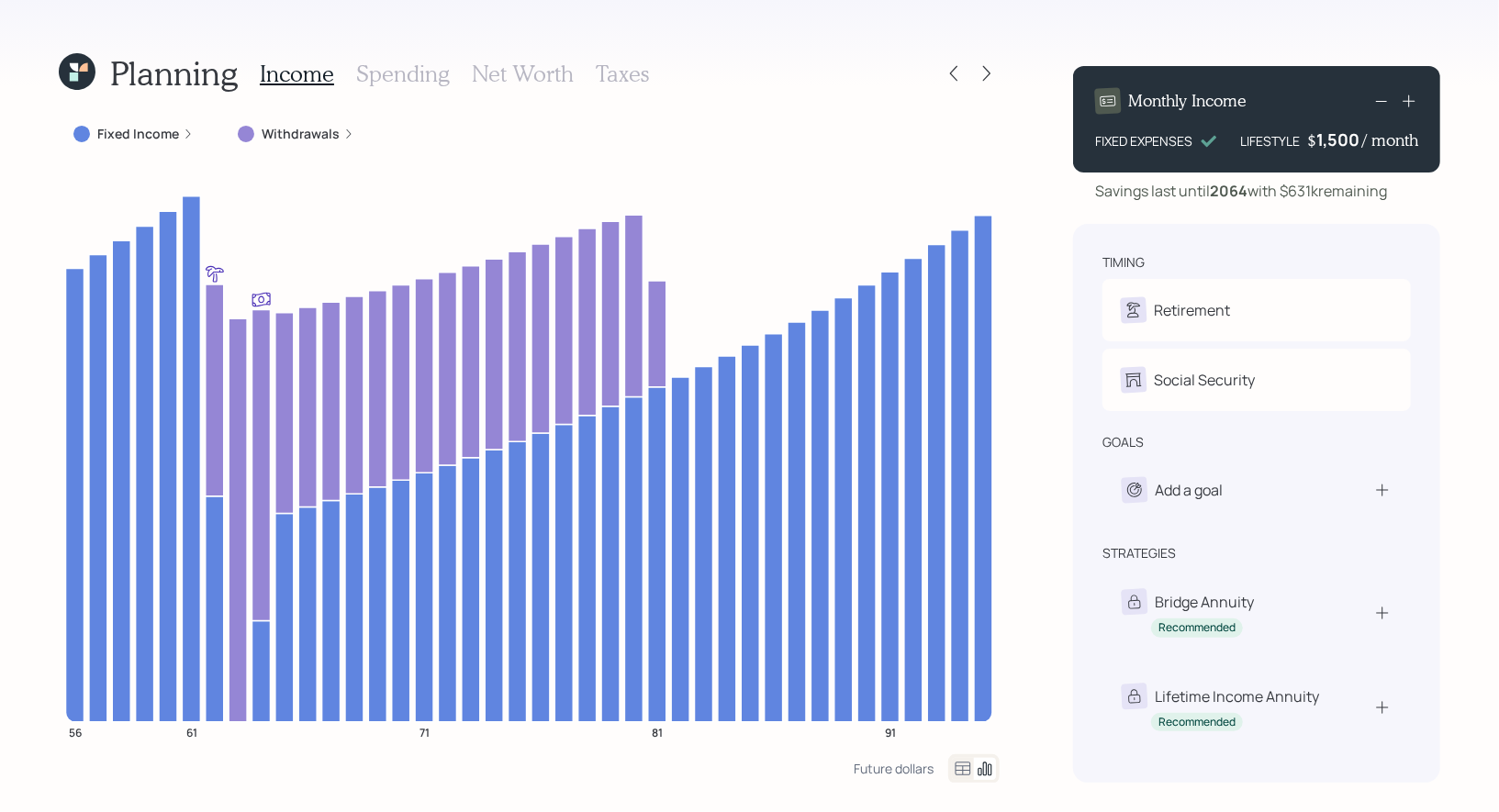
click at [504, 68] on h3 "Net Worth" at bounding box center [522, 73] width 102 height 27
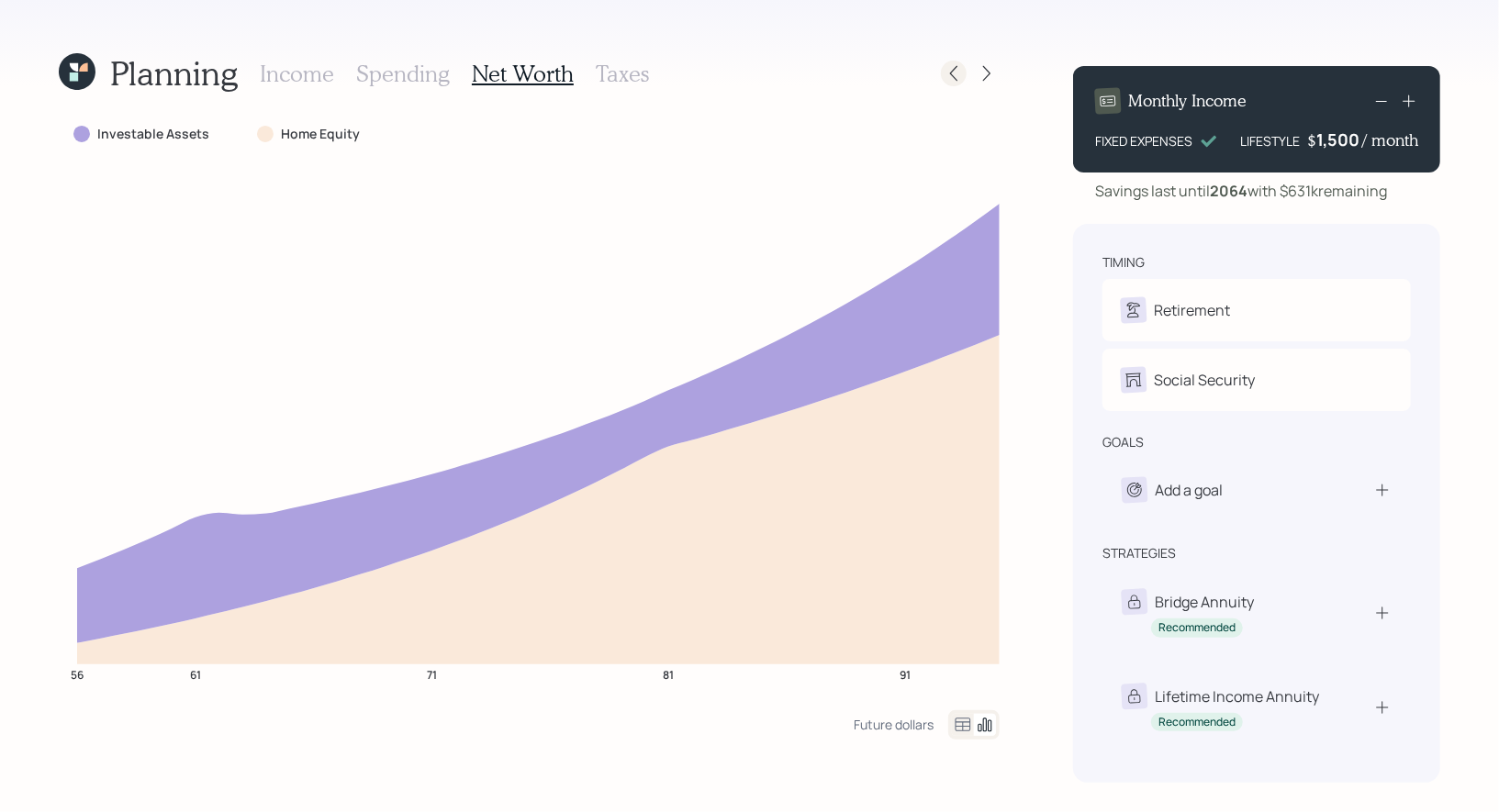
click at [954, 67] on icon at bounding box center [953, 73] width 18 height 18
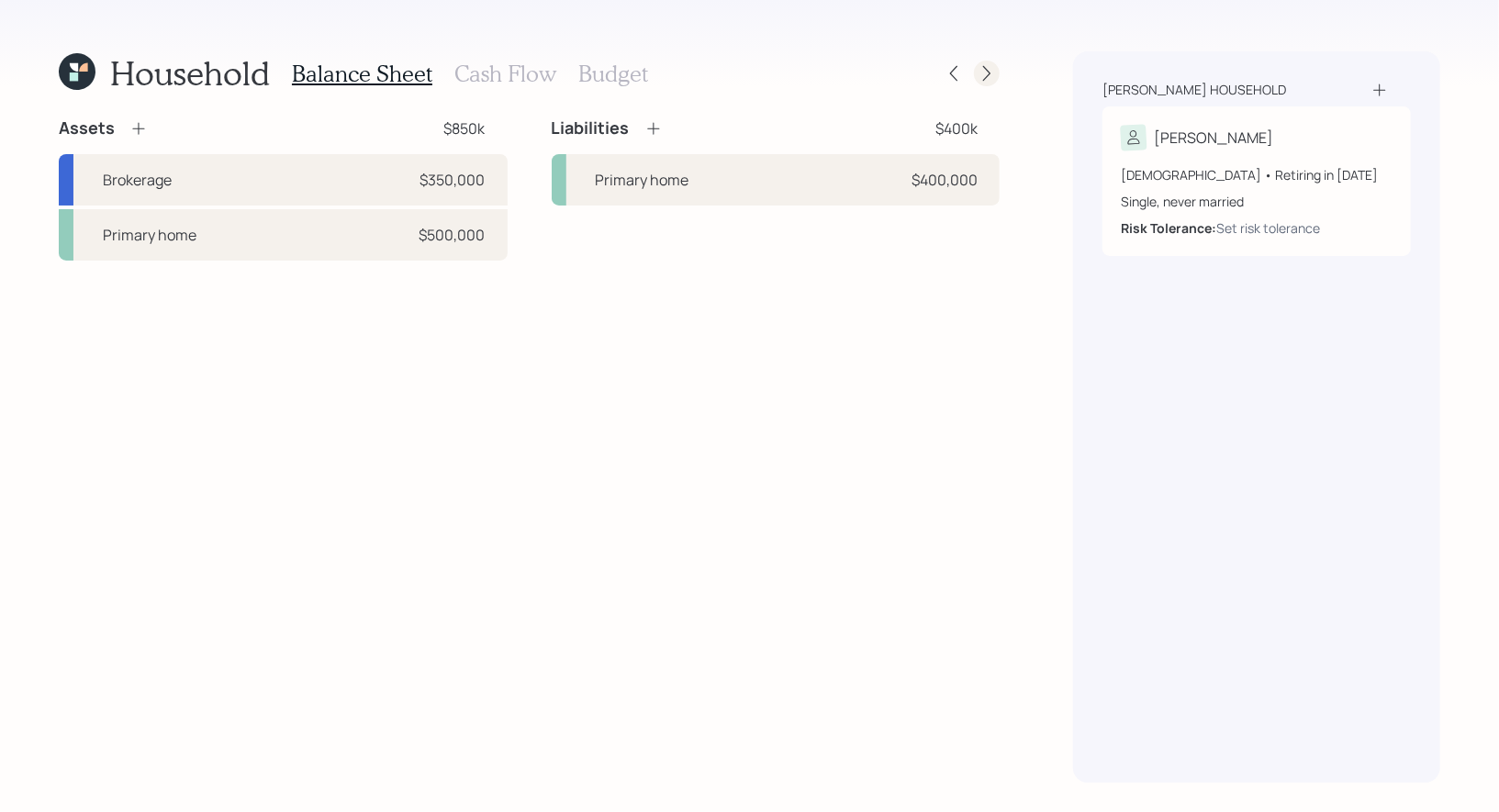
click at [986, 76] on icon at bounding box center [987, 73] width 18 height 18
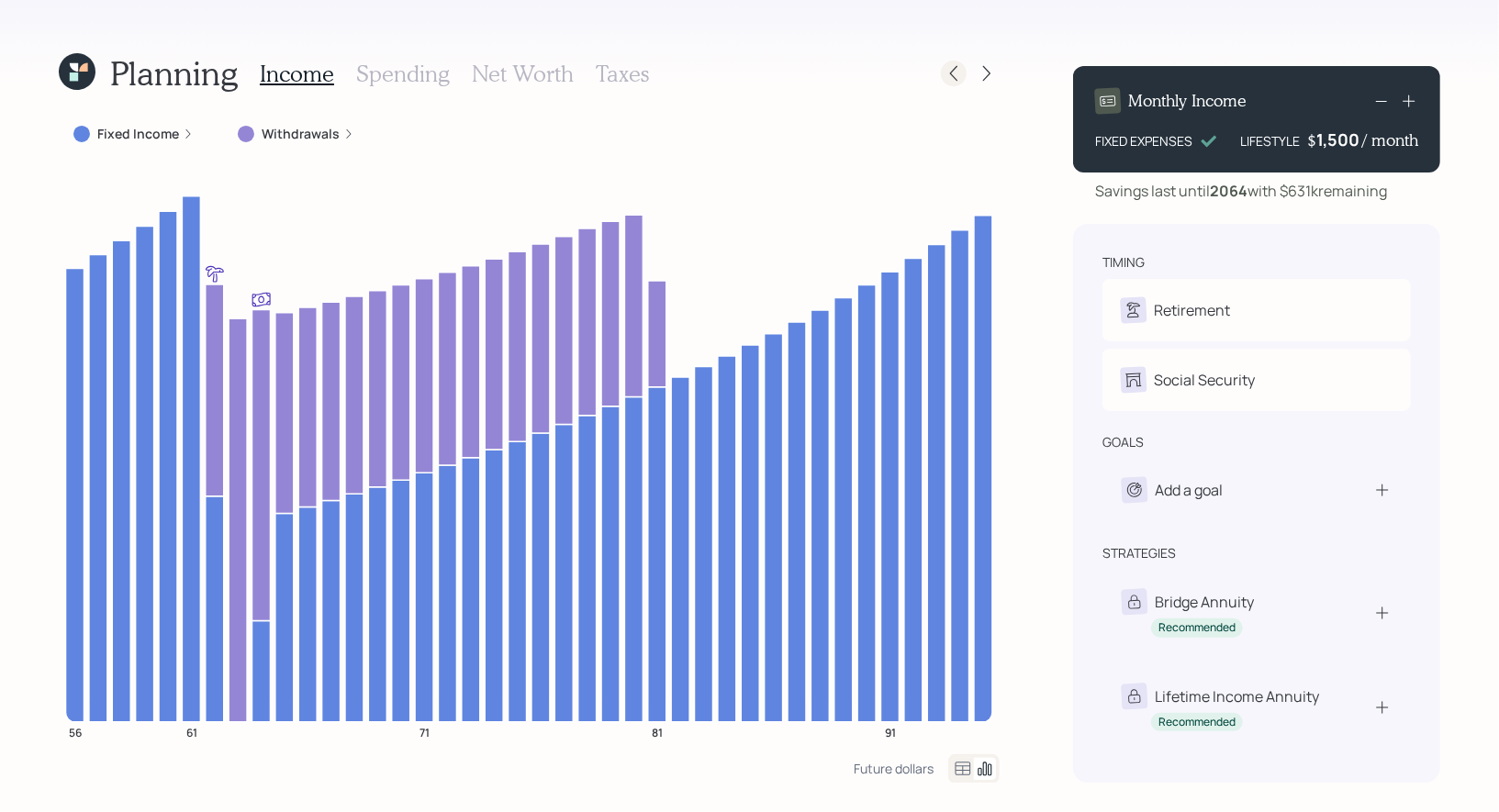
click at [951, 73] on icon at bounding box center [953, 73] width 18 height 18
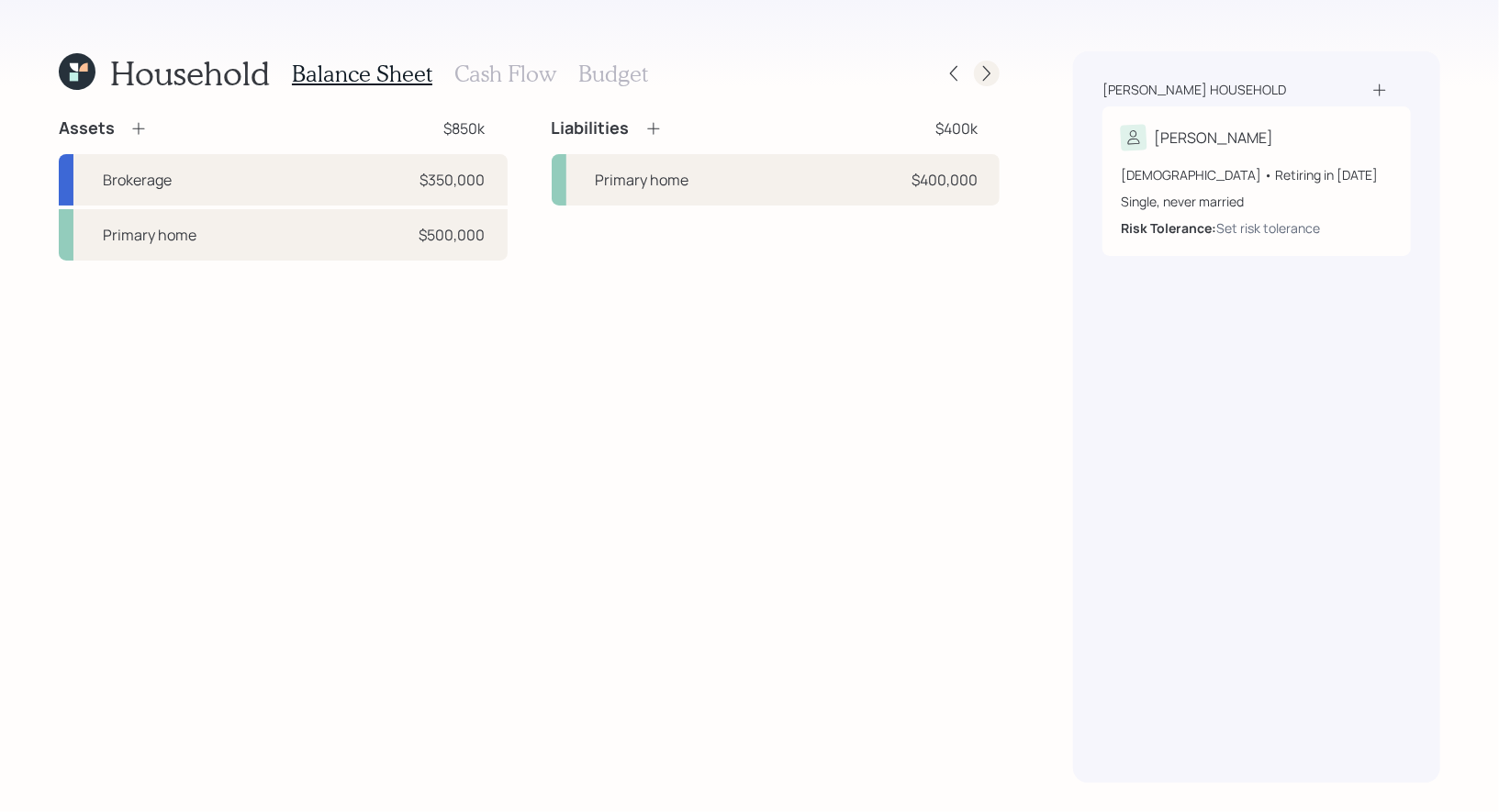
click at [981, 75] on icon at bounding box center [987, 73] width 18 height 18
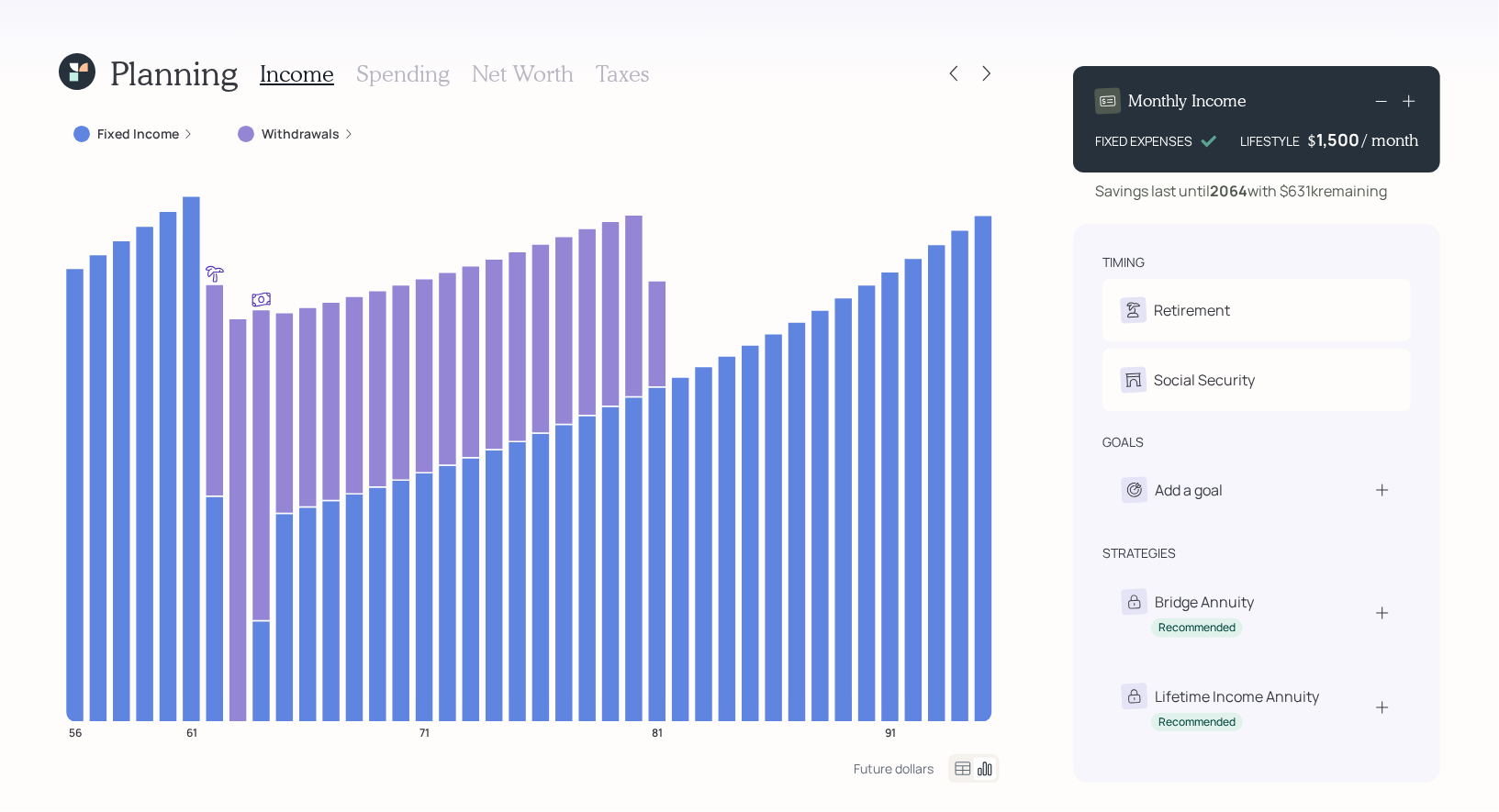
click at [83, 72] on icon at bounding box center [76, 71] width 37 height 37
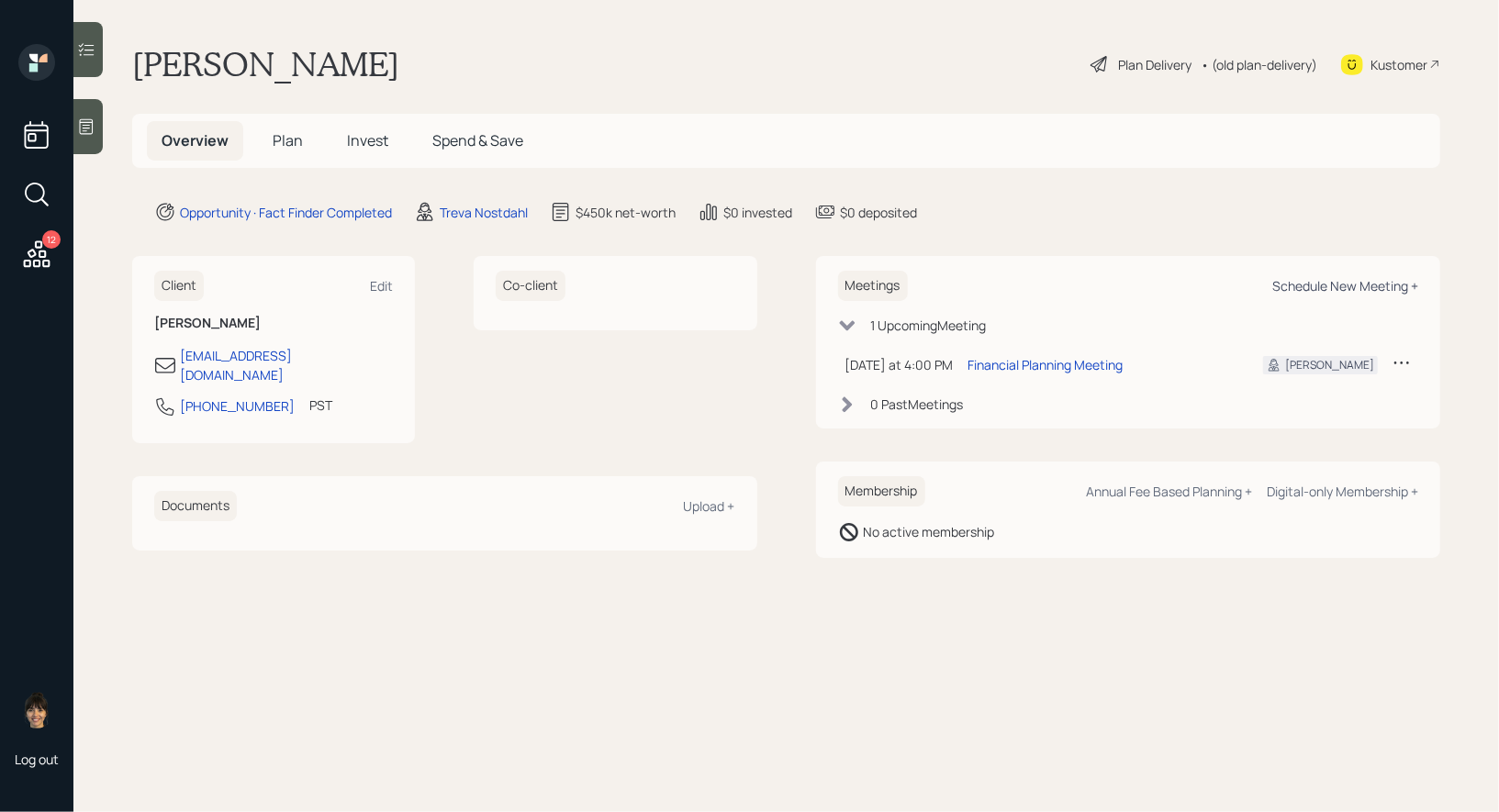
click at [1367, 287] on div "Schedule New Meeting +" at bounding box center [1344, 286] width 146 height 18
select select "8b79112e-3cfb-44f9-89e7-15267fe946c1"
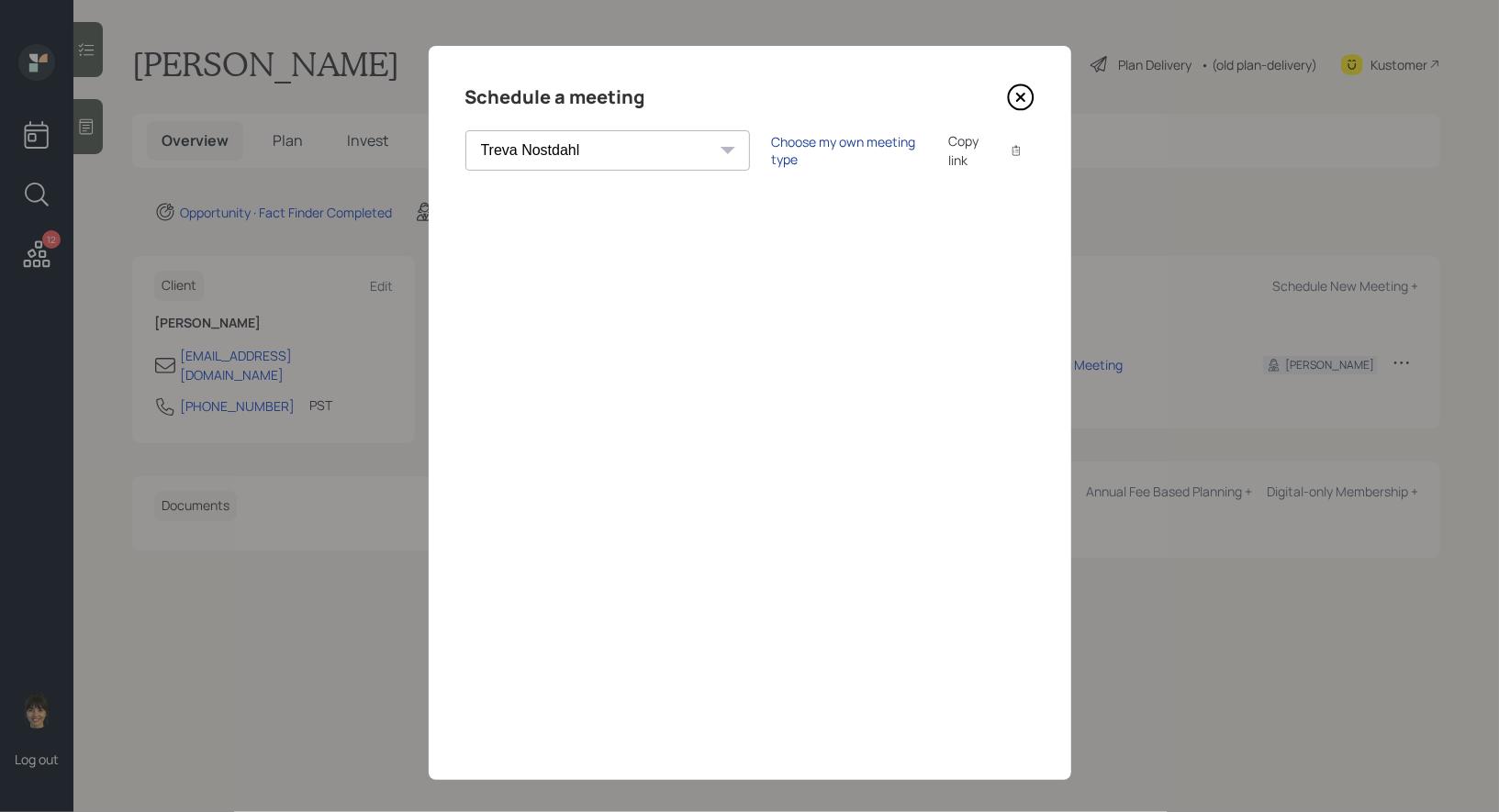
click at [771, 148] on div "Choose my own meeting type" at bounding box center [848, 150] width 154 height 35
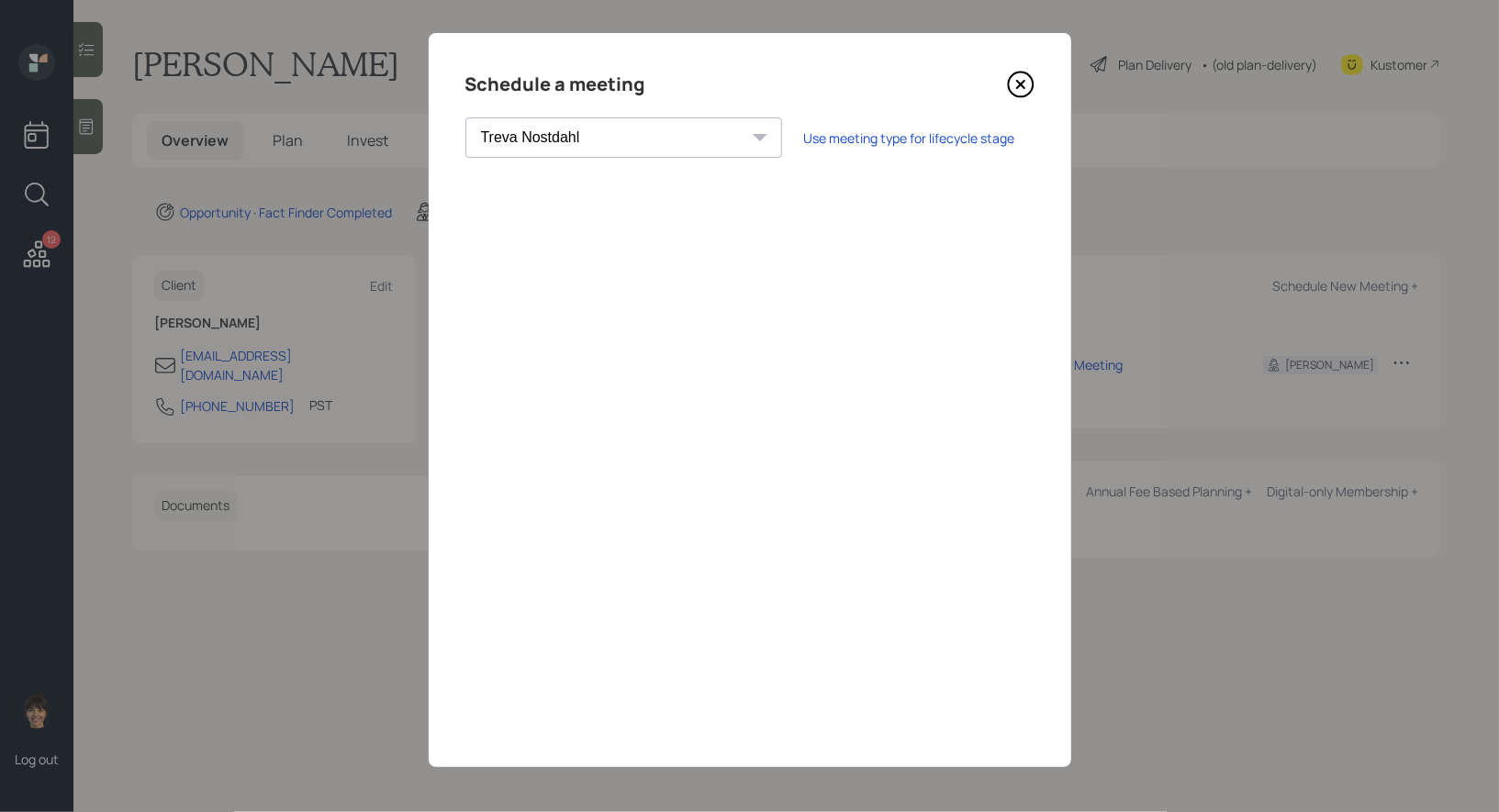
click at [1020, 84] on icon at bounding box center [1019, 83] width 7 height 7
